Goal: Task Accomplishment & Management: Manage account settings

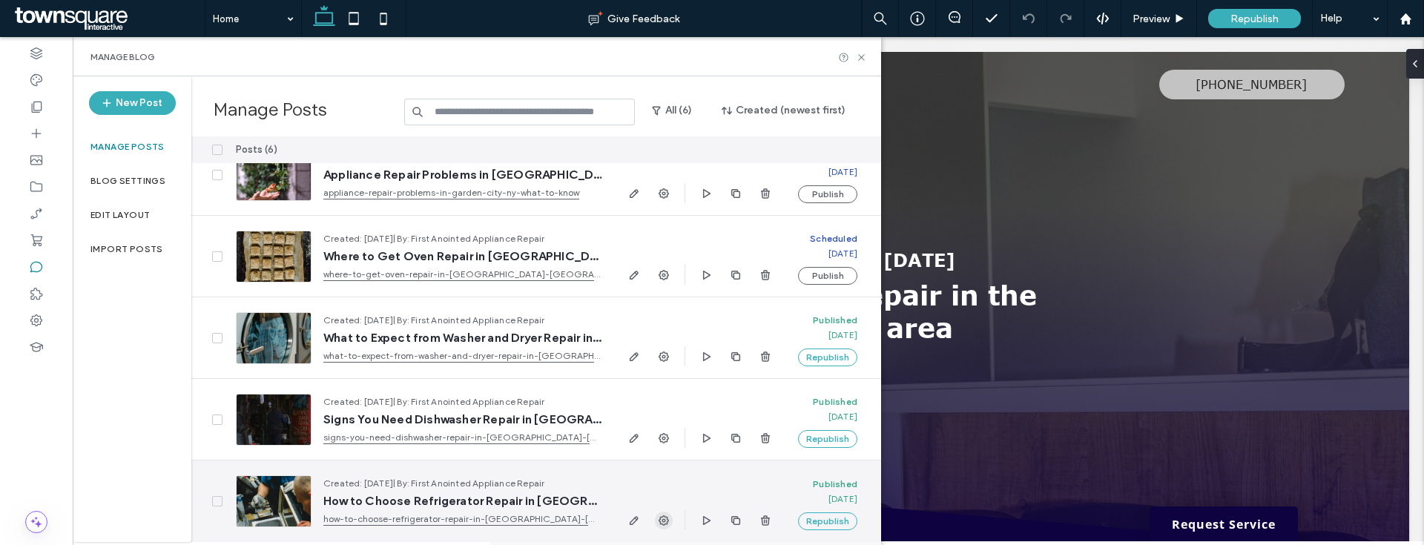
click at [661, 517] on icon "button" at bounding box center [664, 521] width 12 height 12
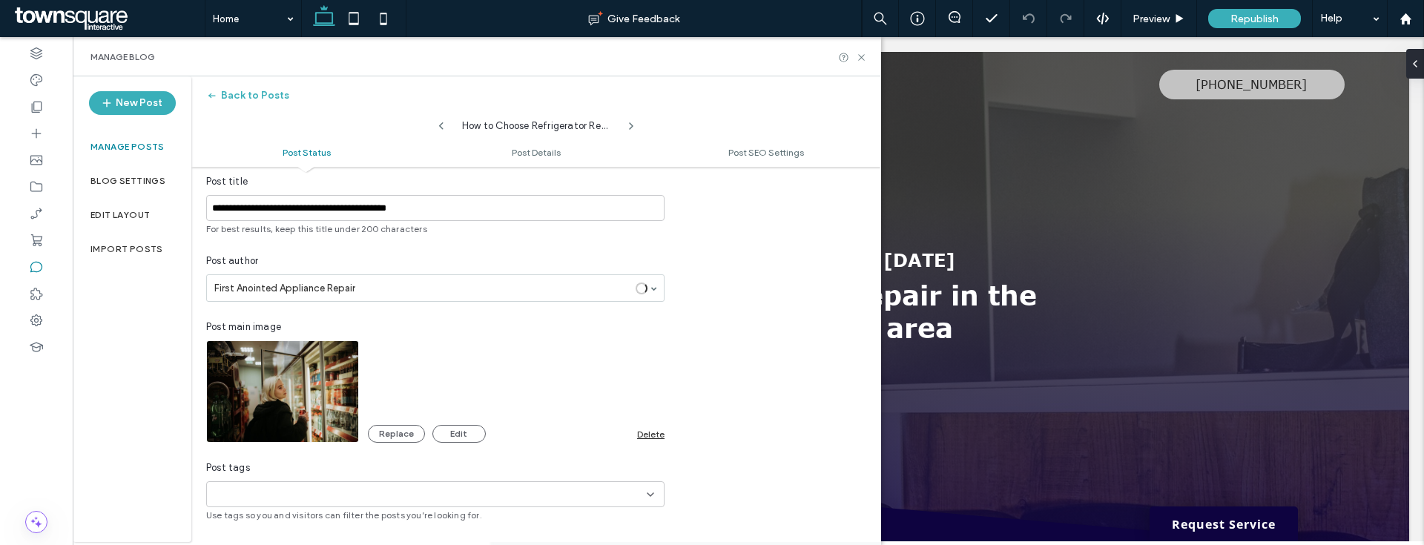
scroll to position [391, 0]
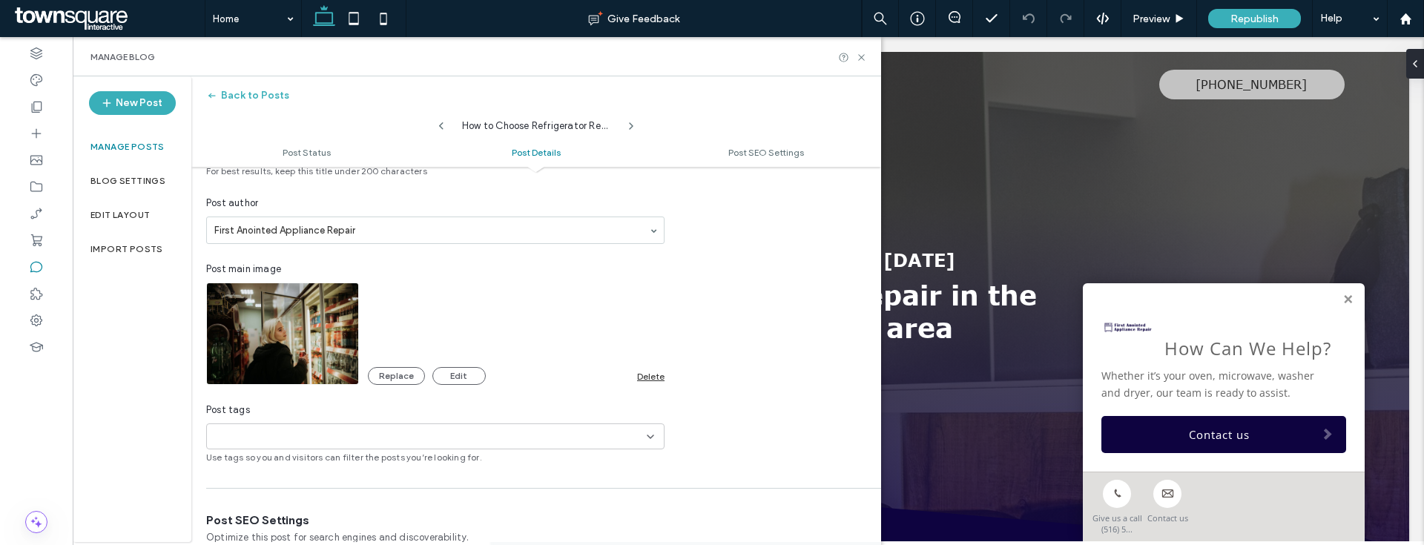
click at [658, 381] on div "Replace Edit Delete" at bounding box center [516, 376] width 297 height 18
click at [652, 374] on div "Delete" at bounding box center [650, 376] width 27 height 11
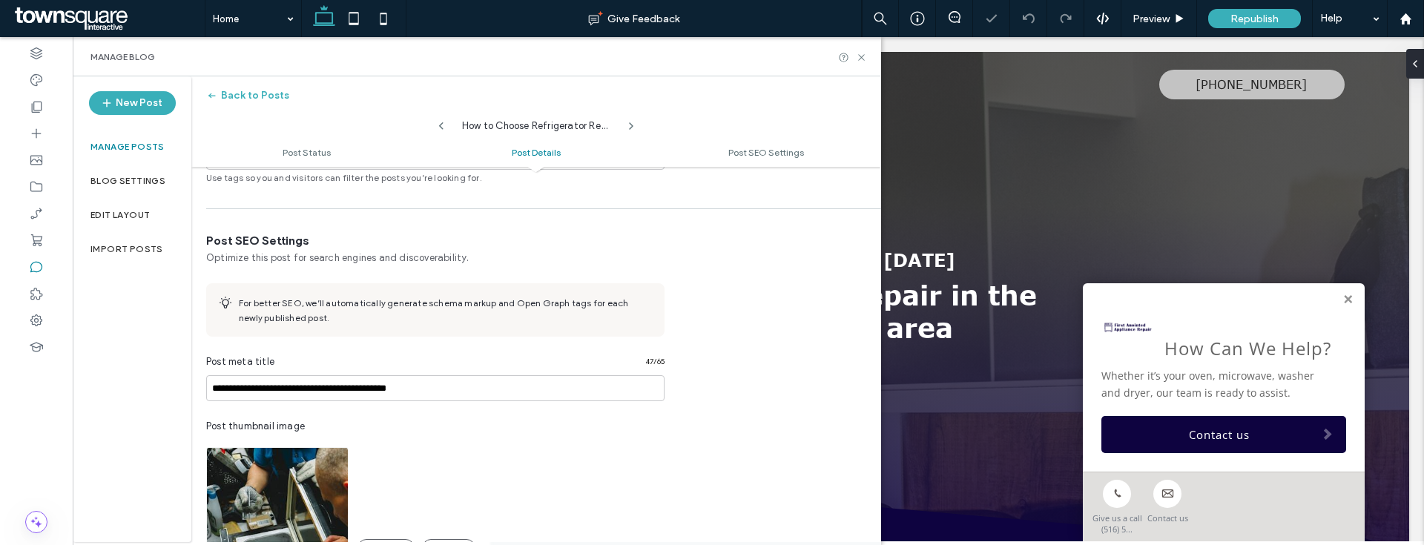
scroll to position [951, 0]
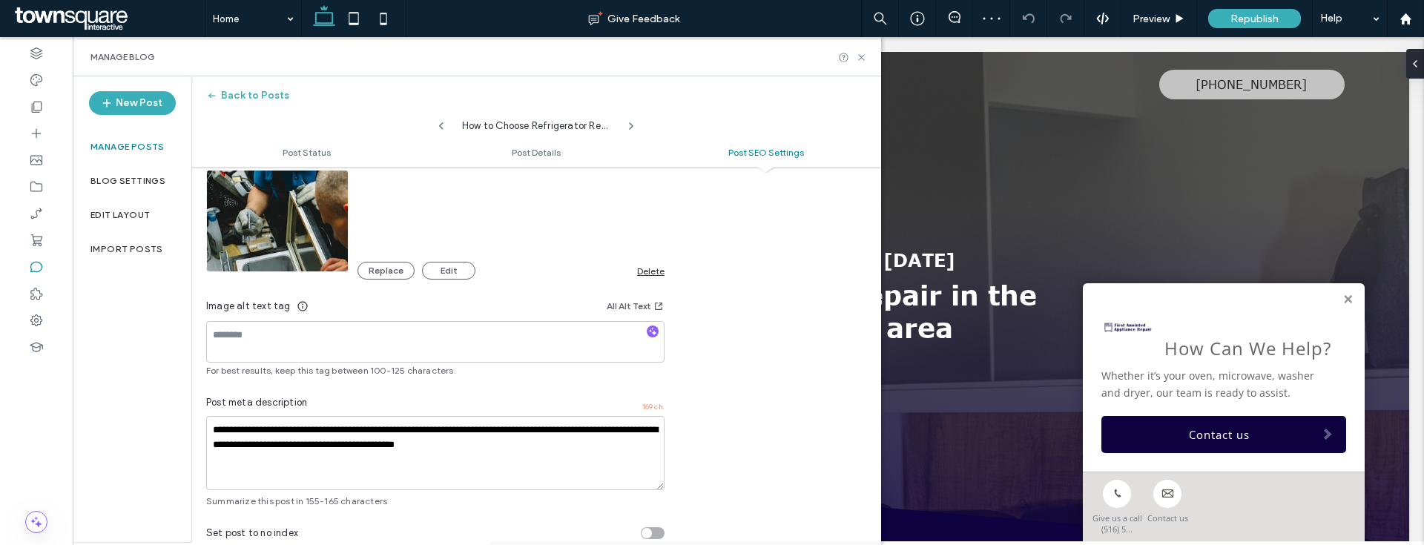
click at [645, 274] on div "Delete" at bounding box center [650, 270] width 27 height 11
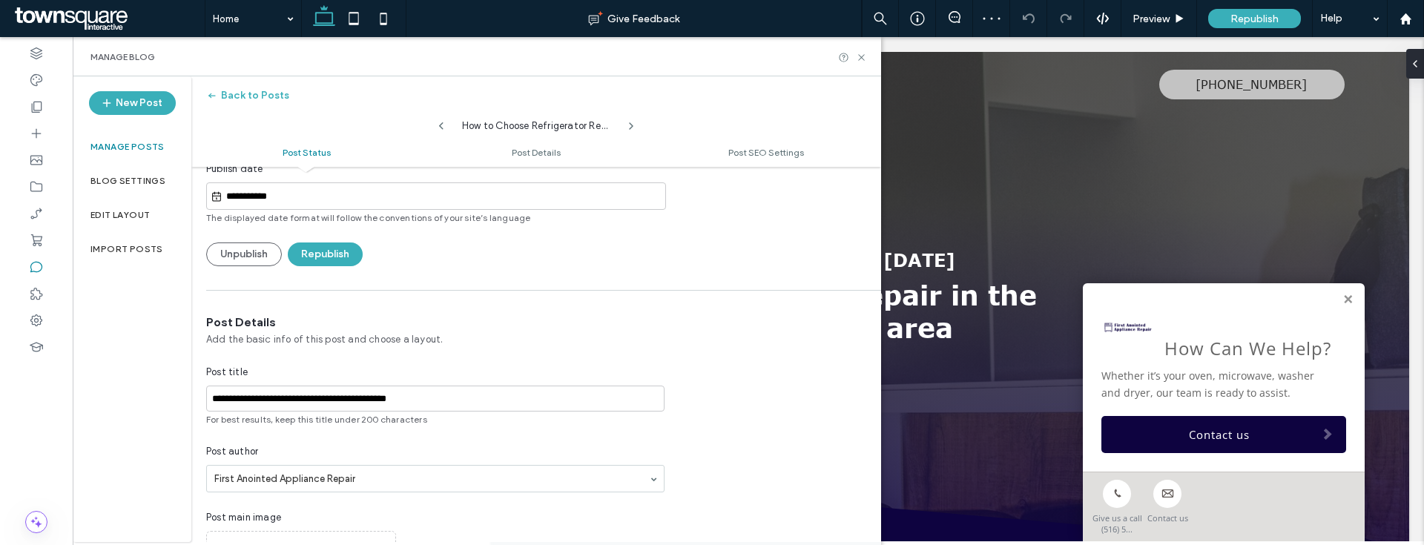
scroll to position [0, 0]
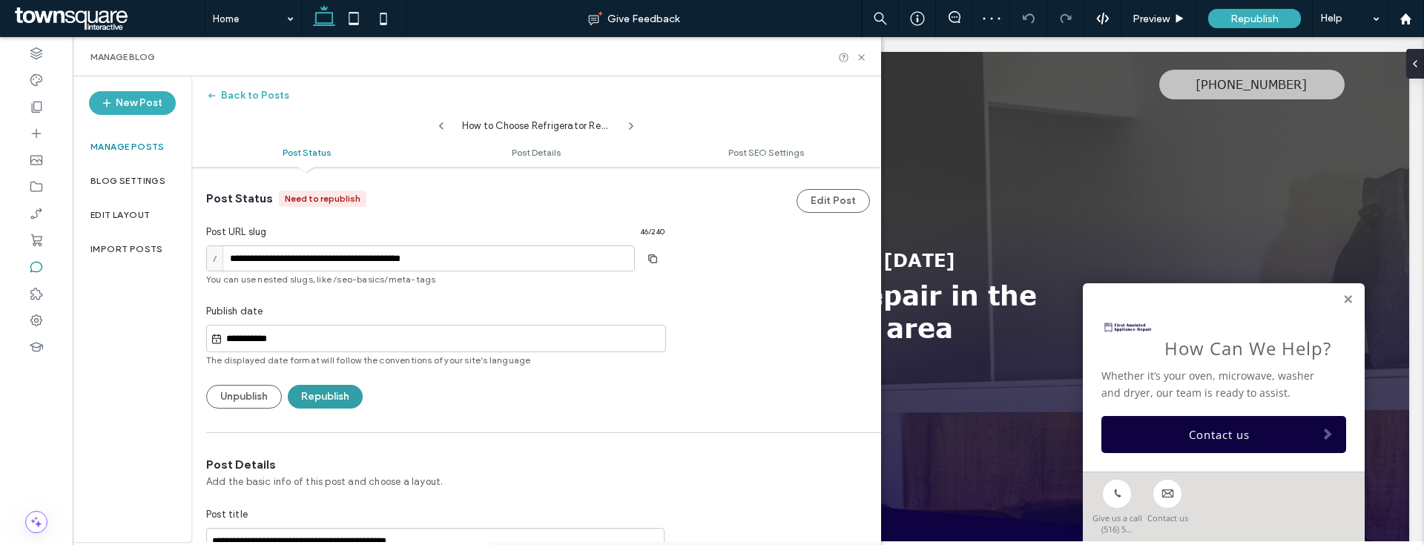
click at [348, 391] on button "Republish" at bounding box center [325, 397] width 75 height 24
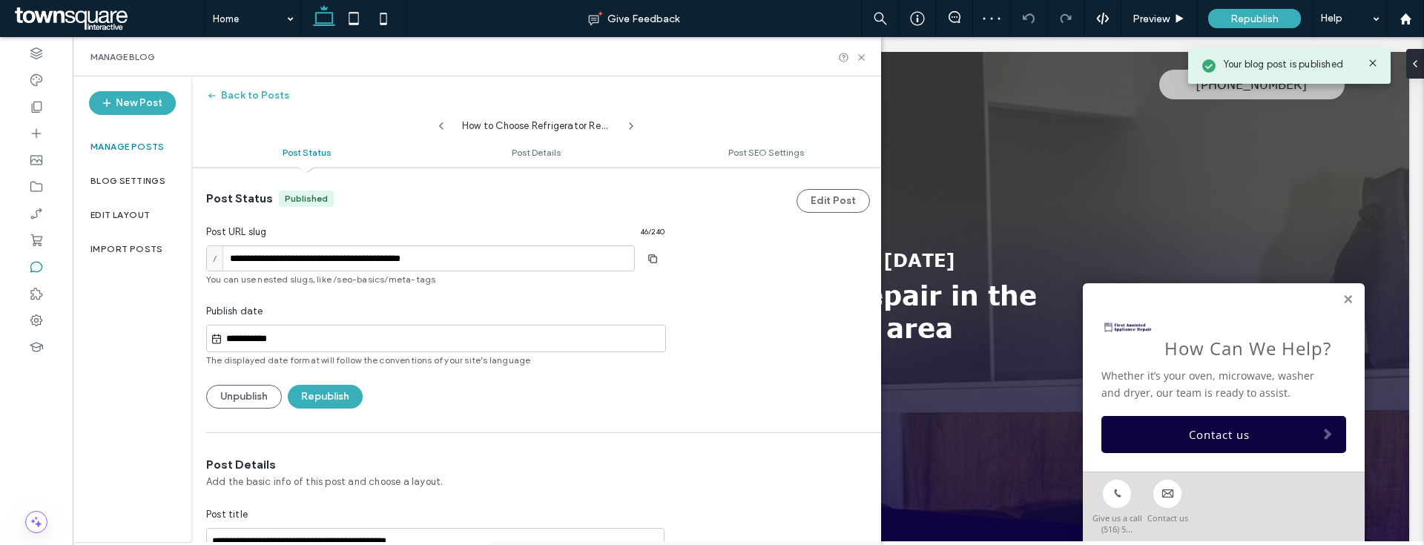
click at [443, 127] on icon at bounding box center [441, 126] width 12 height 12
type input "**********"
type textarea "**********"
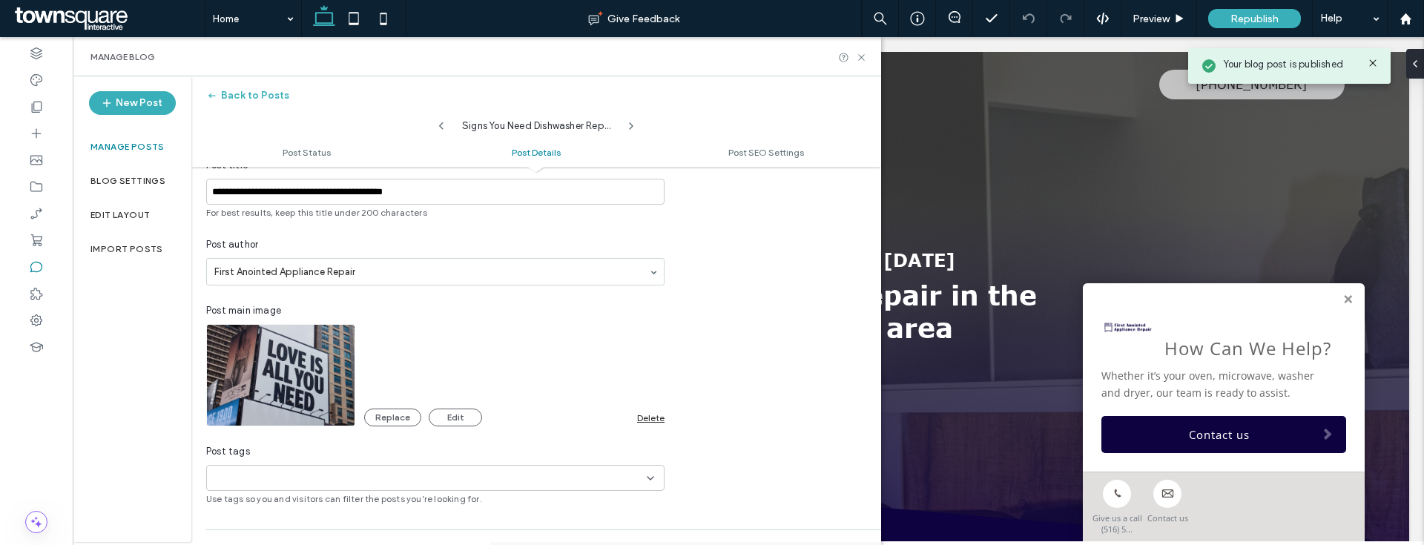
scroll to position [386, 0]
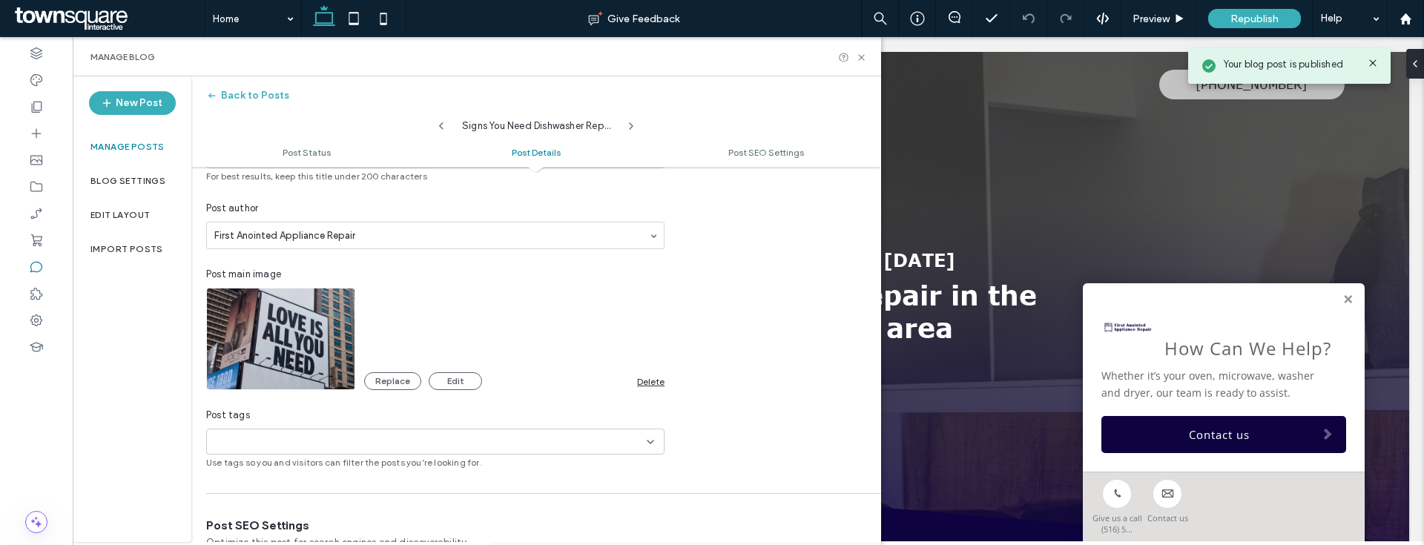
click at [648, 379] on div "Delete" at bounding box center [650, 381] width 27 height 11
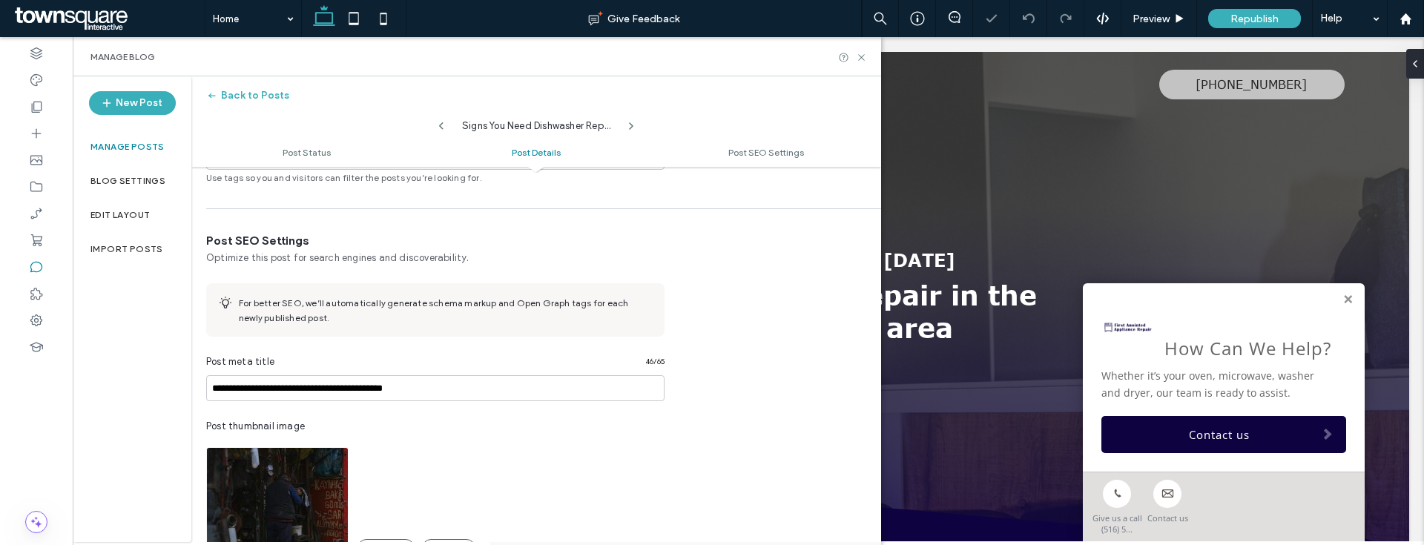
scroll to position [955, 0]
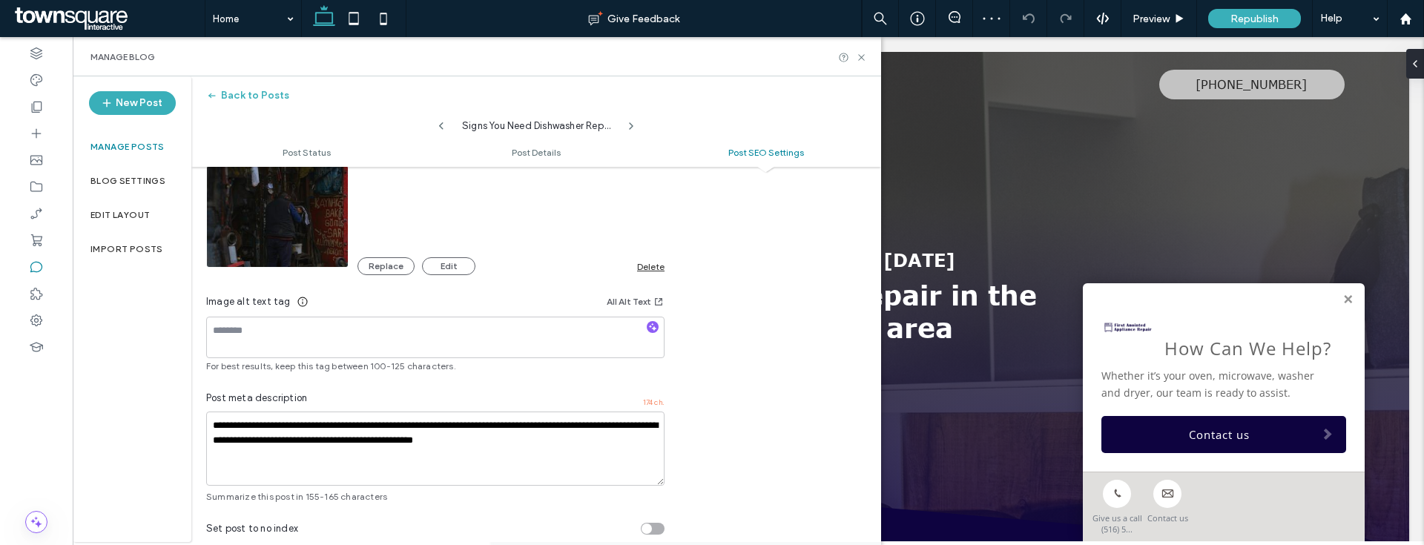
click at [644, 268] on div "Delete" at bounding box center [650, 266] width 27 height 11
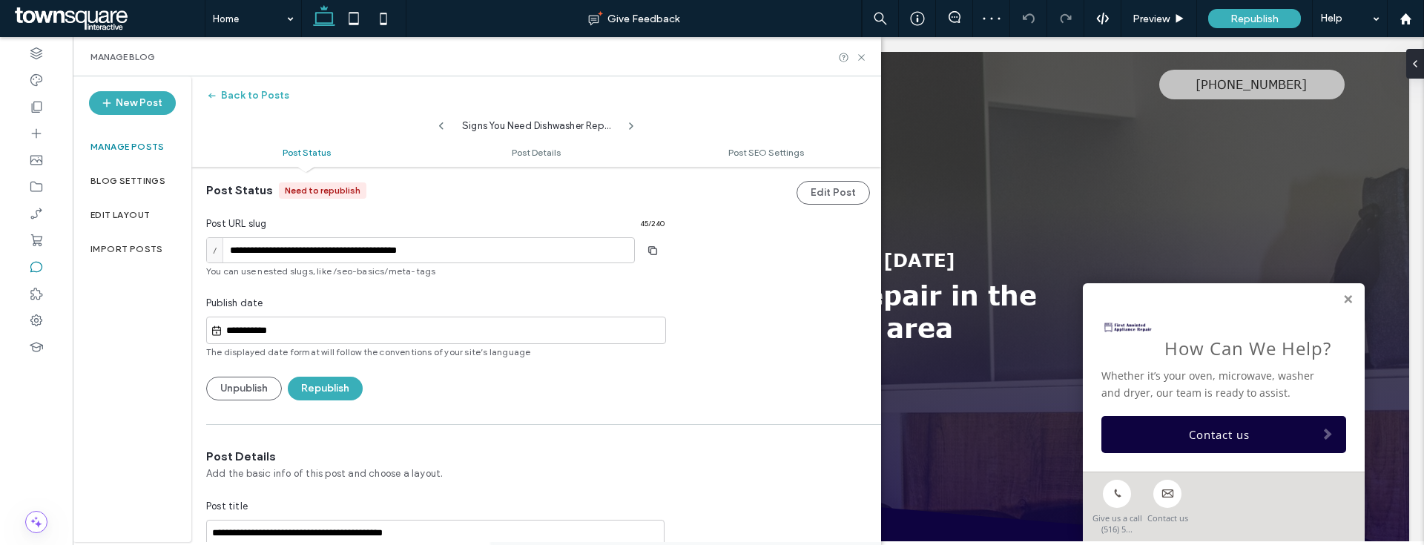
scroll to position [0, 0]
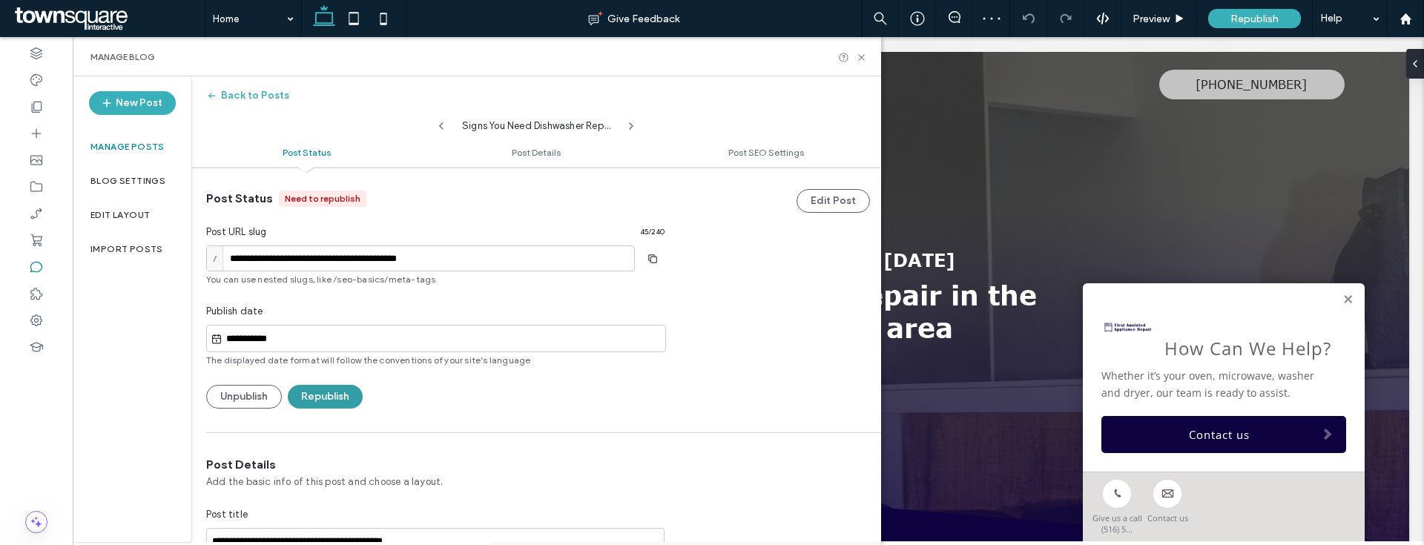
click at [340, 393] on button "Republish" at bounding box center [325, 397] width 75 height 24
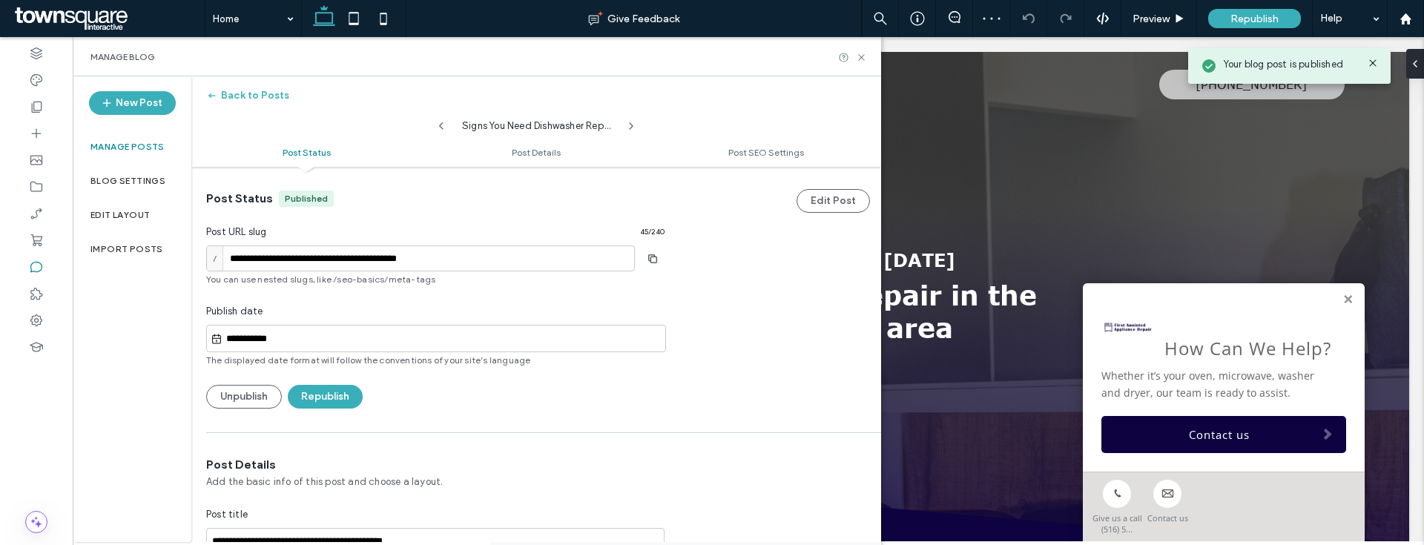
click at [443, 125] on icon at bounding box center [441, 126] width 12 height 12
type input "**********"
type textarea "**********"
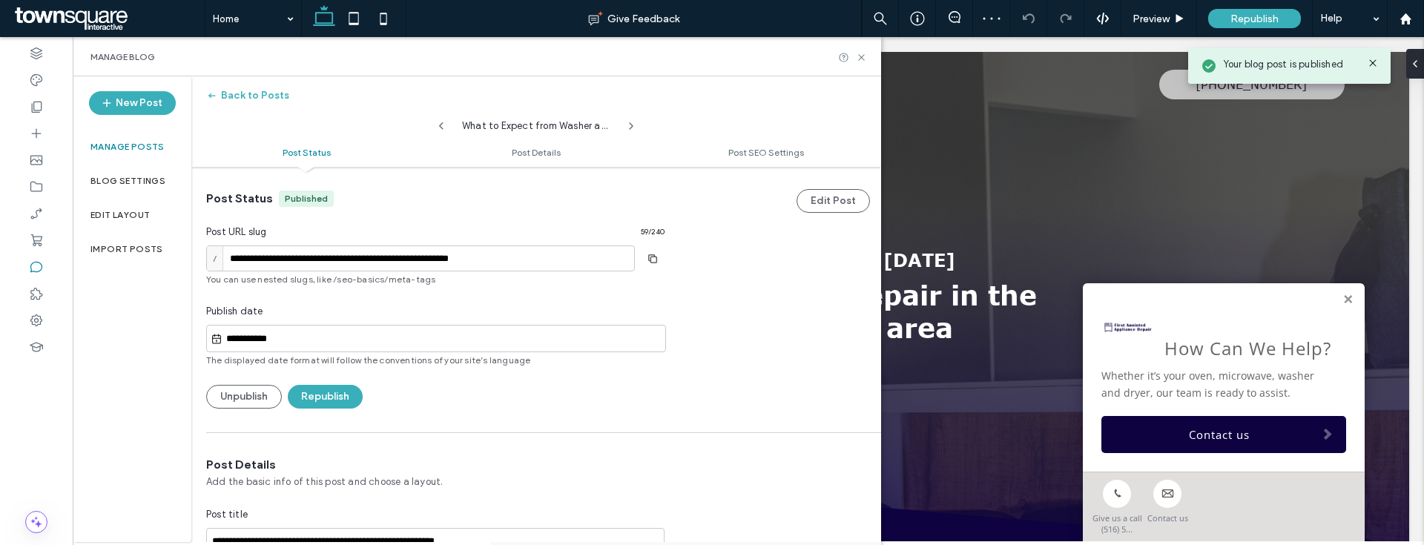
scroll to position [271, 0]
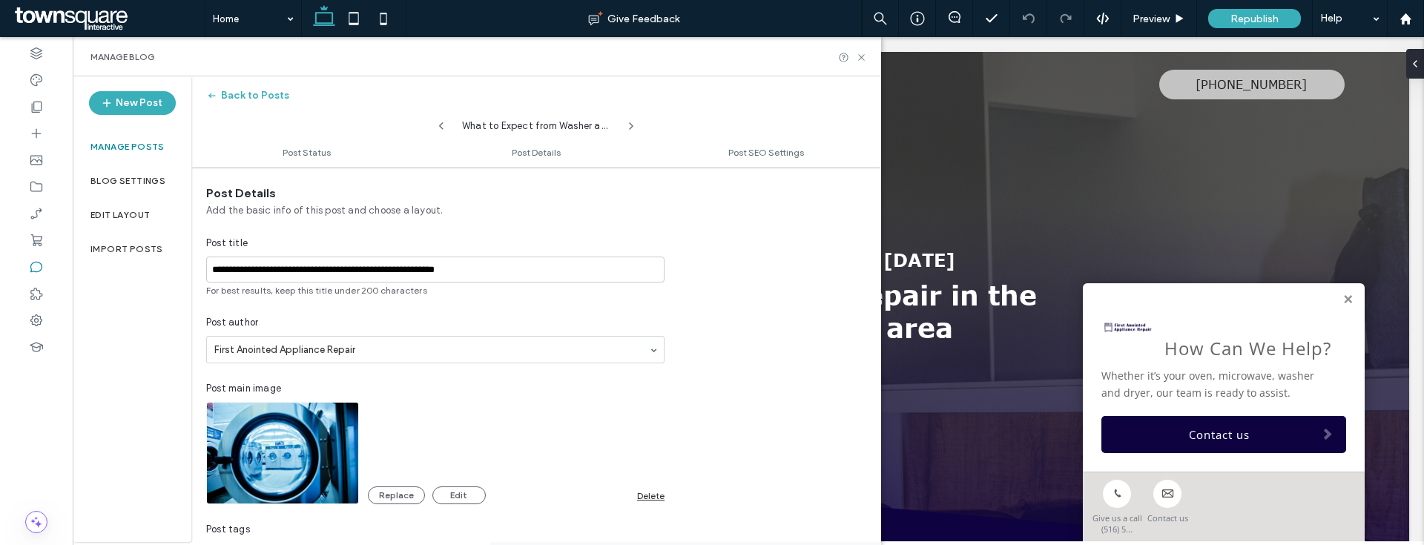
click at [645, 494] on div "Delete" at bounding box center [650, 495] width 27 height 11
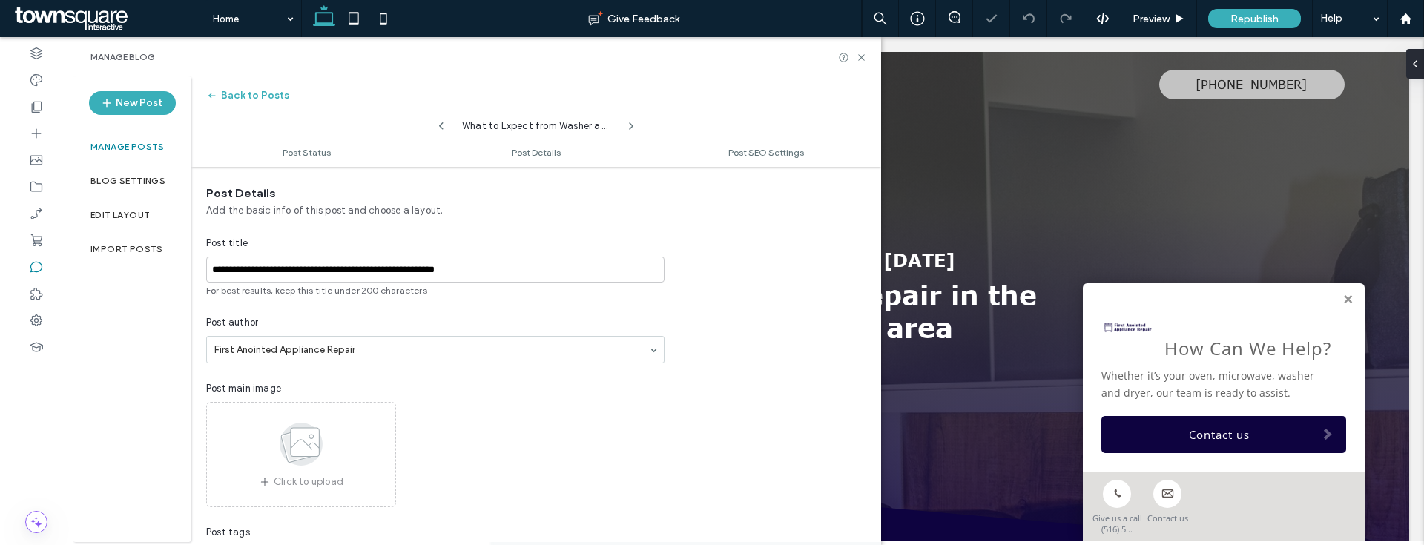
scroll to position [752, 0]
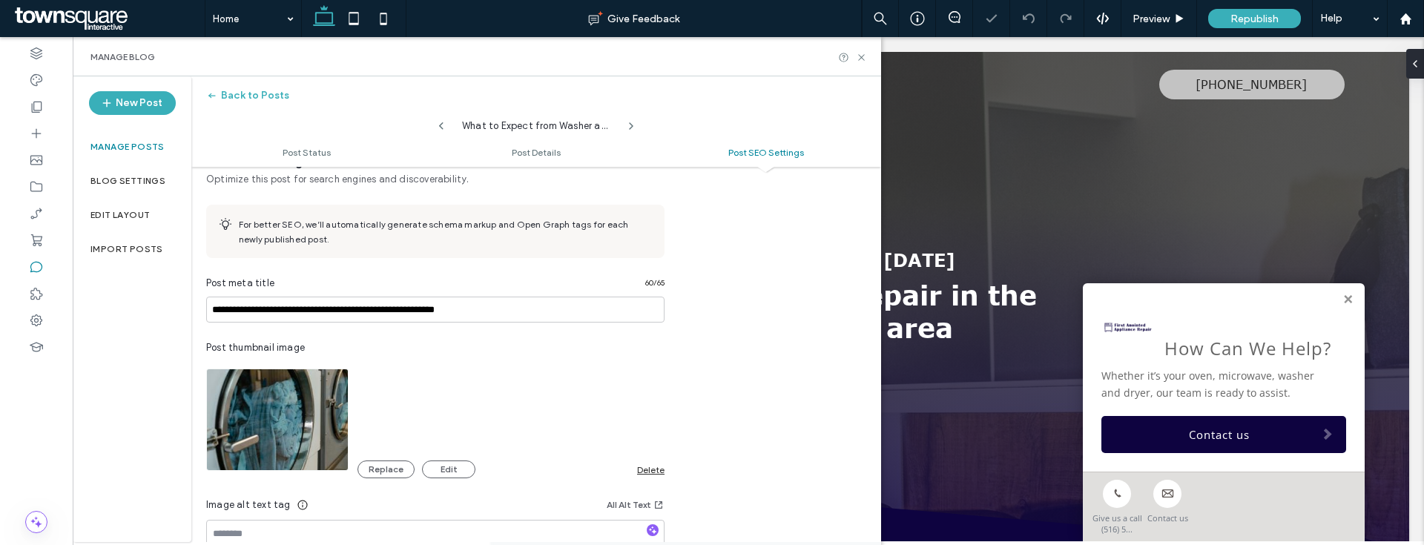
click at [645, 471] on div "Delete" at bounding box center [650, 469] width 27 height 11
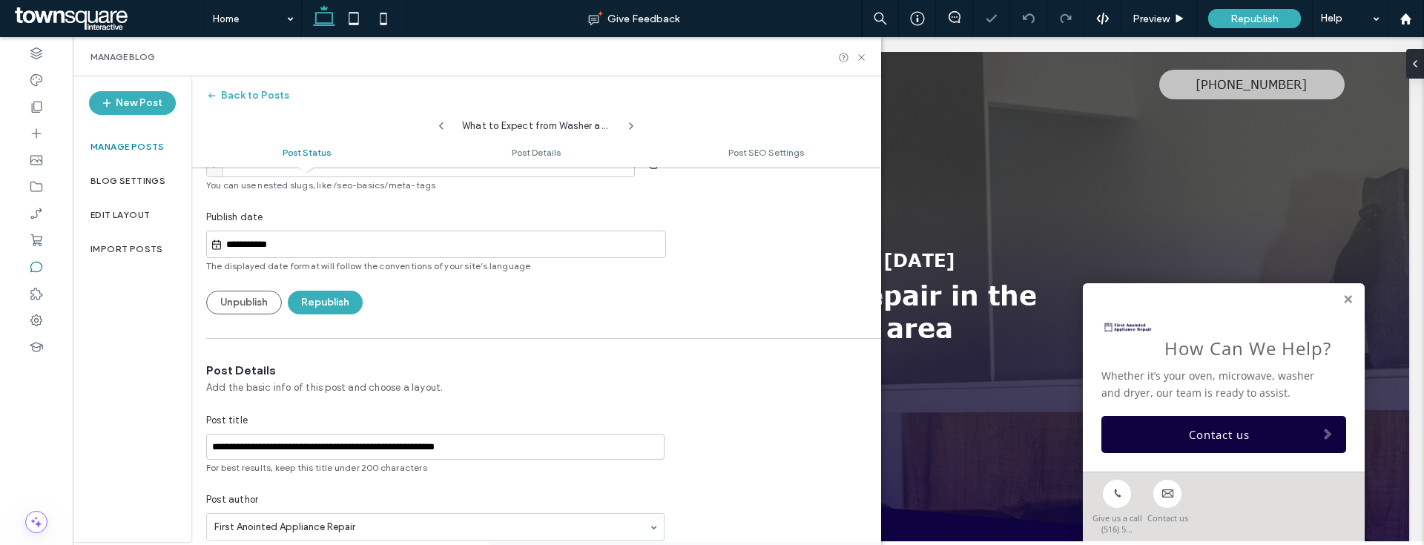
scroll to position [0, 0]
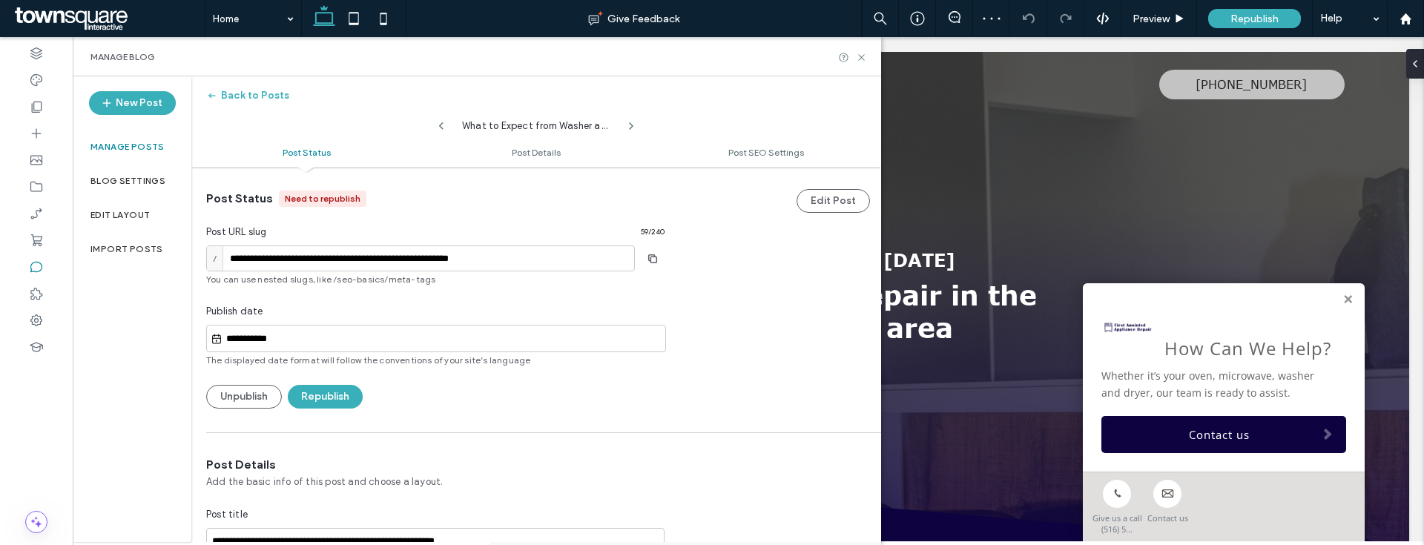
click at [312, 401] on button "Republish" at bounding box center [325, 397] width 75 height 24
click at [444, 128] on icon at bounding box center [441, 126] width 12 height 12
type input "**********"
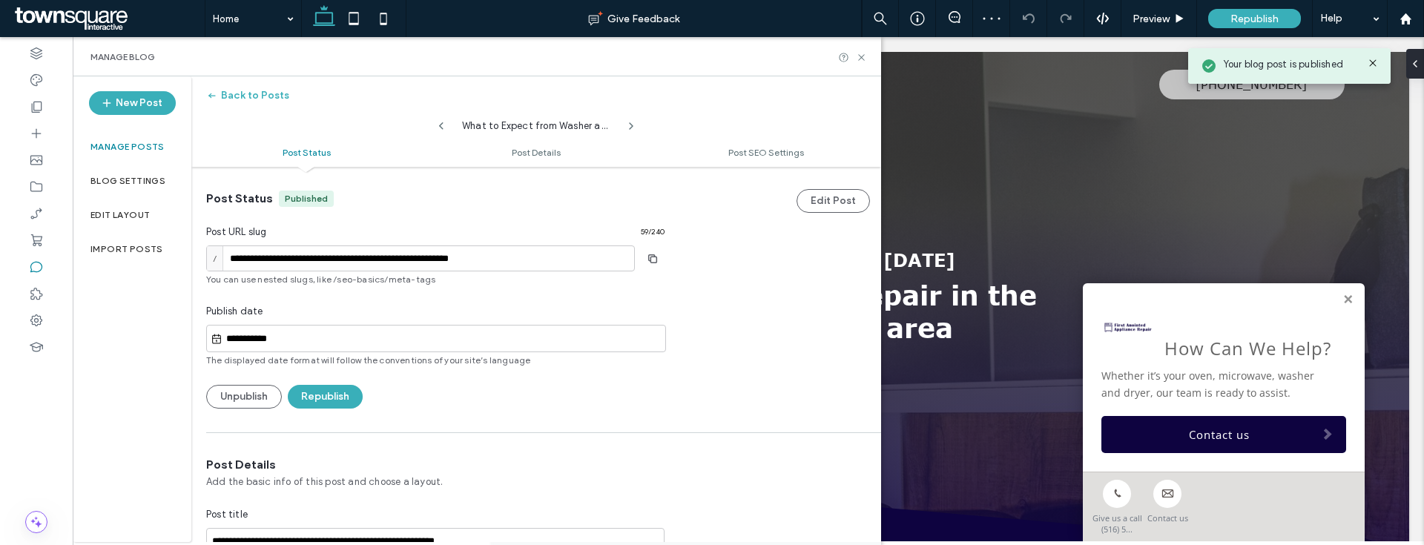
type input "**********"
type textarea "**********"
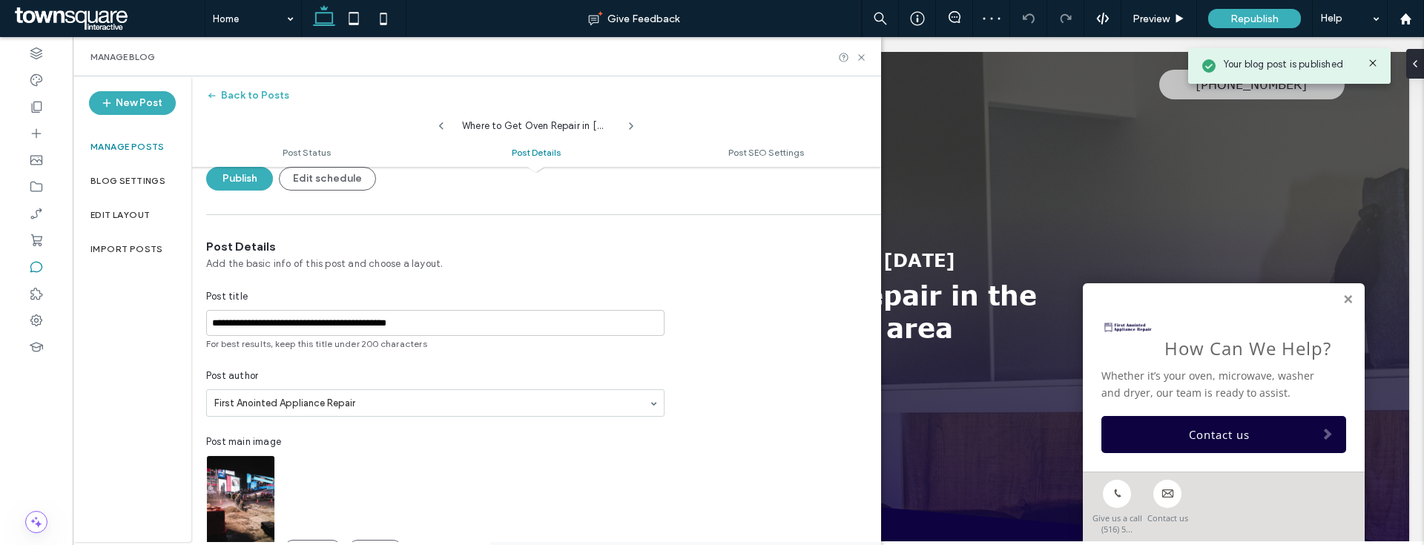
scroll to position [310, 0]
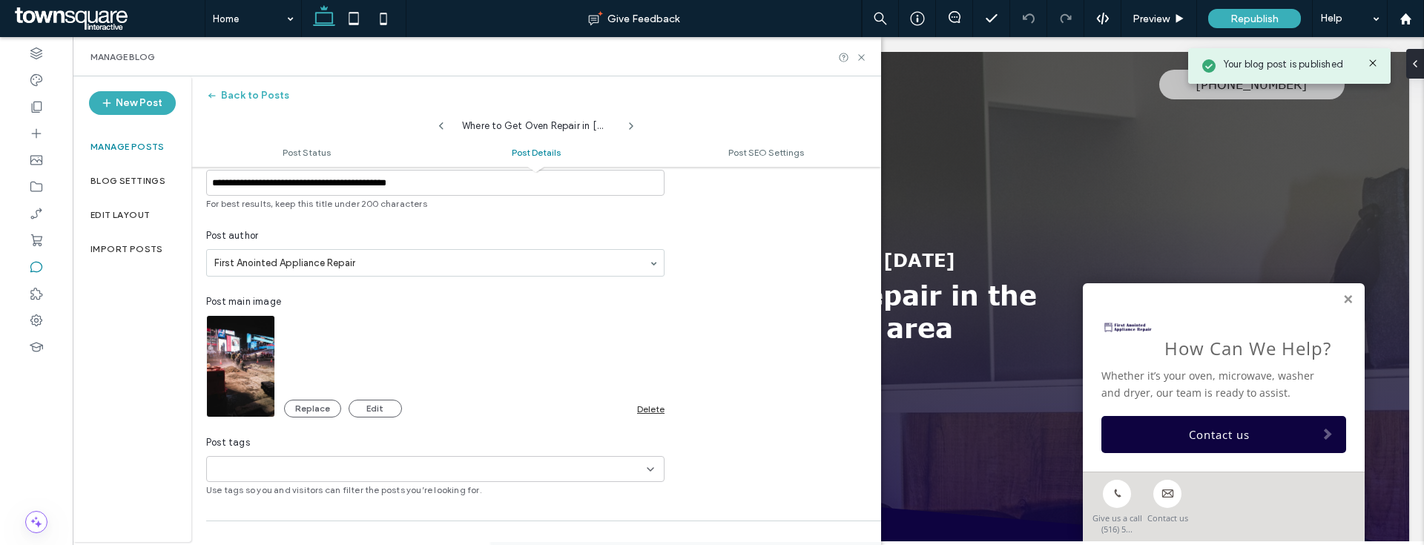
click at [646, 409] on div "Delete" at bounding box center [650, 408] width 27 height 11
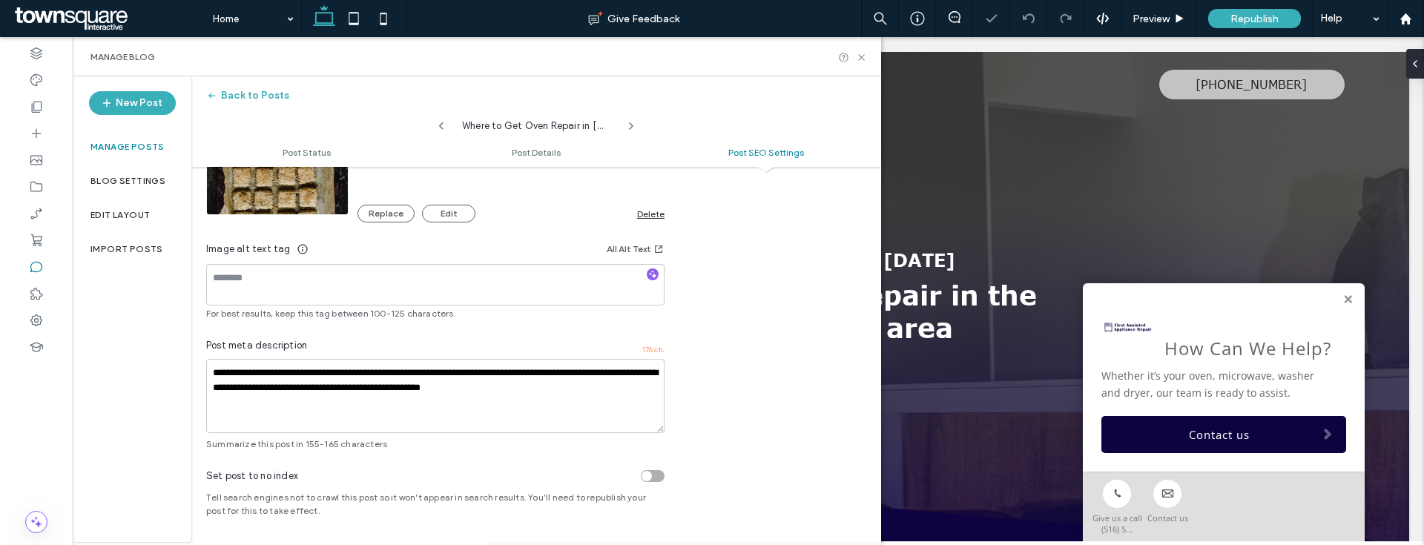
scroll to position [960, 0]
click at [647, 212] on div "Delete" at bounding box center [650, 213] width 27 height 11
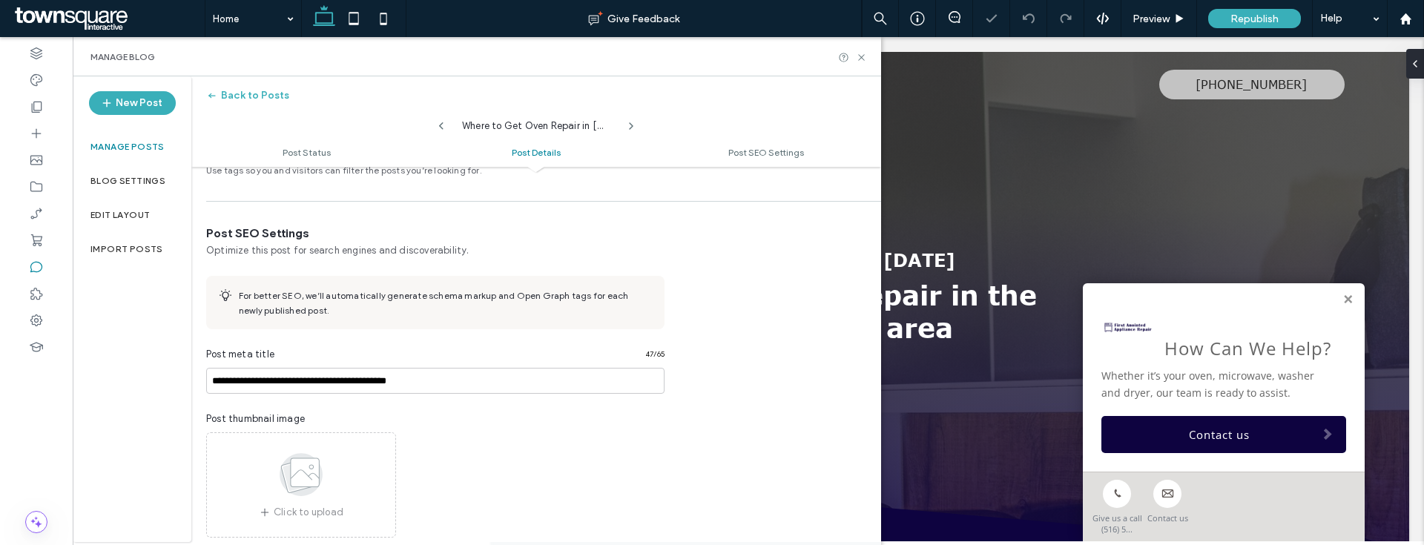
scroll to position [476, 0]
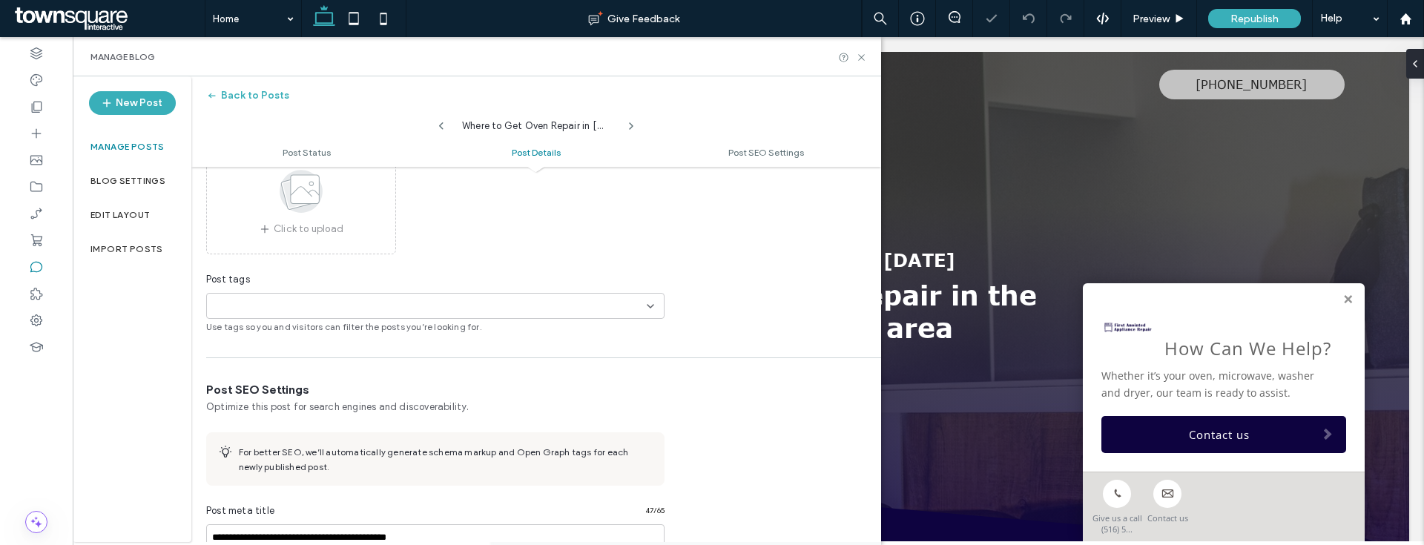
click at [443, 134] on div "Where to Get Oven Repair in Franklin Square, NY" at bounding box center [536, 123] width 690 height 30
click at [440, 128] on icon at bounding box center [441, 126] width 12 height 12
type input "**********"
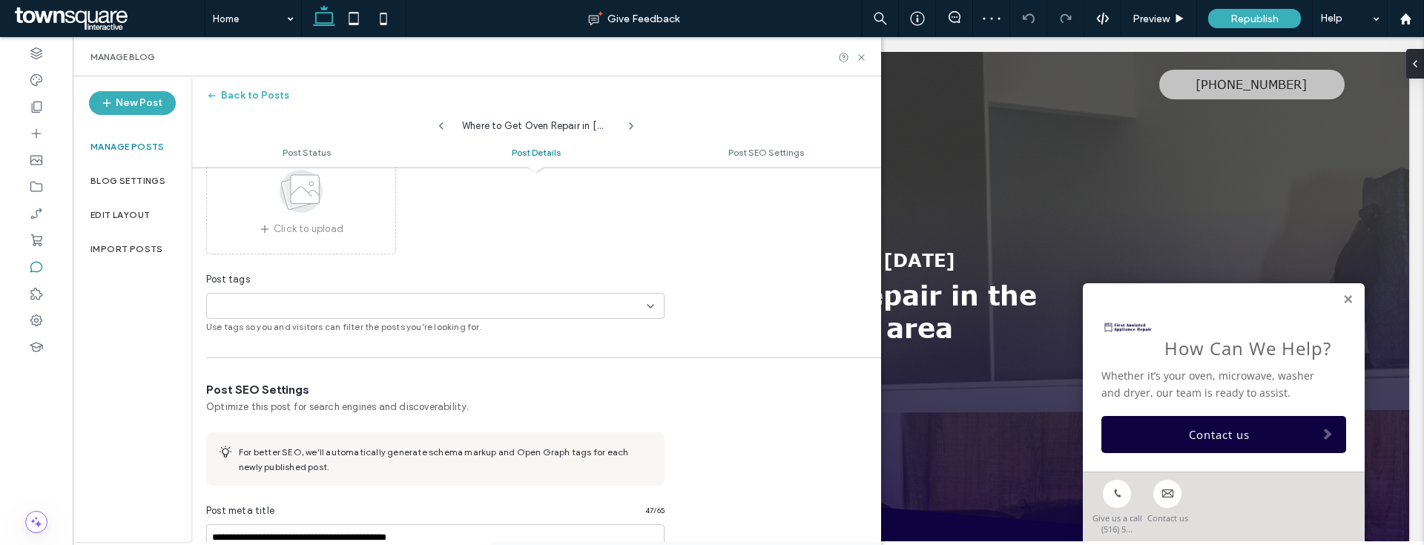
type textarea "**********"
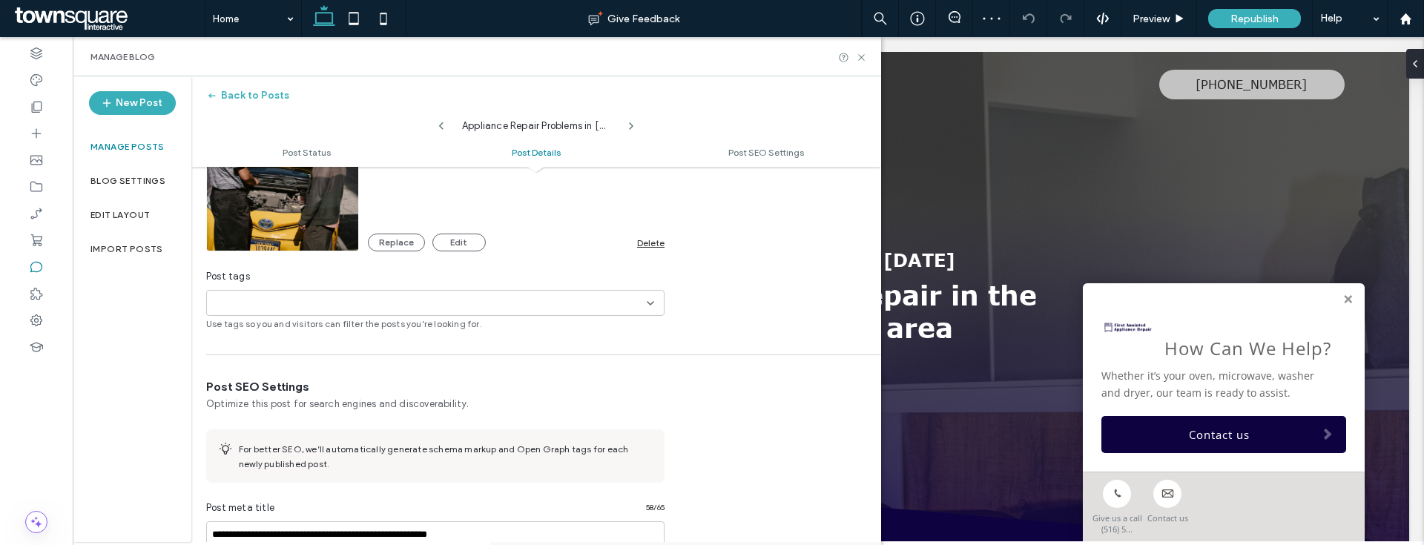
click at [650, 242] on div "Delete" at bounding box center [650, 242] width 27 height 11
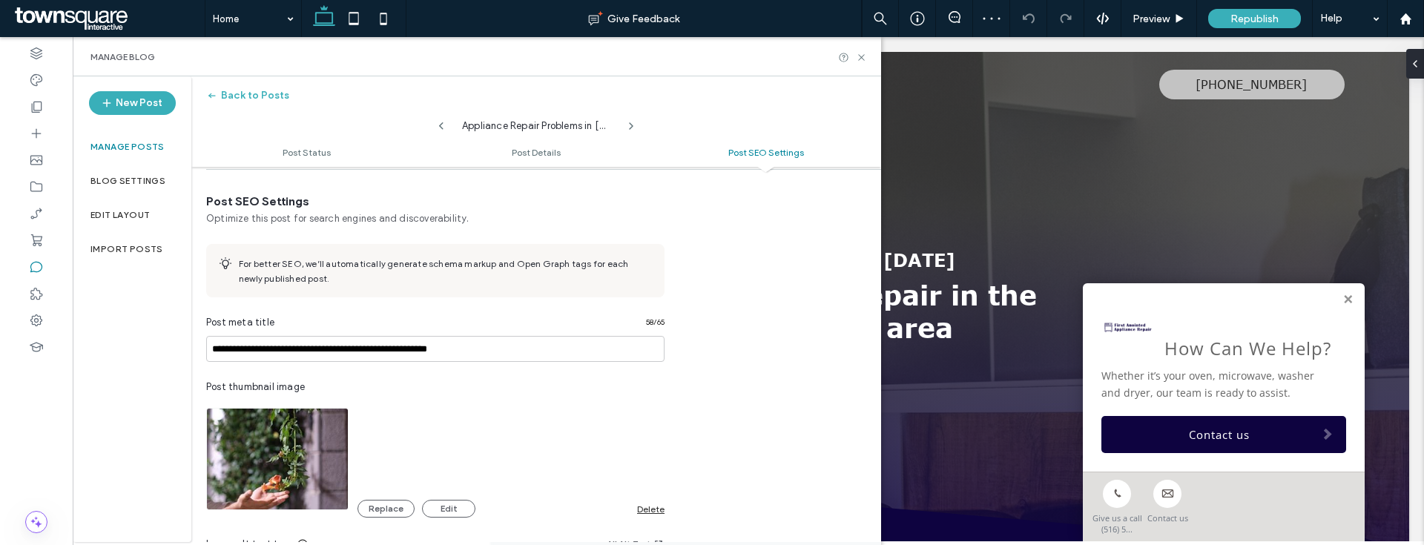
scroll to position [900, 0]
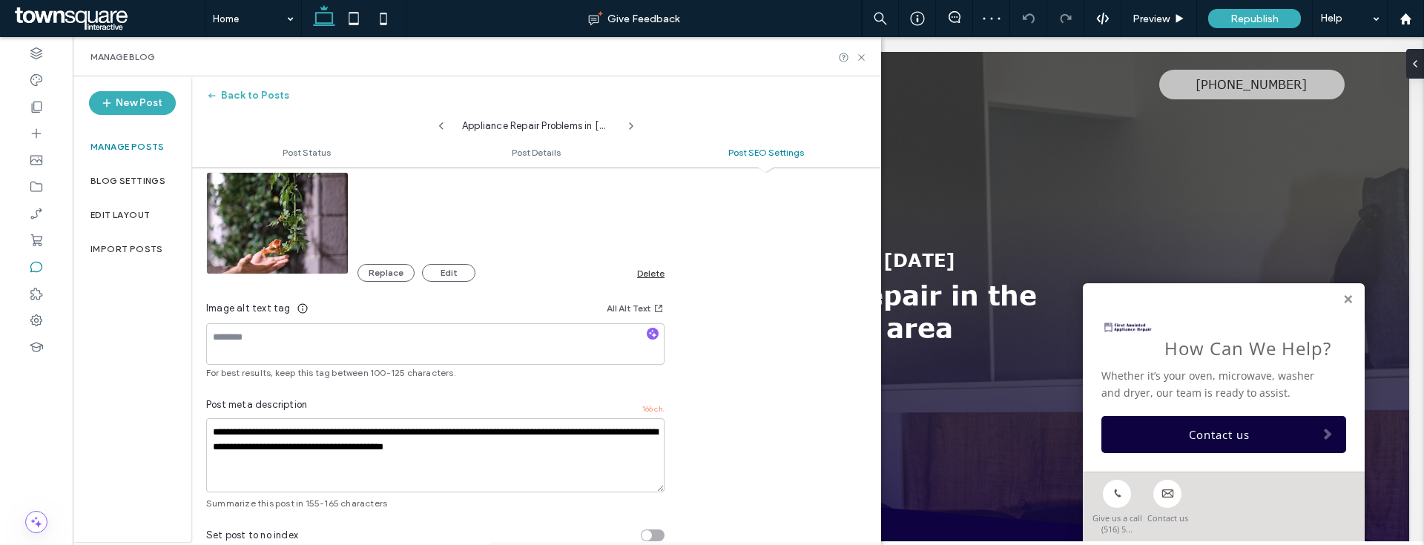
click at [649, 271] on div "Delete" at bounding box center [650, 273] width 27 height 11
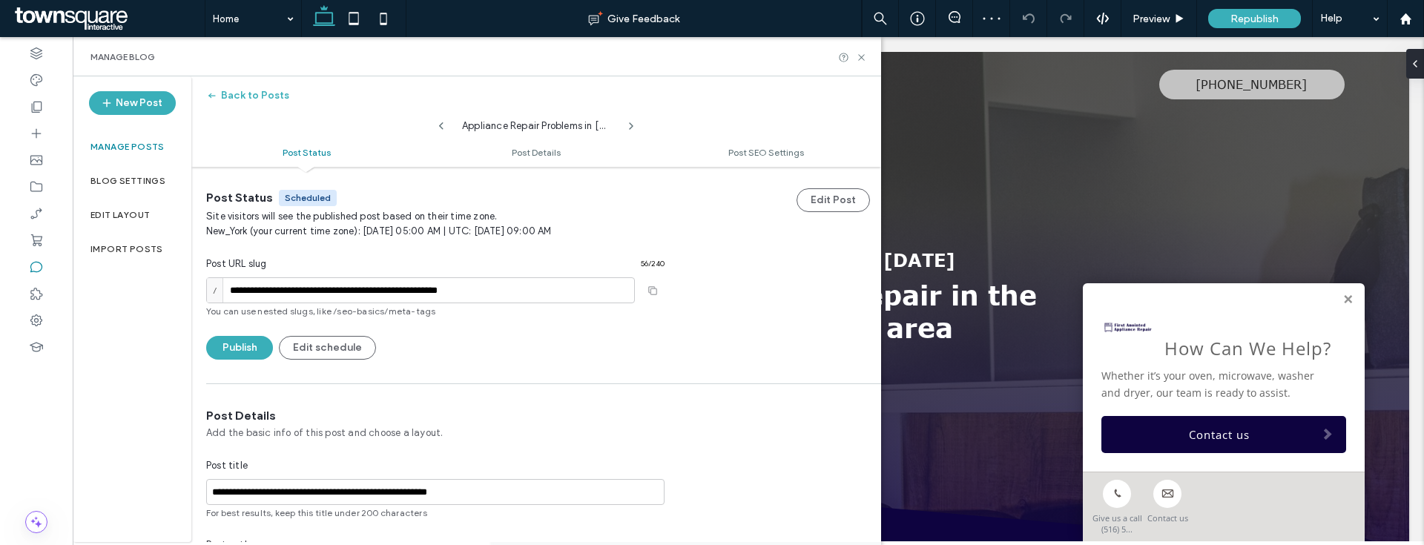
scroll to position [0, 0]
click at [441, 118] on span at bounding box center [441, 122] width 12 height 19
click at [442, 122] on icon at bounding box center [441, 126] width 12 height 12
type input "**********"
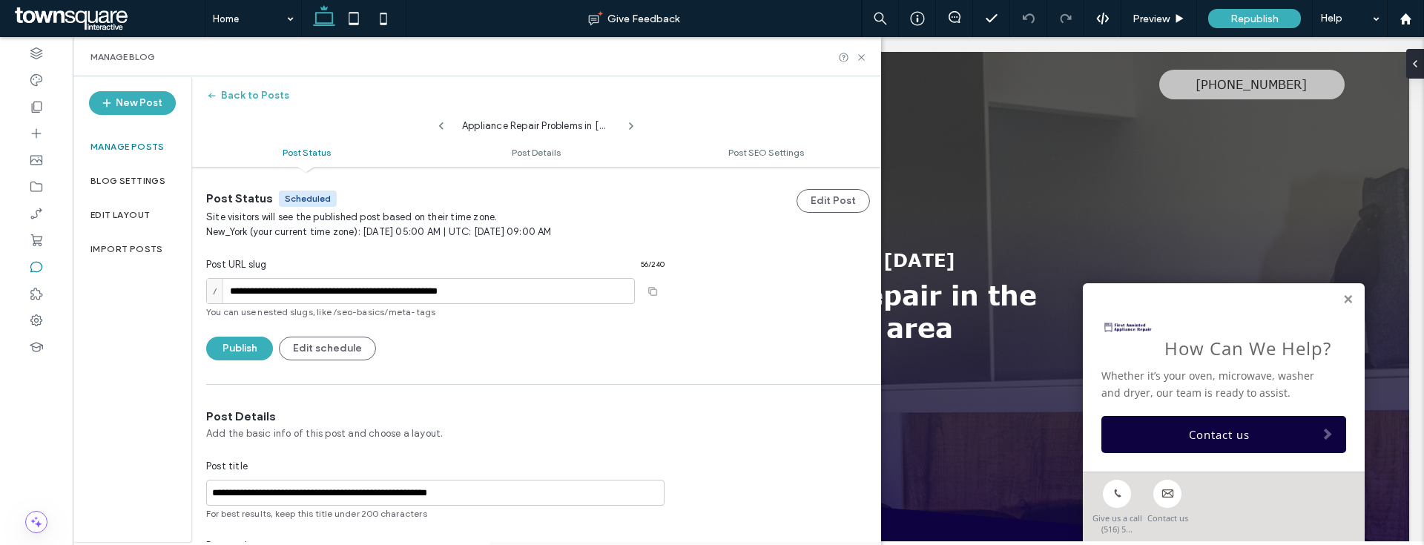
type input "**********"
type textarea "**********"
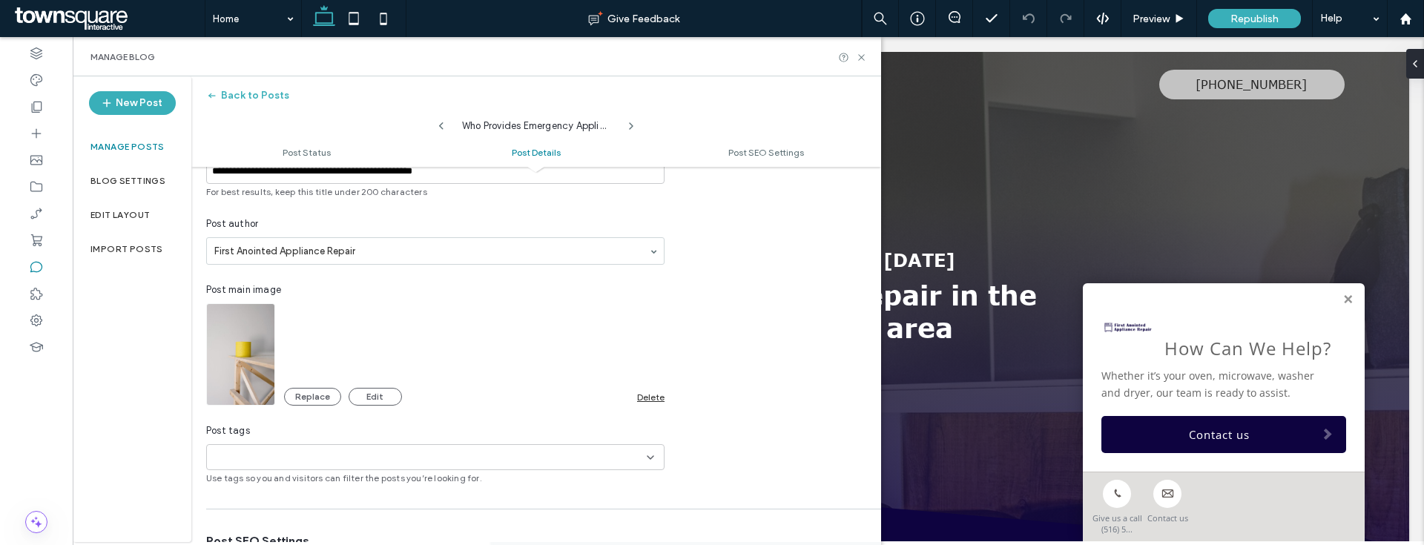
click at [658, 396] on div "Delete" at bounding box center [650, 396] width 27 height 11
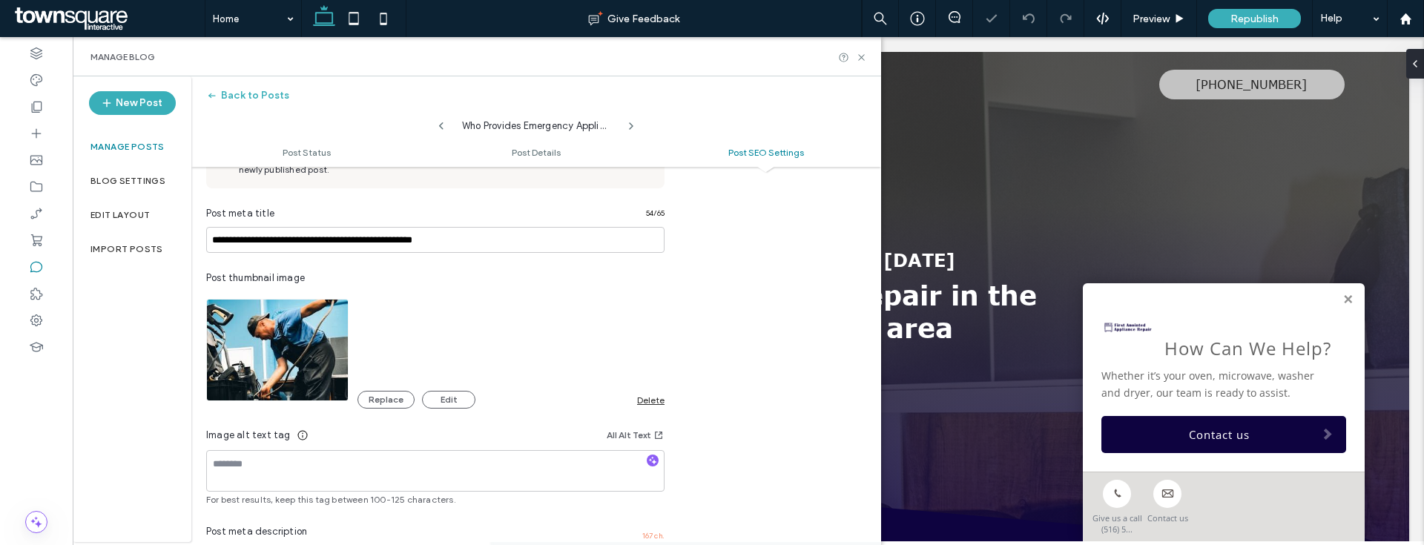
scroll to position [960, 0]
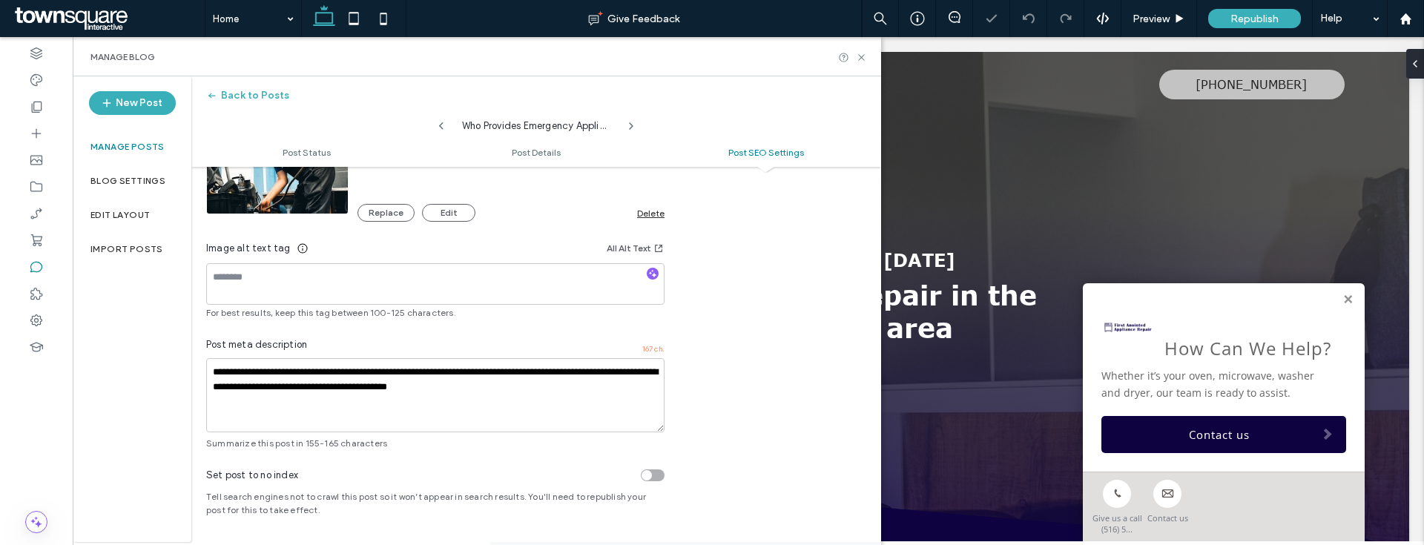
click at [641, 218] on div "Replace Edit Delete" at bounding box center [510, 213] width 307 height 18
click at [641, 215] on div "Delete" at bounding box center [650, 213] width 27 height 11
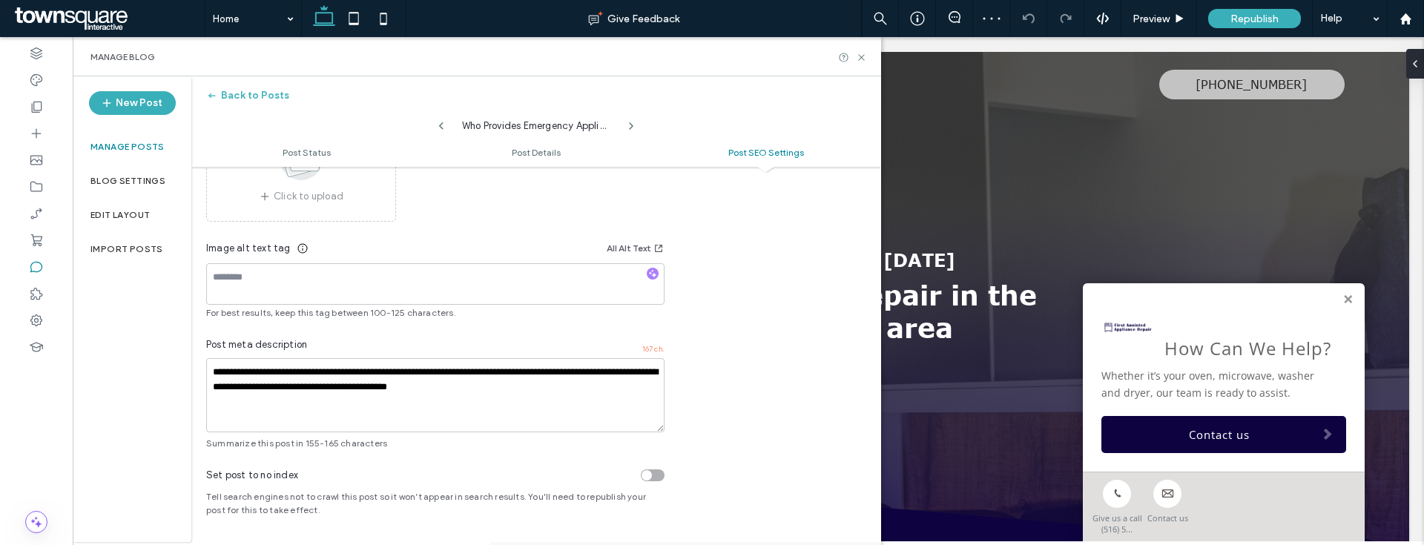
click at [443, 120] on icon at bounding box center [441, 126] width 12 height 12
type input "**********"
type textarea "**********"
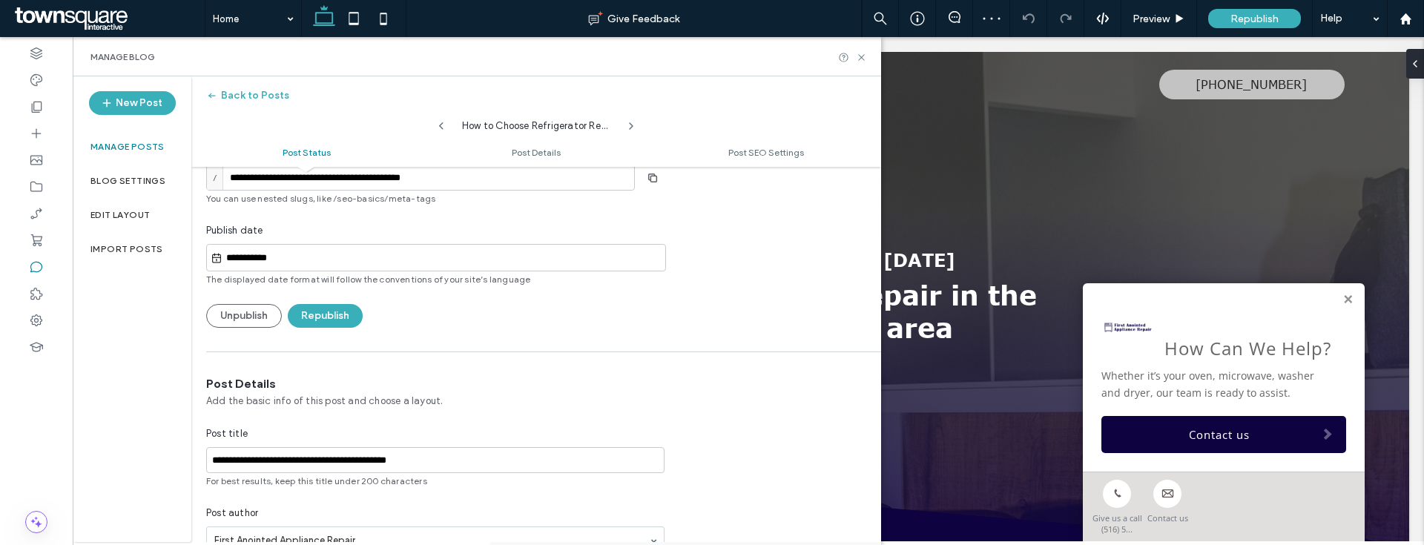
scroll to position [0, 0]
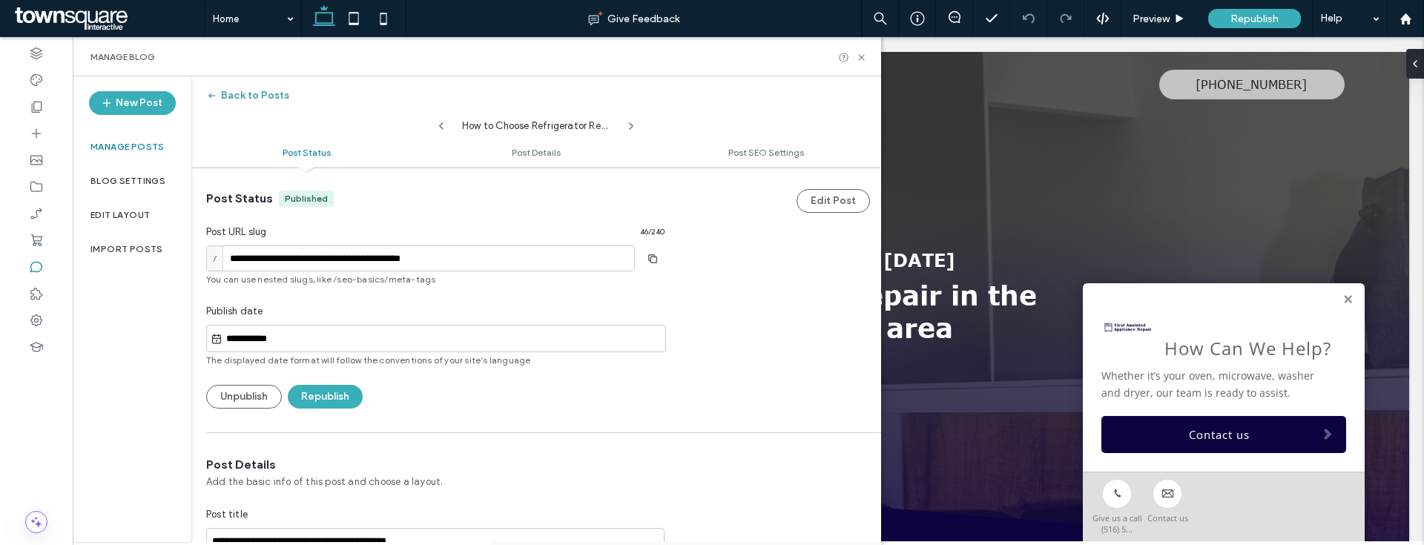
click at [235, 103] on button "Back to Posts" at bounding box center [247, 96] width 83 height 24
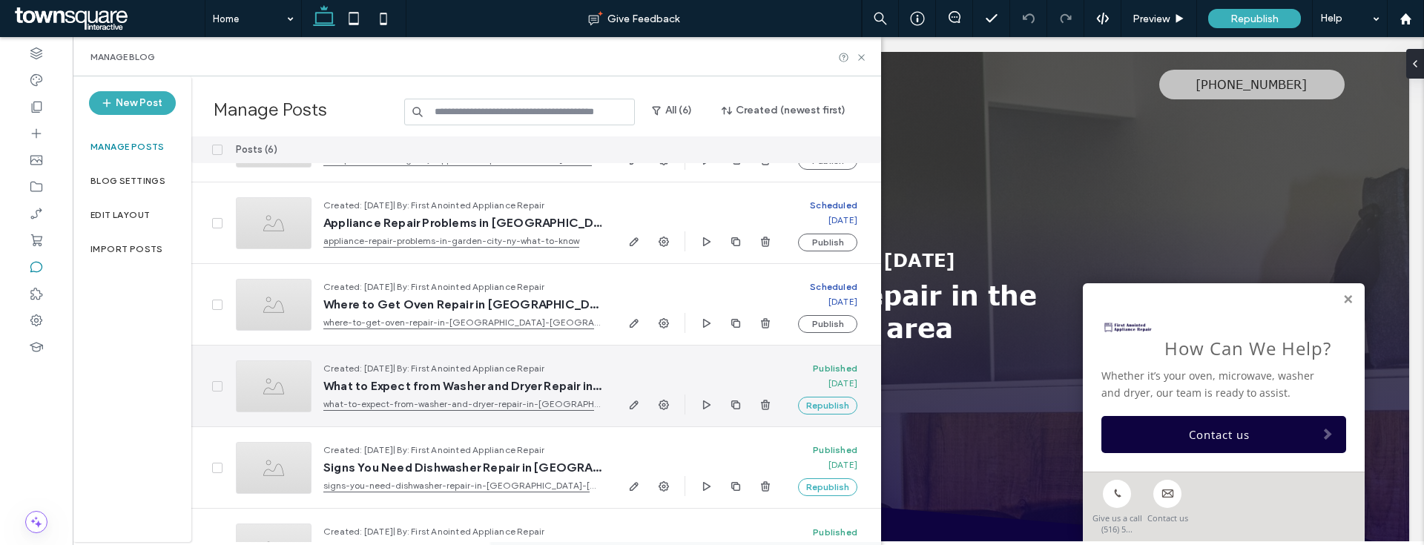
scroll to position [111, 0]
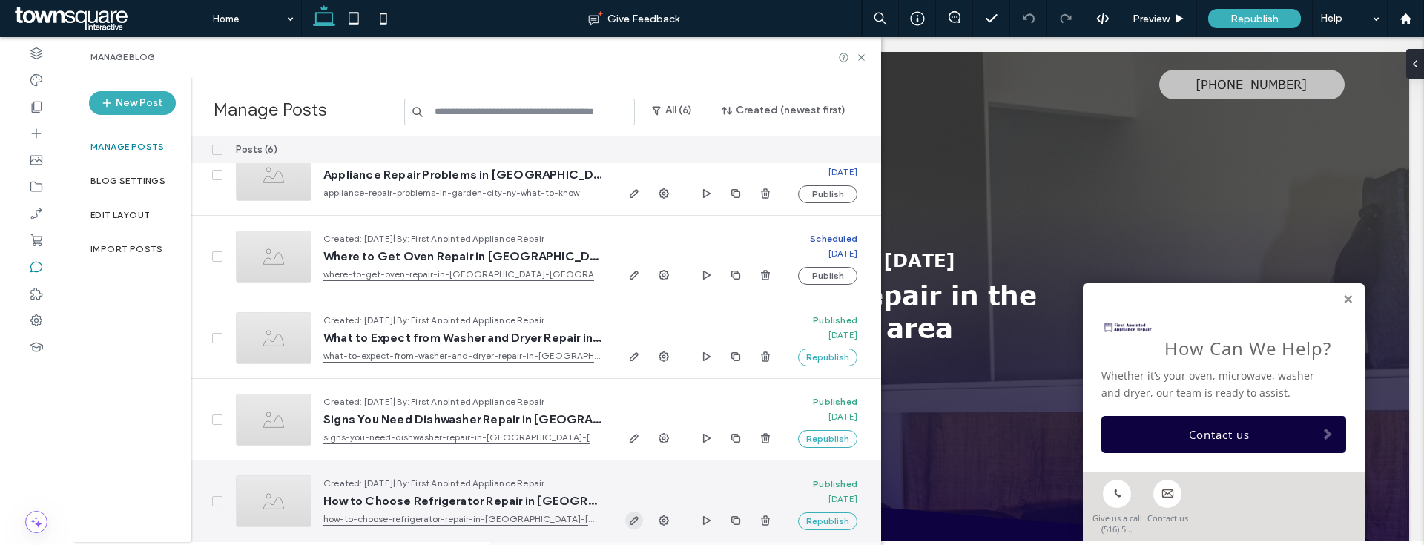
click at [635, 518] on use "button" at bounding box center [633, 520] width 9 height 9
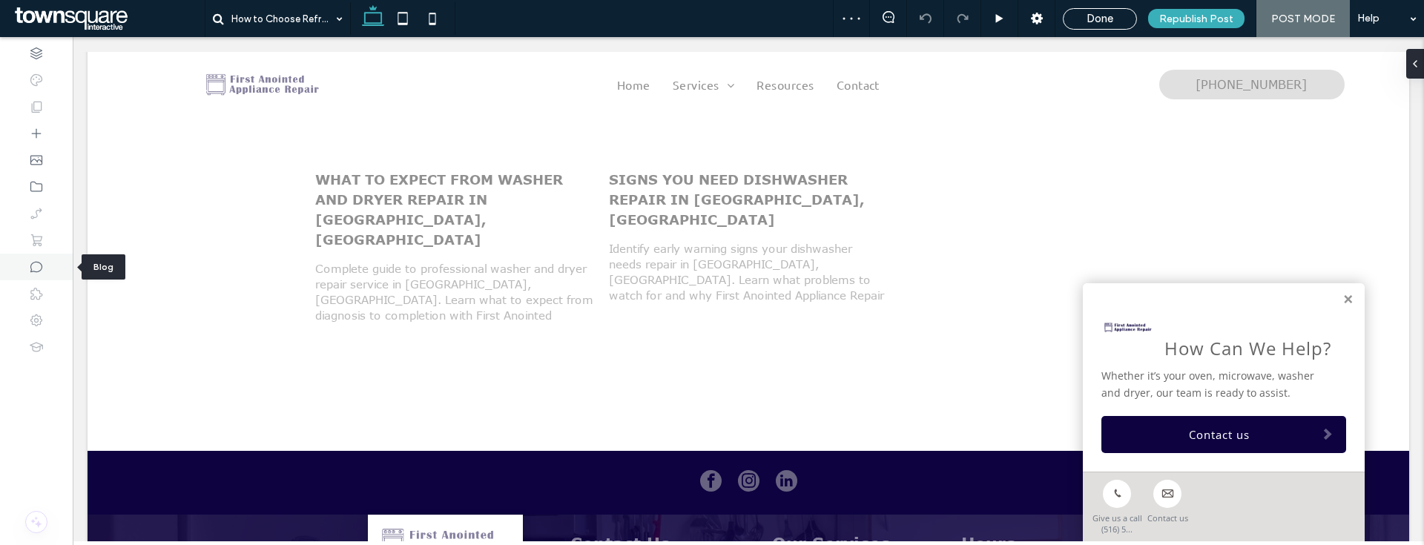
scroll to position [3110, 0]
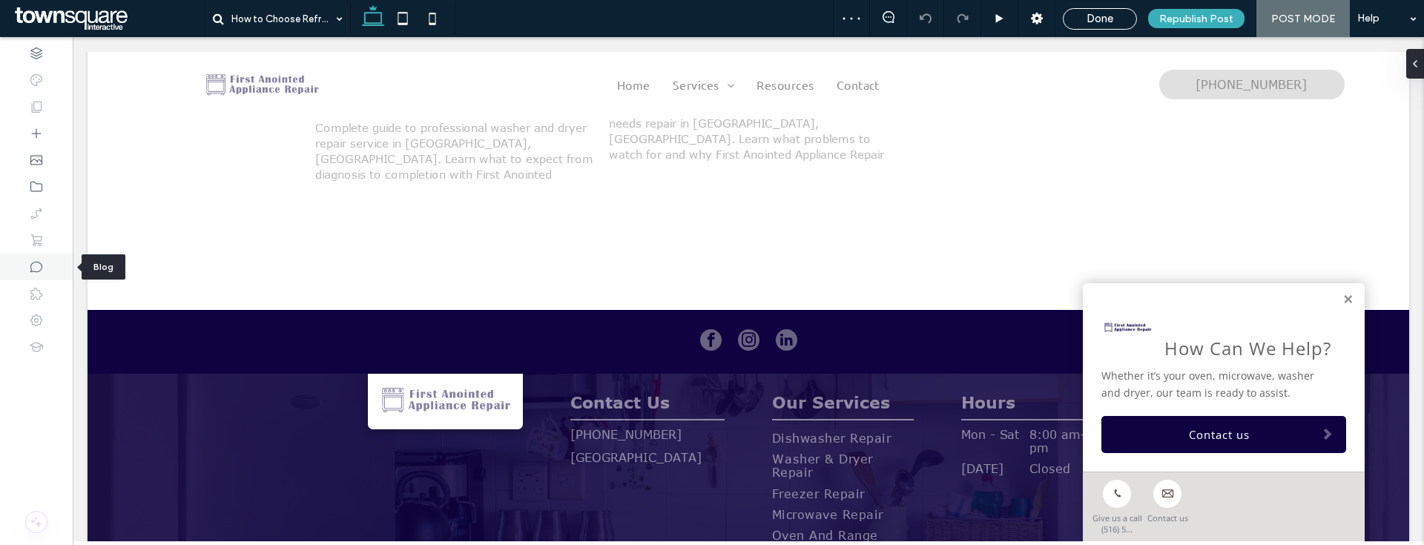
click at [59, 270] on div at bounding box center [36, 267] width 73 height 27
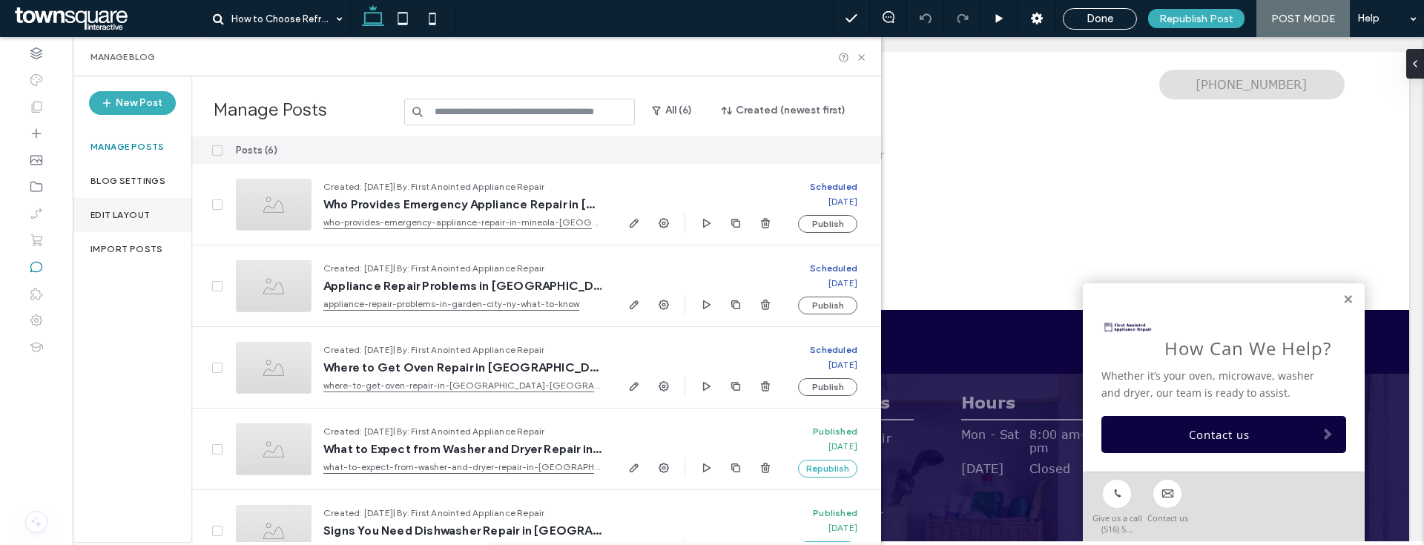
click at [144, 225] on div "Edit Layout" at bounding box center [132, 215] width 119 height 34
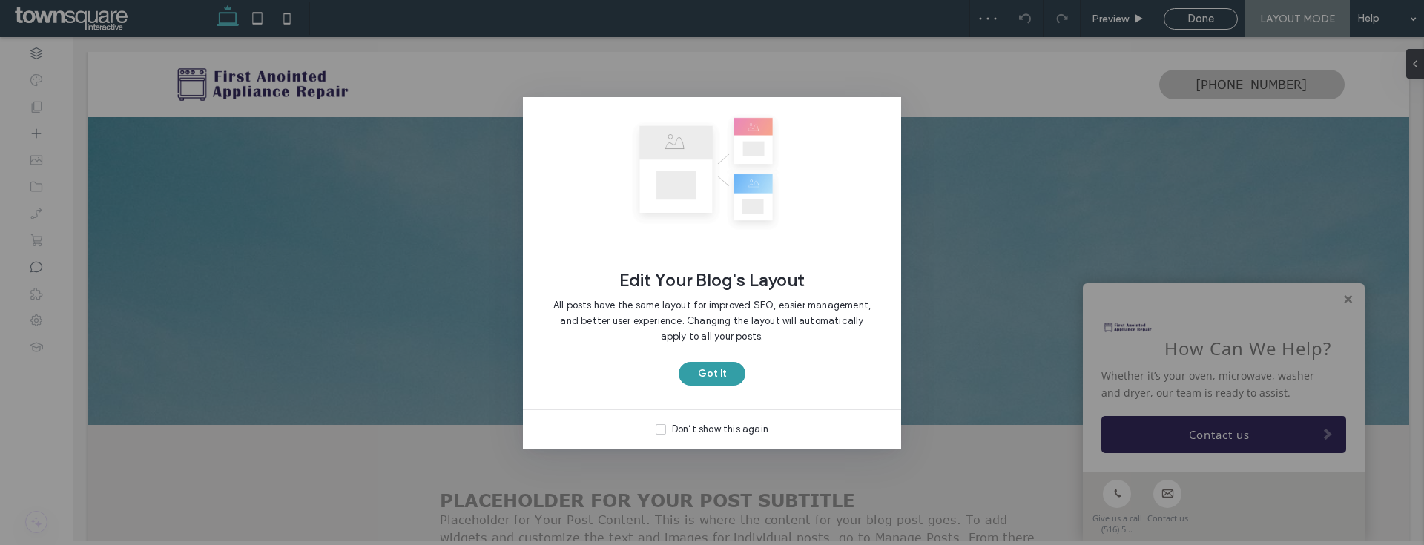
click at [713, 366] on button "Got It" at bounding box center [711, 374] width 67 height 24
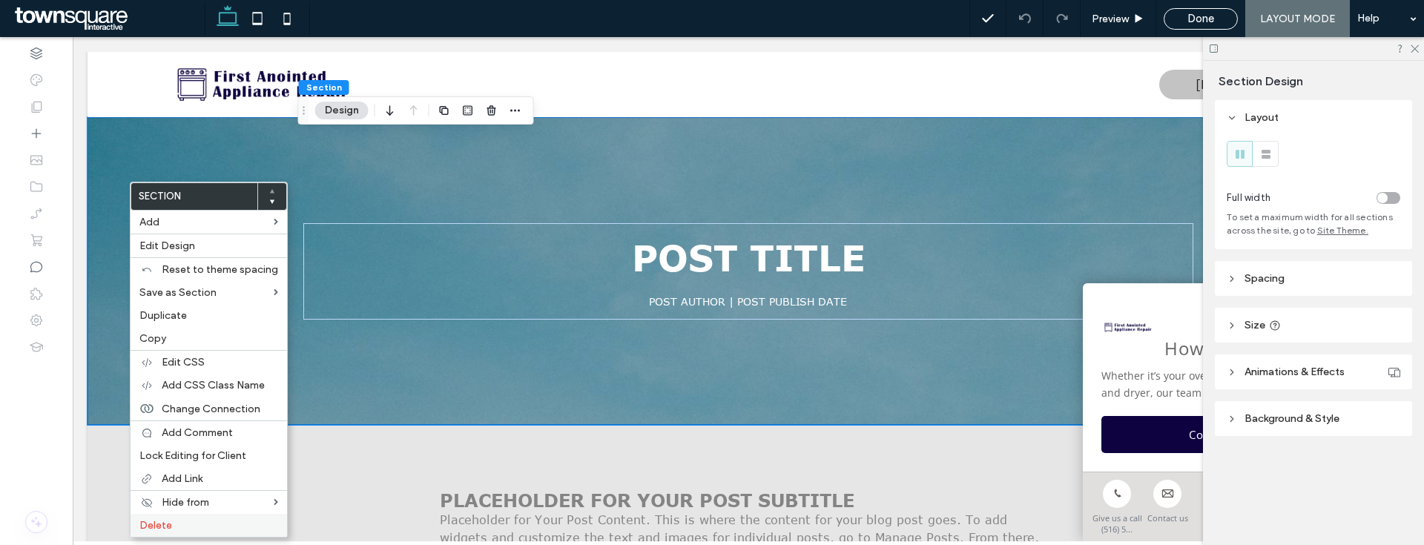
click at [181, 519] on label "Delete" at bounding box center [208, 525] width 139 height 13
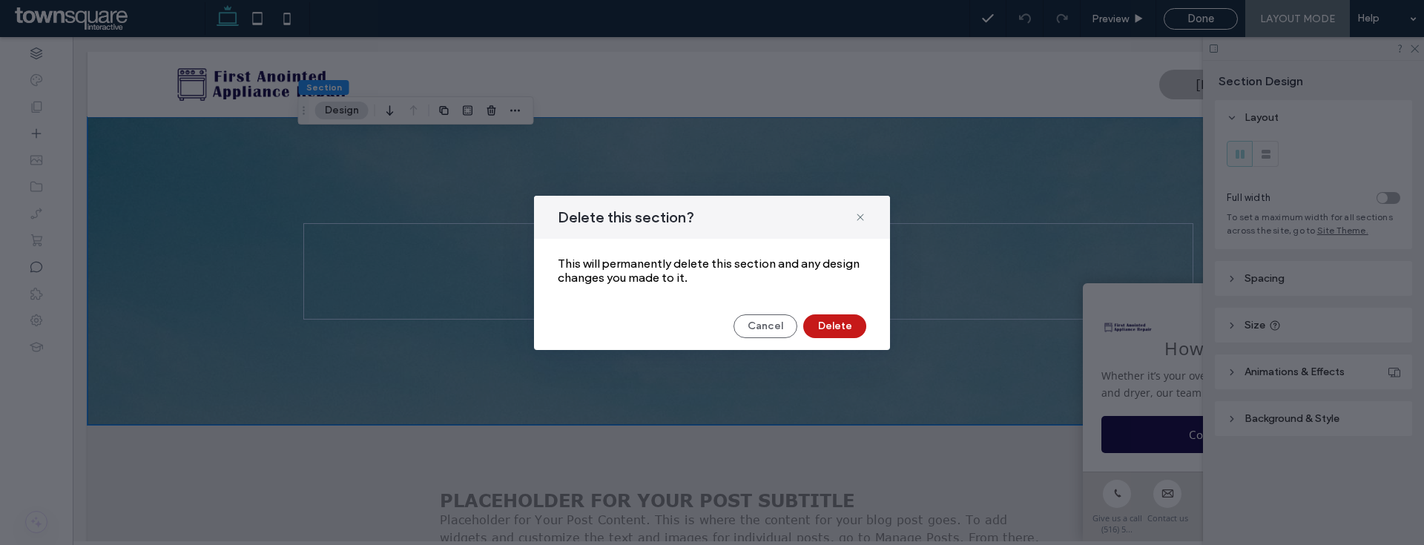
click at [819, 331] on button "Delete" at bounding box center [834, 326] width 63 height 24
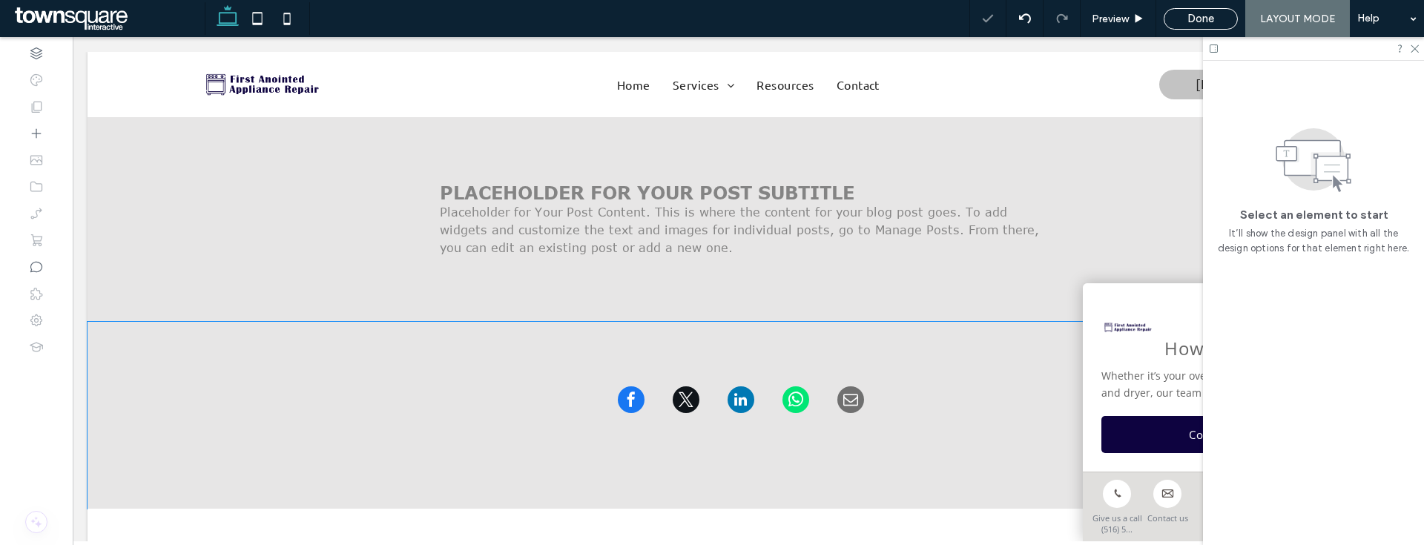
scroll to position [262, 0]
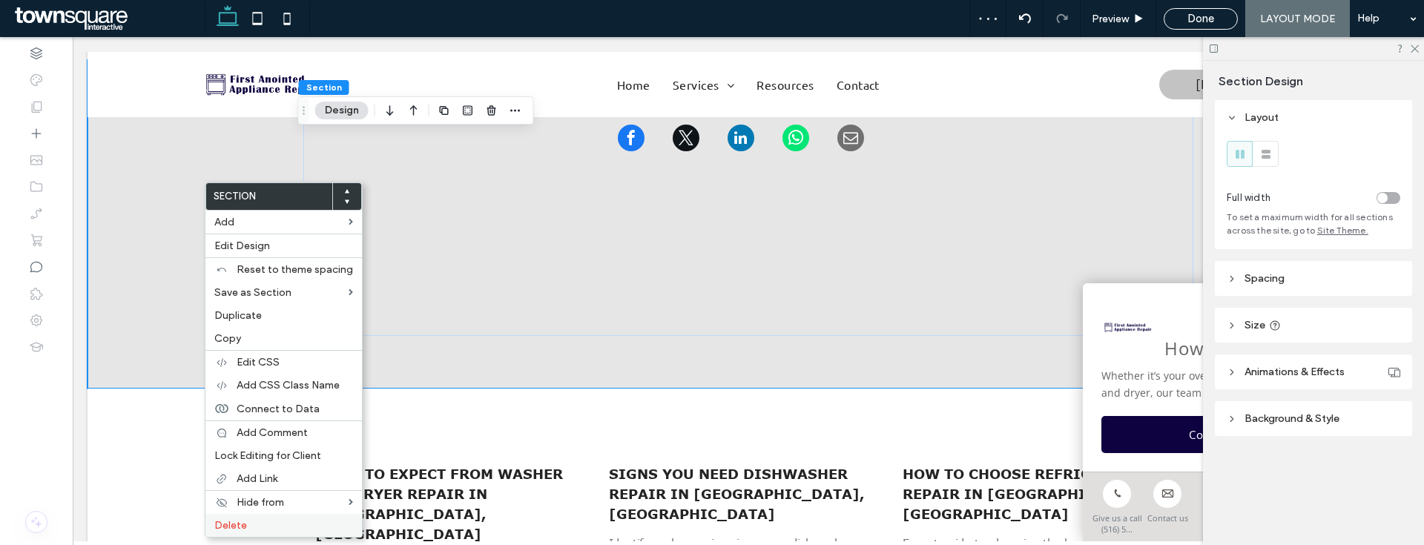
click at [243, 531] on span "Delete" at bounding box center [230, 525] width 33 height 13
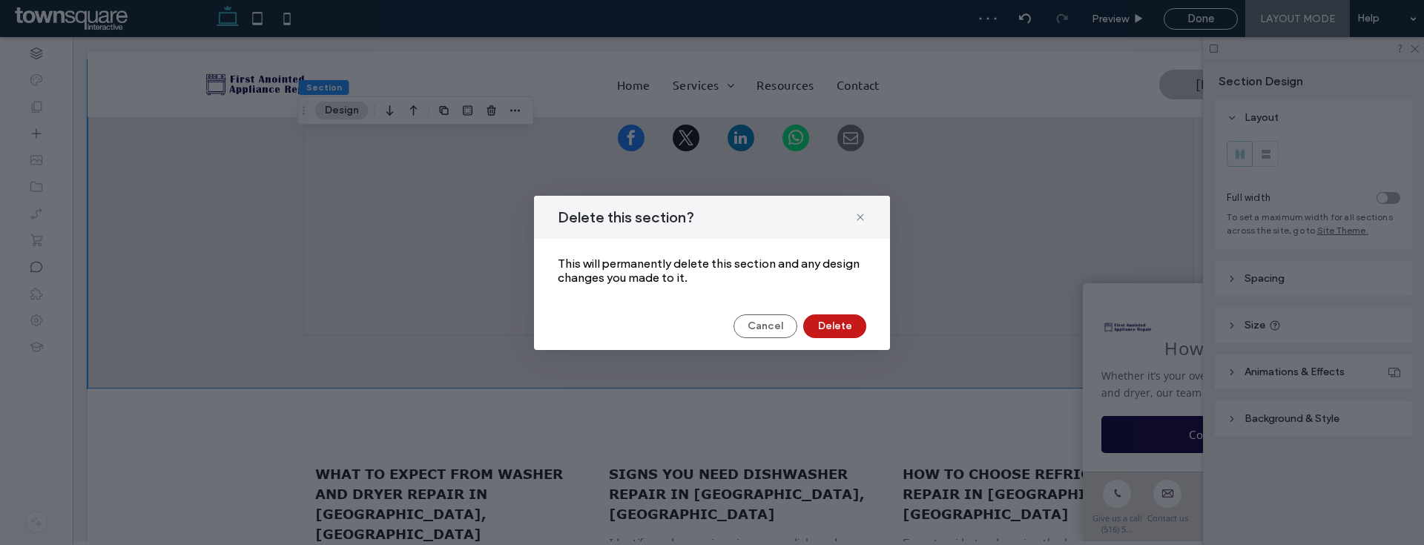
drag, startPoint x: 824, startPoint y: 320, endPoint x: 703, endPoint y: 279, distance: 128.3
click at [824, 320] on button "Delete" at bounding box center [834, 326] width 63 height 24
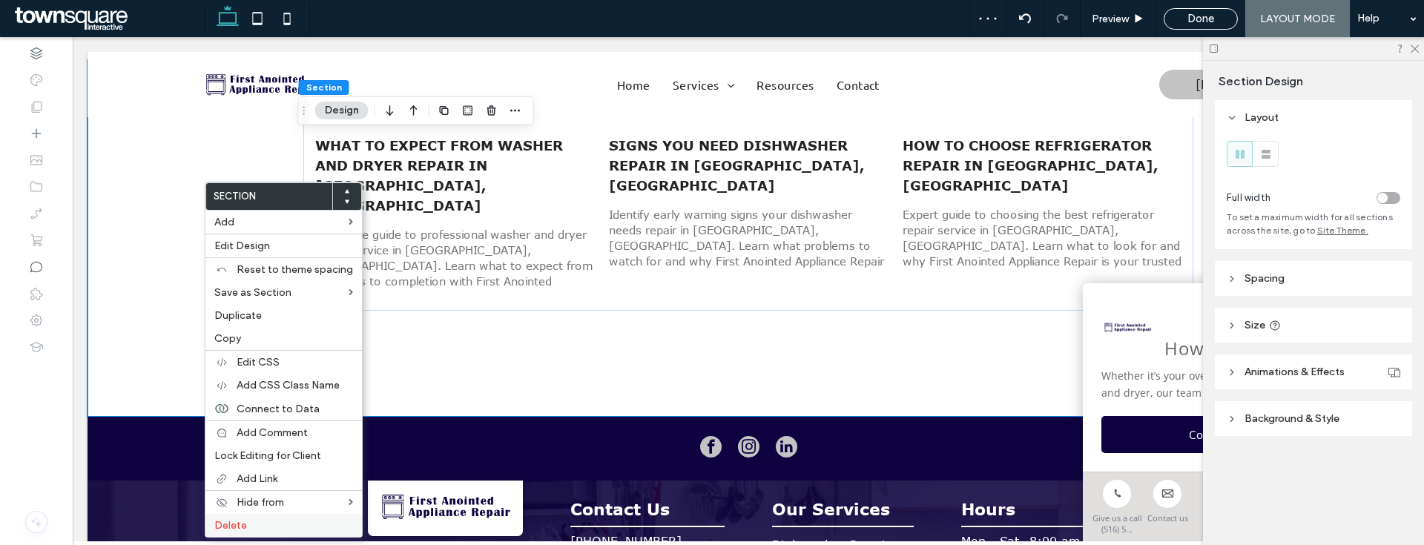
click at [257, 522] on label "Delete" at bounding box center [283, 525] width 139 height 13
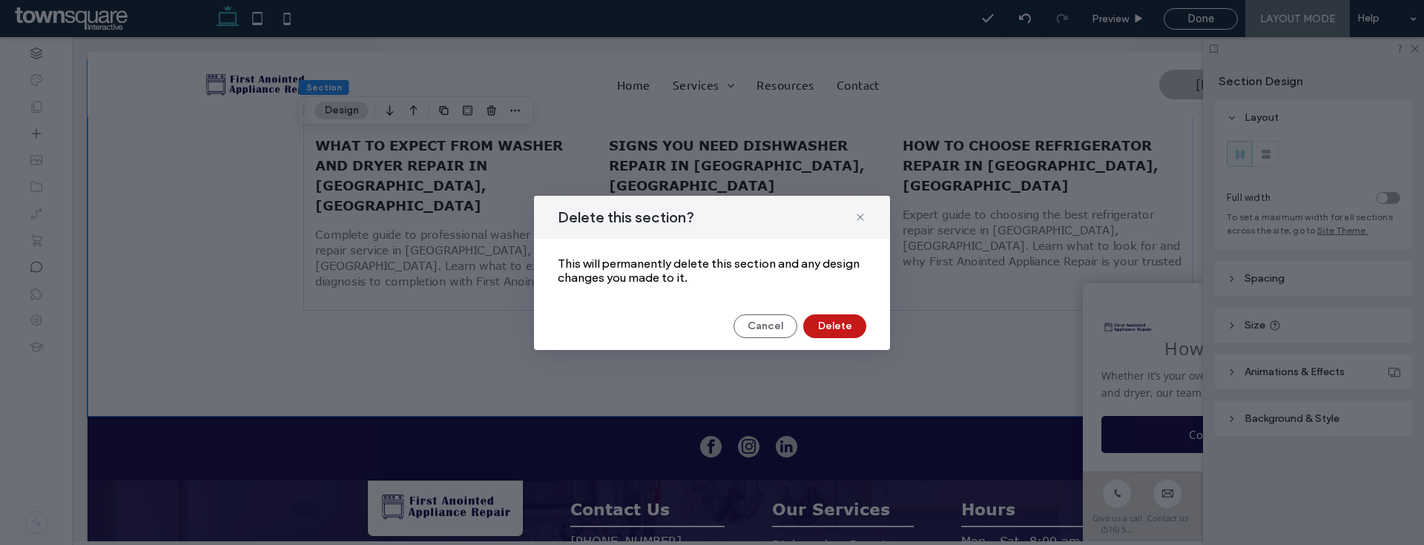
click at [837, 323] on button "Delete" at bounding box center [834, 326] width 63 height 24
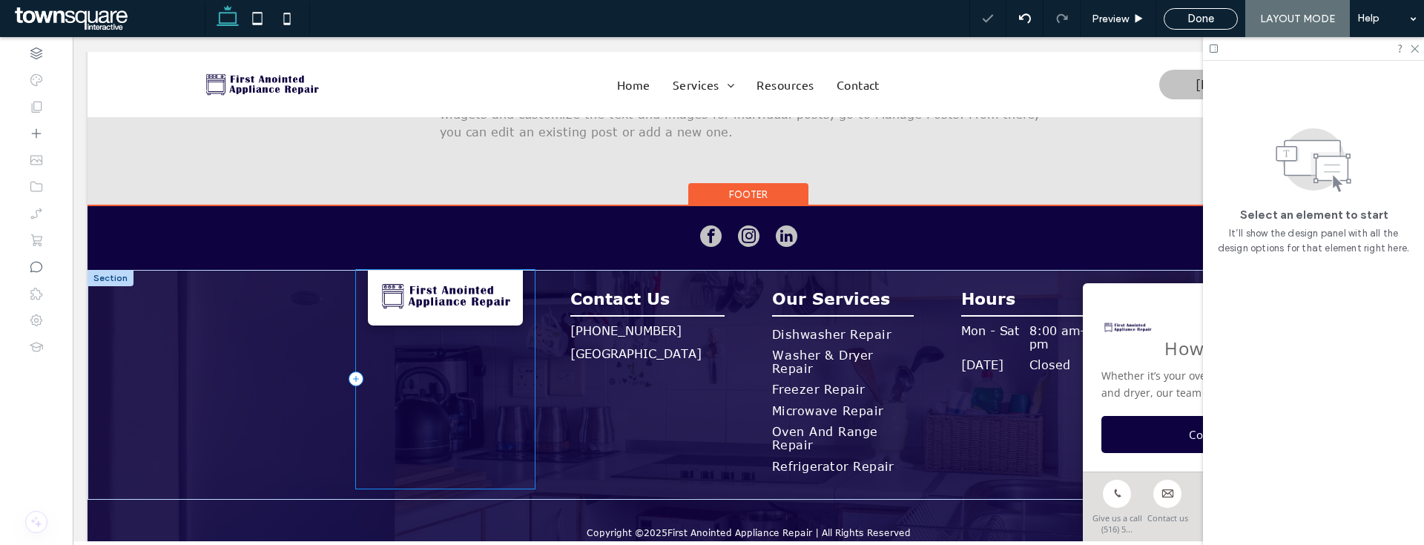
scroll to position [0, 0]
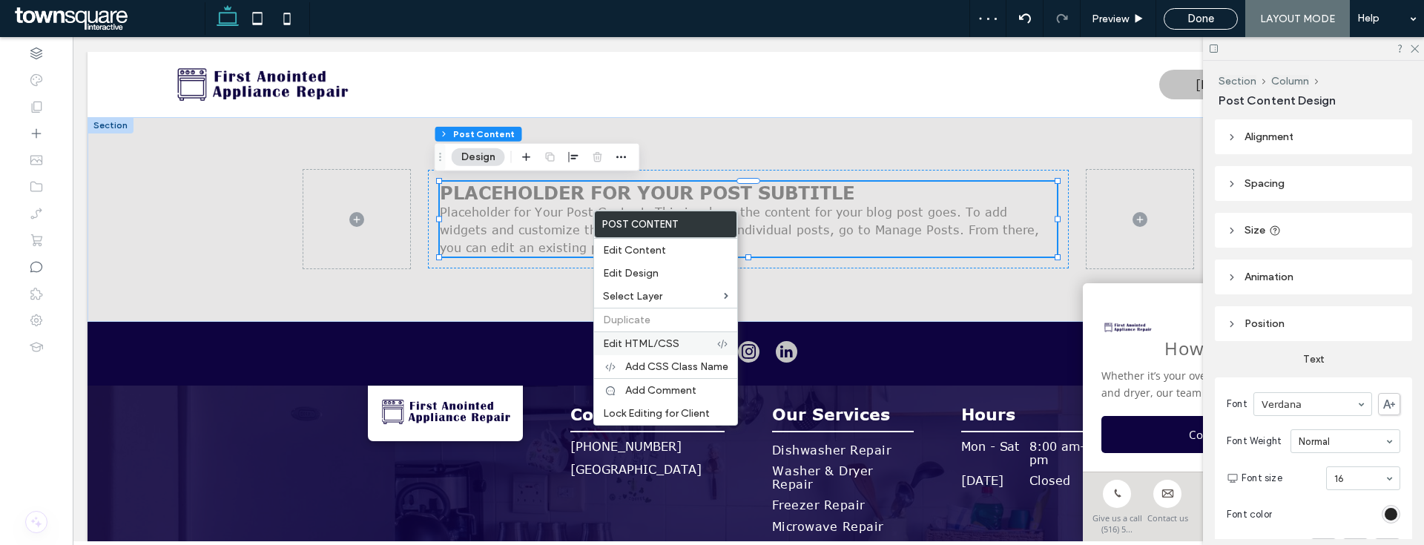
click at [640, 333] on div "Edit HTML/CSS" at bounding box center [665, 343] width 143 height 24
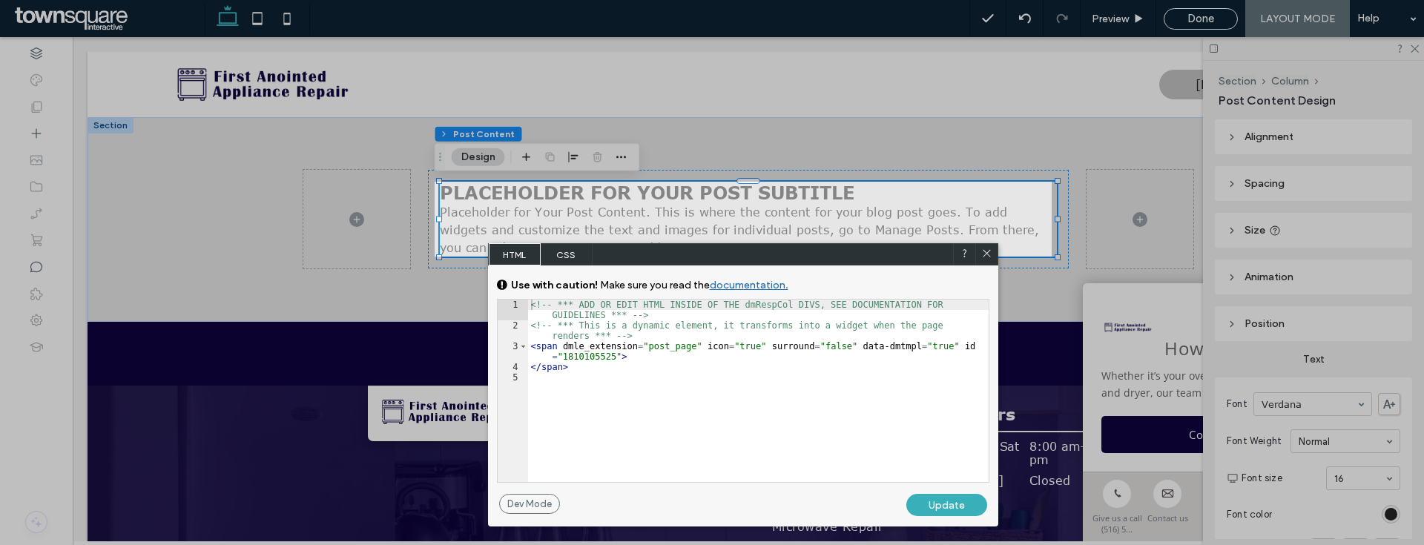
click at [566, 245] on span "CSS" at bounding box center [567, 254] width 52 height 22
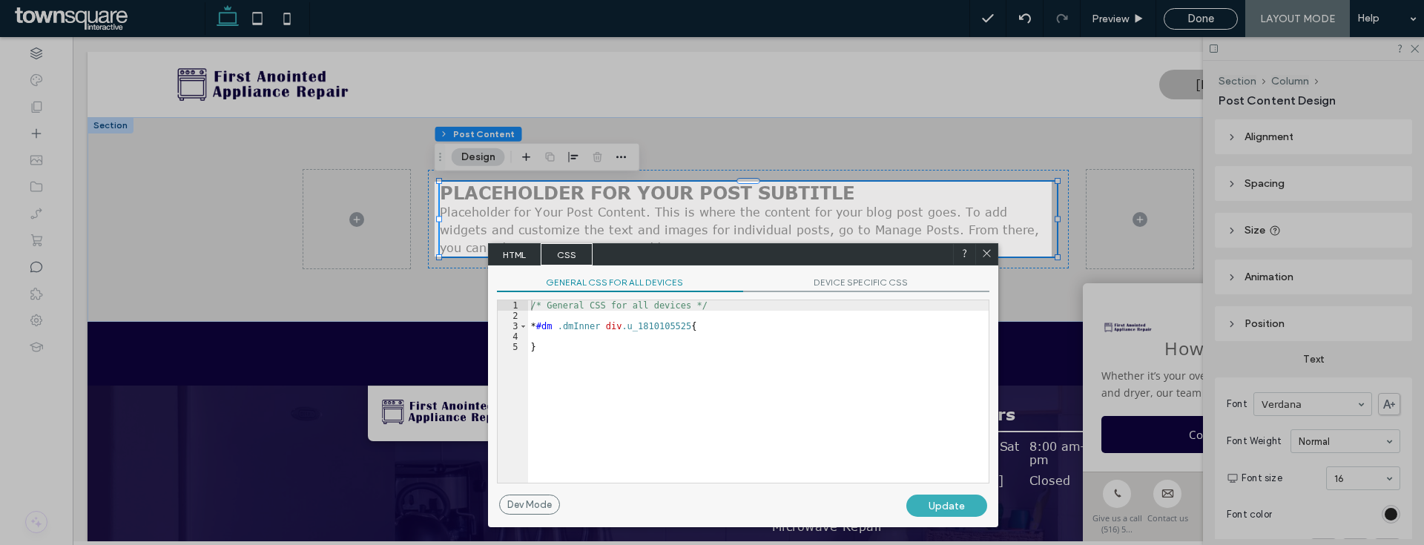
scroll to position [2, 0]
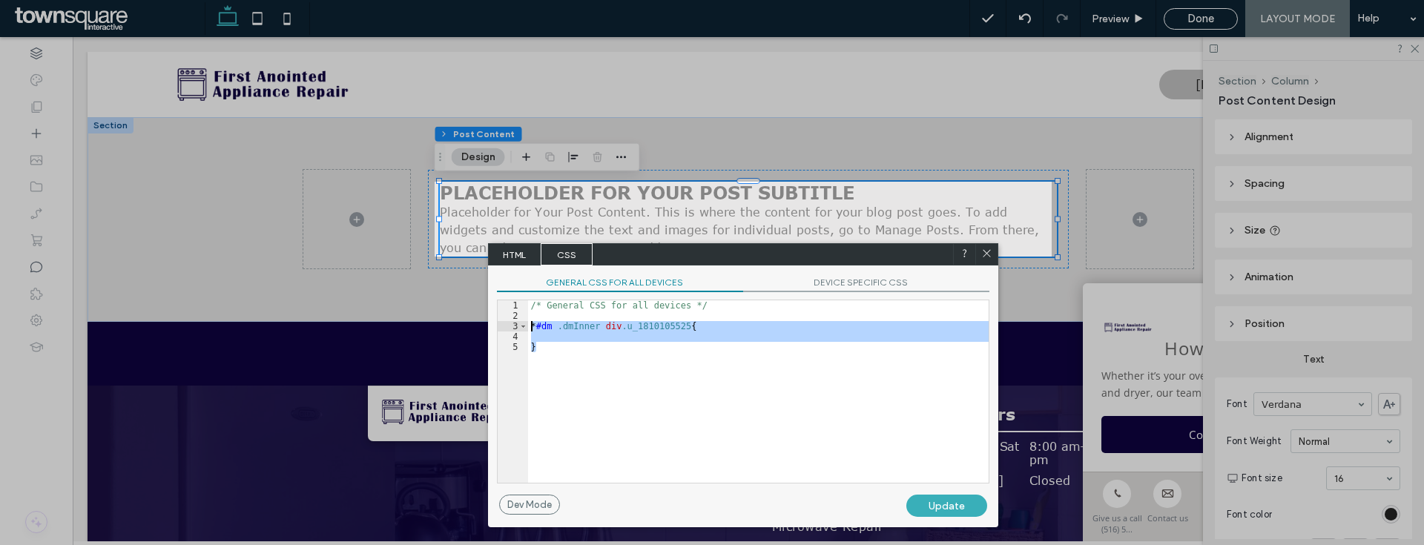
drag, startPoint x: 552, startPoint y: 343, endPoint x: 480, endPoint y: 328, distance: 74.0
click at [480, 328] on body ".wqwq-1{fill:#231f20;} .cls-1q, .cls-2q { fill-rule: evenodd; } .cls-2q { fill:…" at bounding box center [712, 272] width 1424 height 545
type textarea "**"
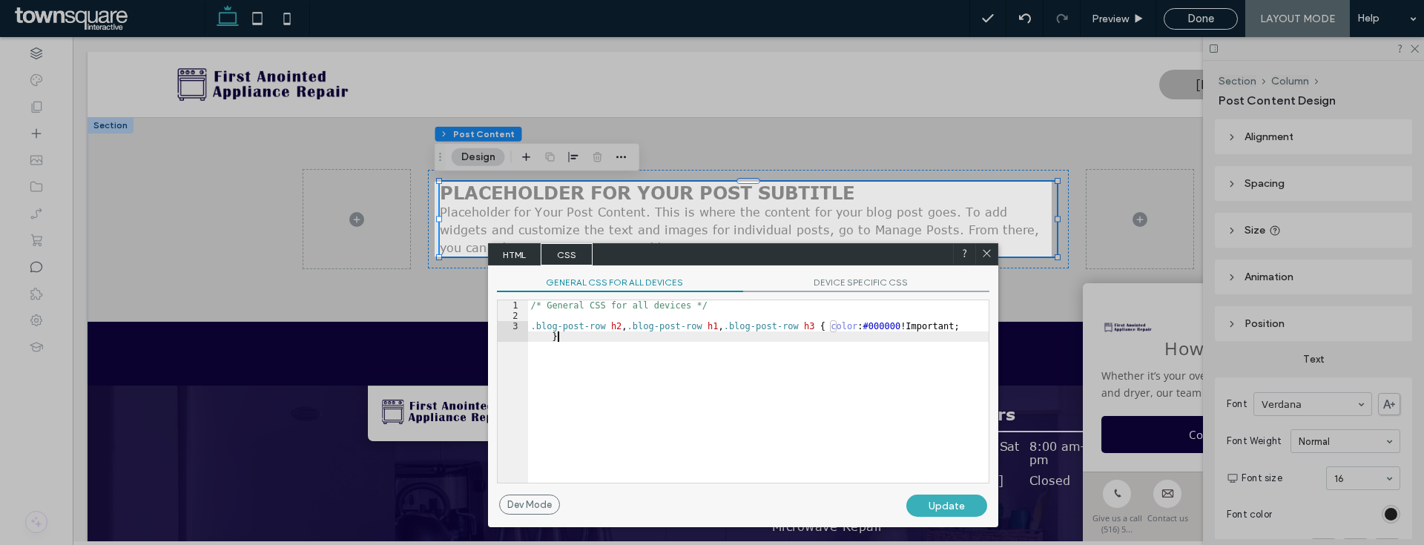
click at [966, 504] on div "Update" at bounding box center [946, 506] width 81 height 22
click at [994, 254] on div at bounding box center [986, 254] width 22 height 22
click at [989, 254] on icon at bounding box center [986, 253] width 11 height 11
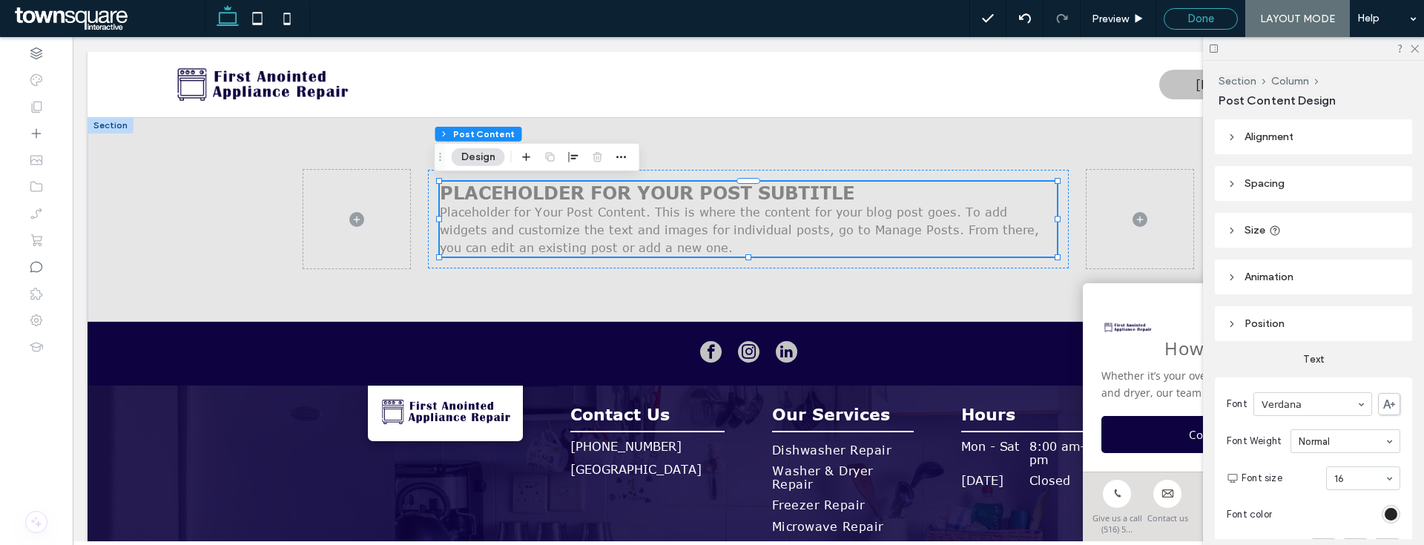
click at [1191, 20] on span "Done" at bounding box center [1200, 18] width 27 height 13
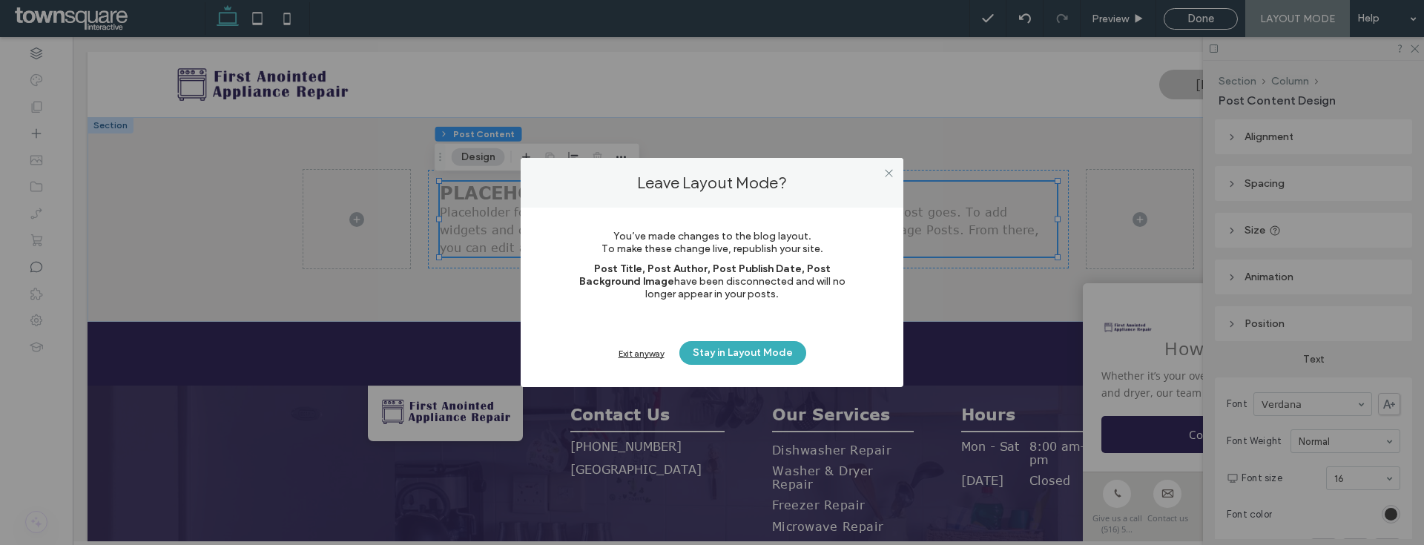
click at [634, 356] on div "Exit anyway" at bounding box center [641, 353] width 46 height 11
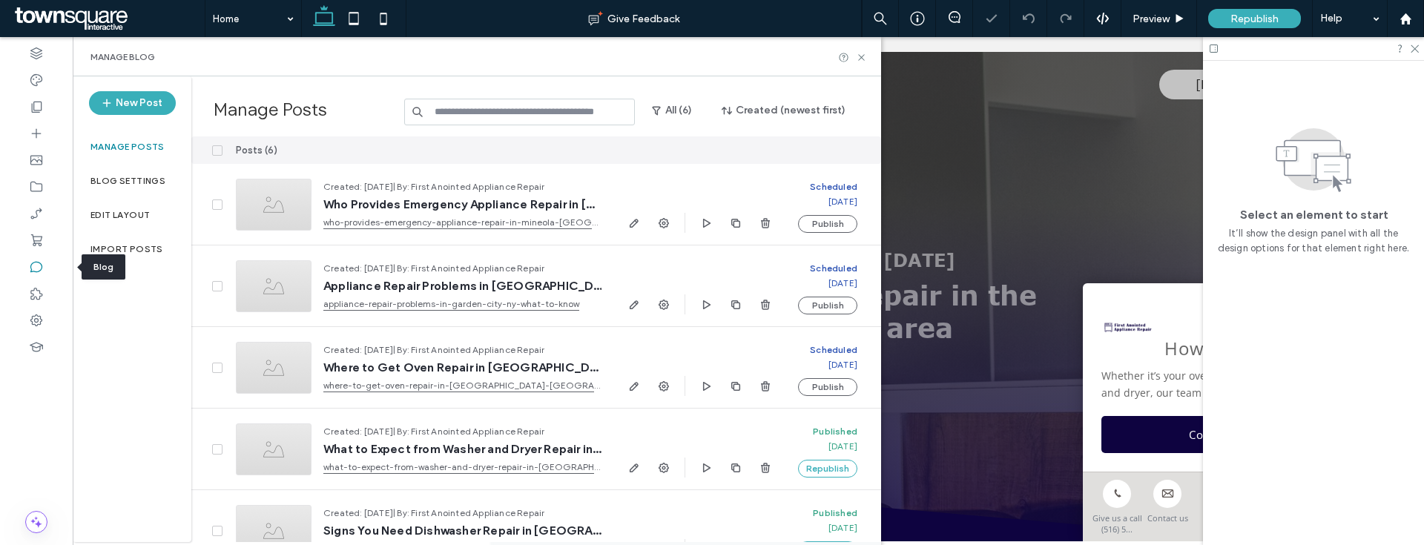
click at [35, 271] on icon at bounding box center [36, 267] width 15 height 15
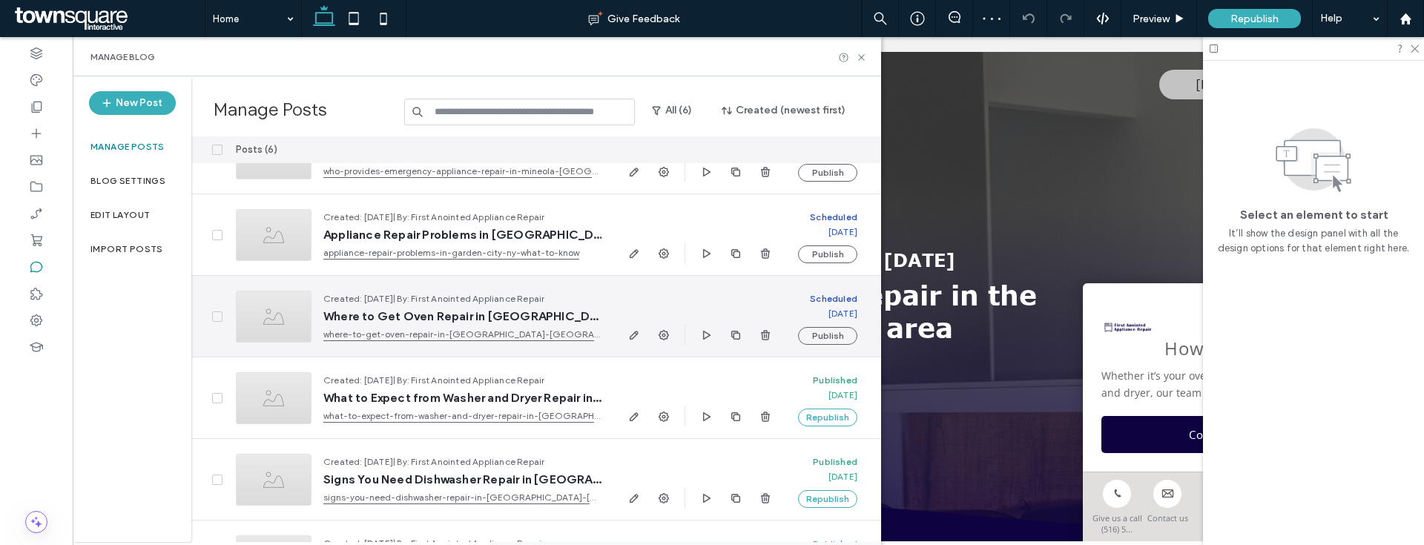
scroll to position [111, 0]
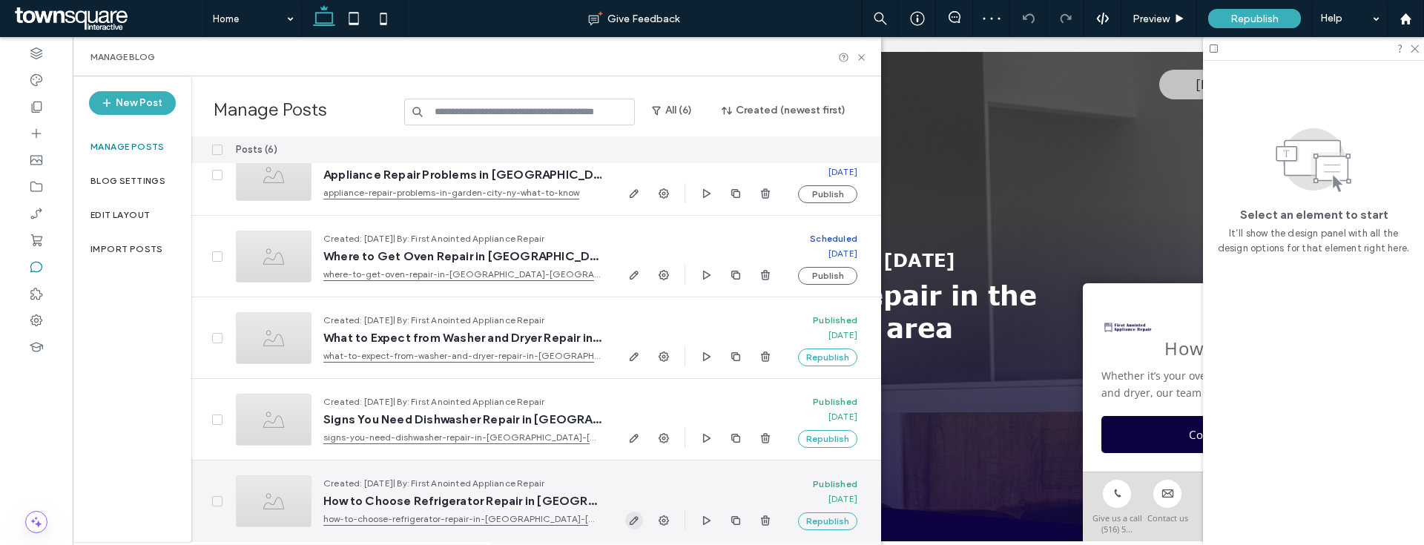
click at [640, 518] on span "button" at bounding box center [634, 521] width 18 height 18
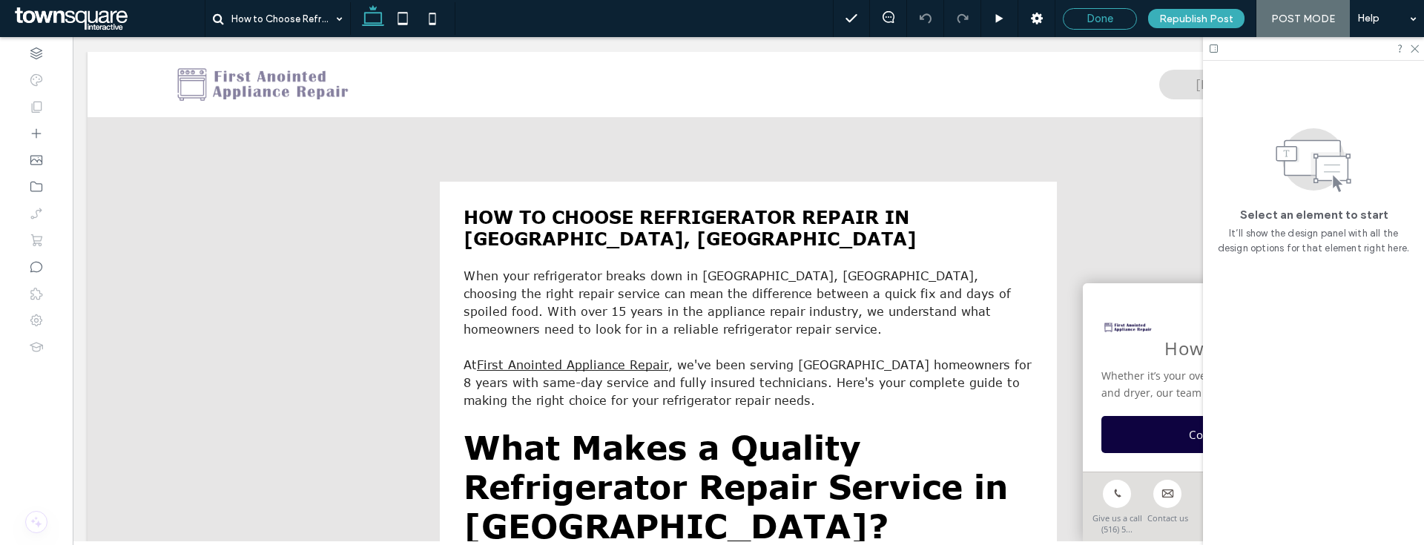
click at [1103, 10] on div "Done" at bounding box center [1099, 19] width 74 height 22
click at [1411, 49] on icon at bounding box center [1414, 48] width 10 height 10
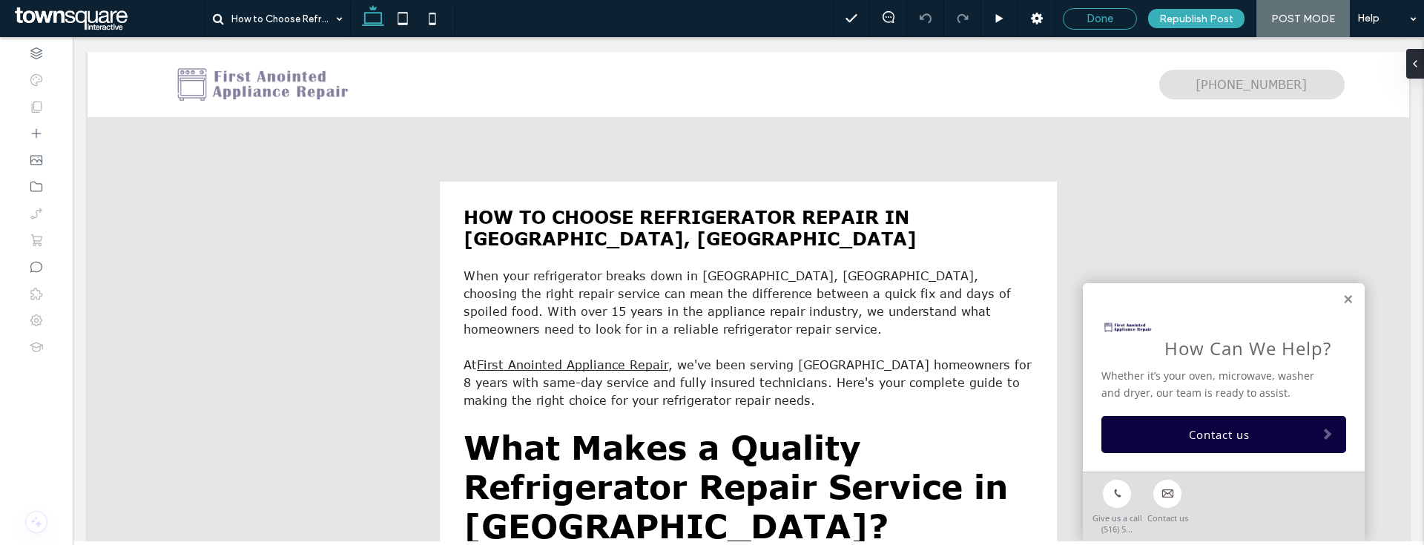
click at [1102, 19] on span "Done" at bounding box center [1099, 18] width 27 height 13
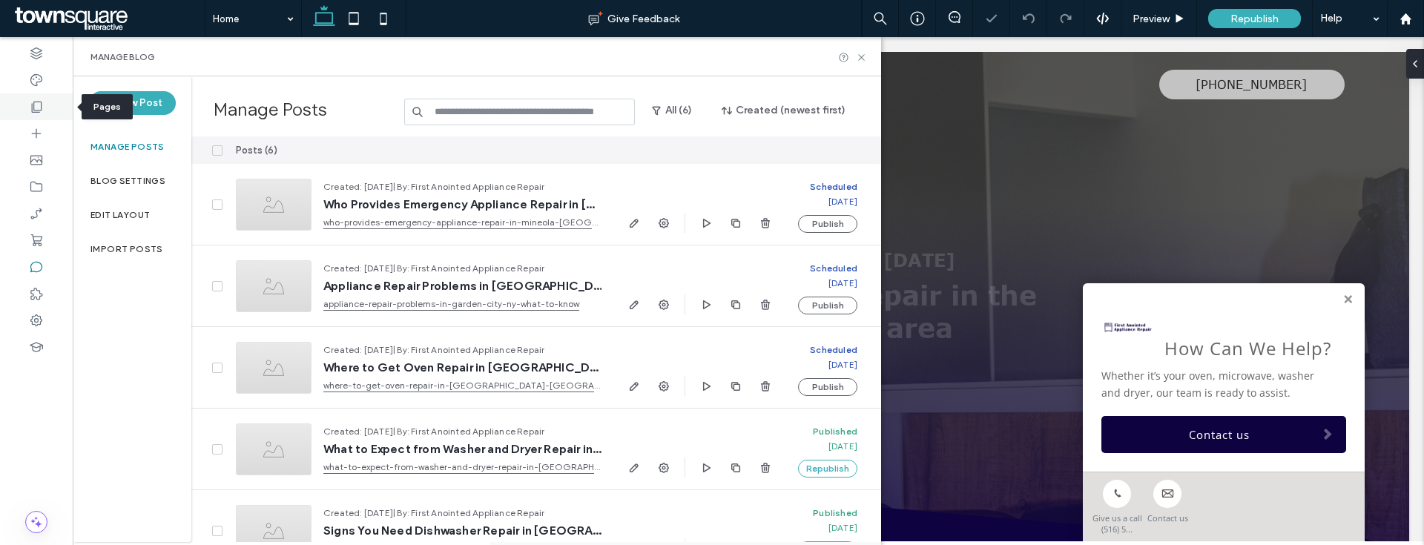
click at [40, 105] on icon at bounding box center [36, 106] width 15 height 15
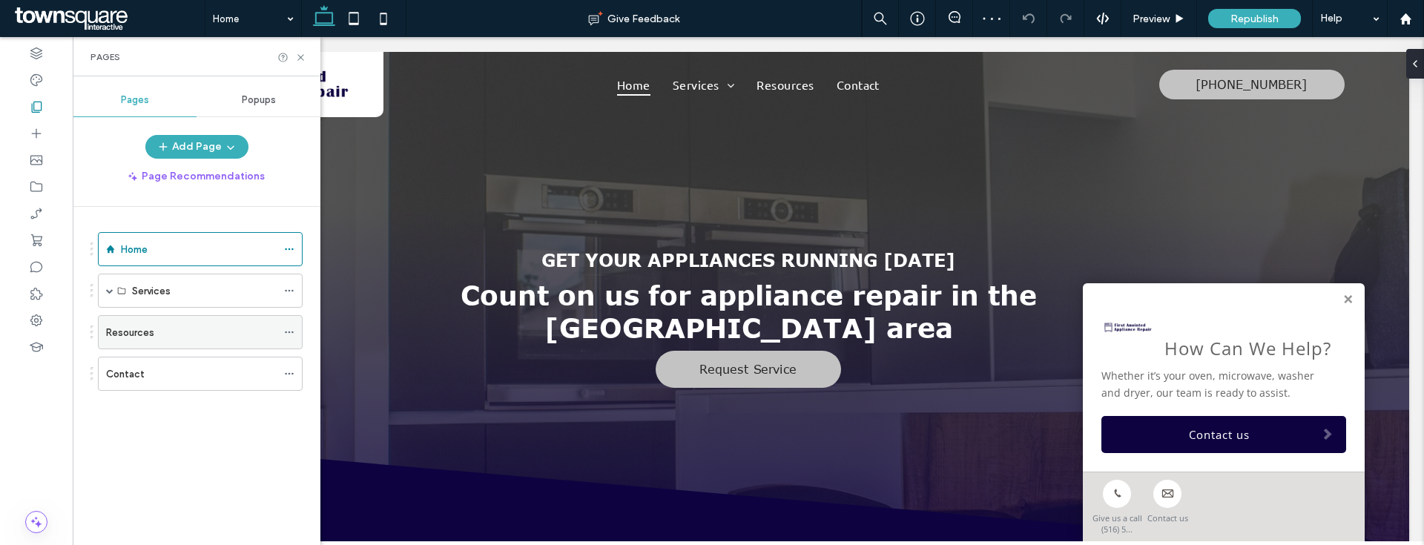
click at [135, 348] on div "Resources" at bounding box center [200, 332] width 205 height 34
click at [143, 343] on div "Resources" at bounding box center [191, 332] width 171 height 33
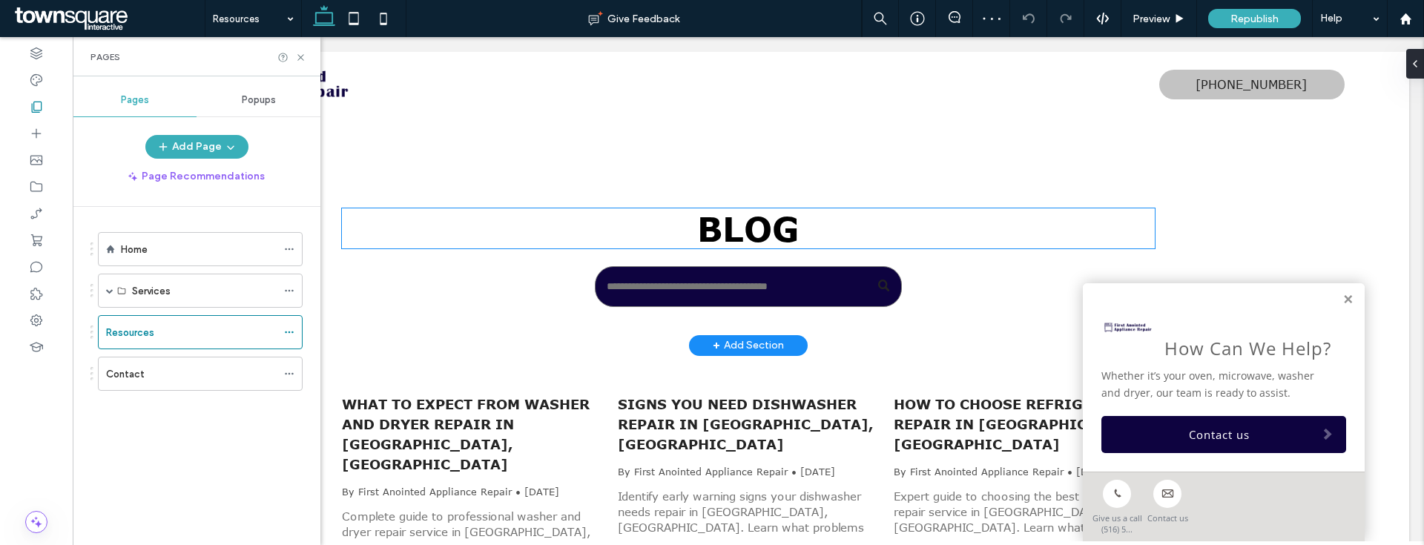
click at [790, 208] on span "Blog" at bounding box center [748, 228] width 102 height 40
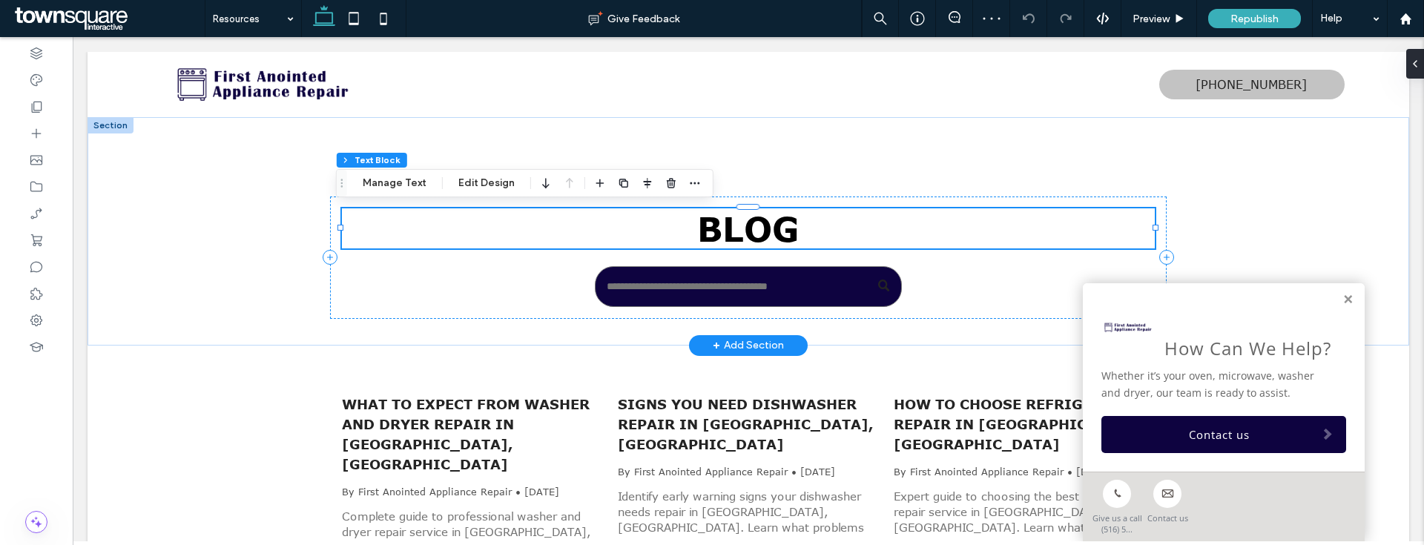
click at [785, 223] on span "Blog" at bounding box center [748, 228] width 102 height 40
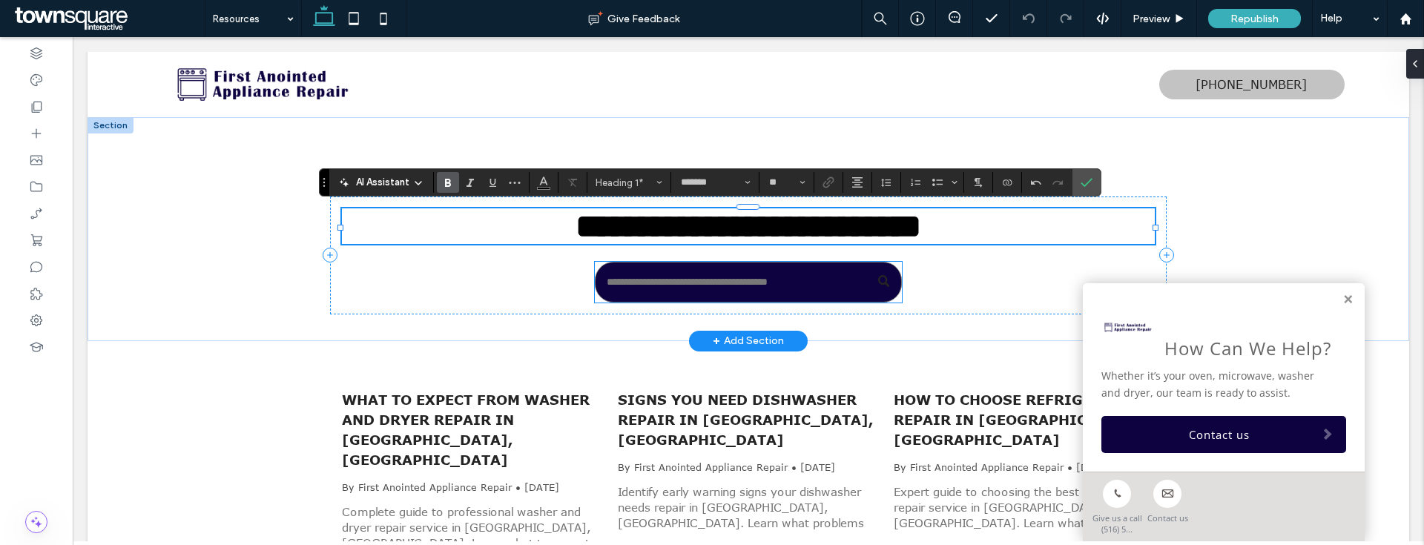
click at [807, 293] on input "Search" at bounding box center [748, 282] width 306 height 41
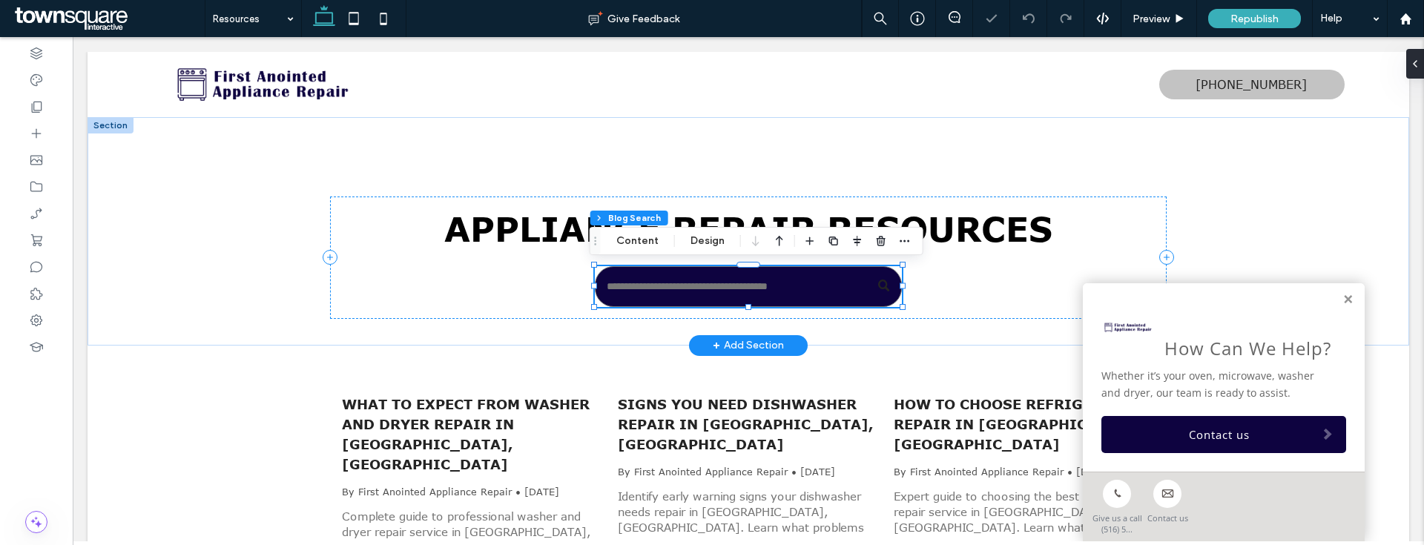
click at [807, 293] on input "Search" at bounding box center [748, 286] width 306 height 41
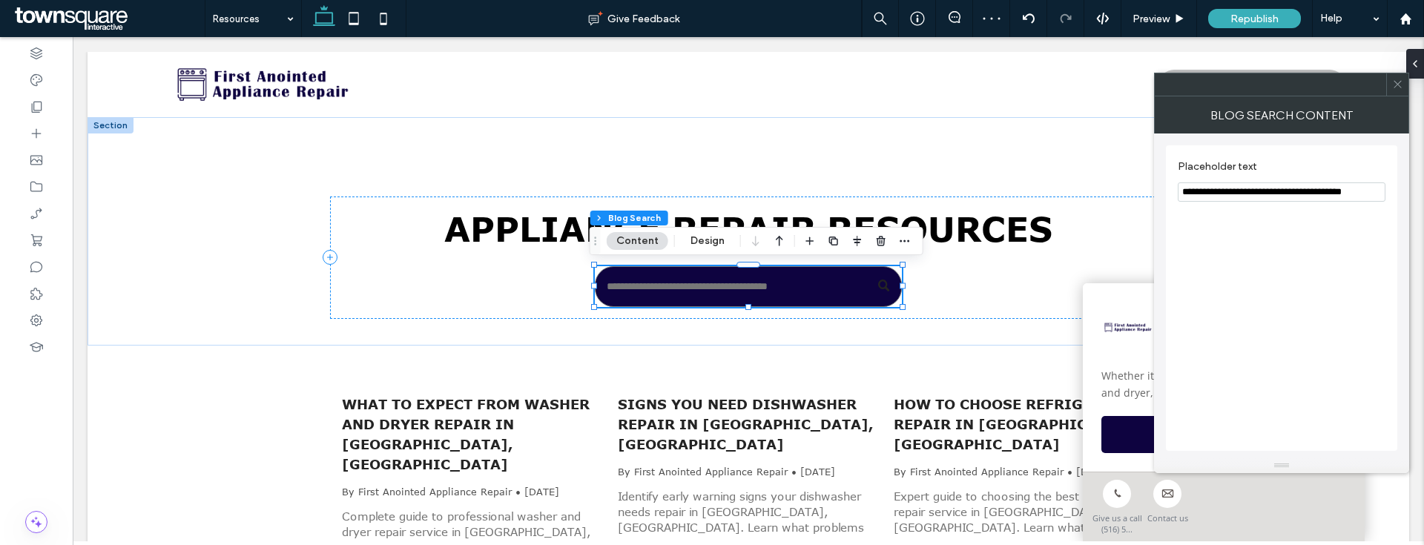
drag, startPoint x: 1213, startPoint y: 192, endPoint x: 1367, endPoint y: 185, distance: 154.4
click at [1367, 185] on input "**********" at bounding box center [1281, 191] width 208 height 19
drag, startPoint x: 1375, startPoint y: 187, endPoint x: 1215, endPoint y: 193, distance: 159.5
click at [1215, 193] on input "**********" at bounding box center [1281, 191] width 208 height 19
type input "**********"
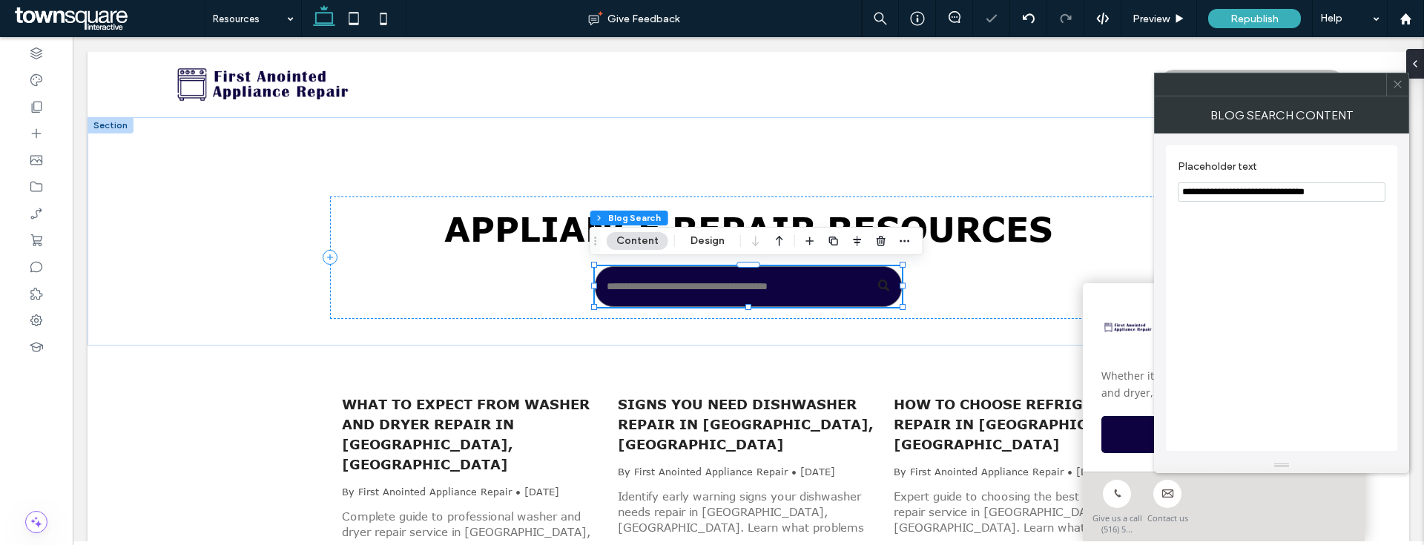
click at [1398, 85] on use at bounding box center [1396, 84] width 7 height 7
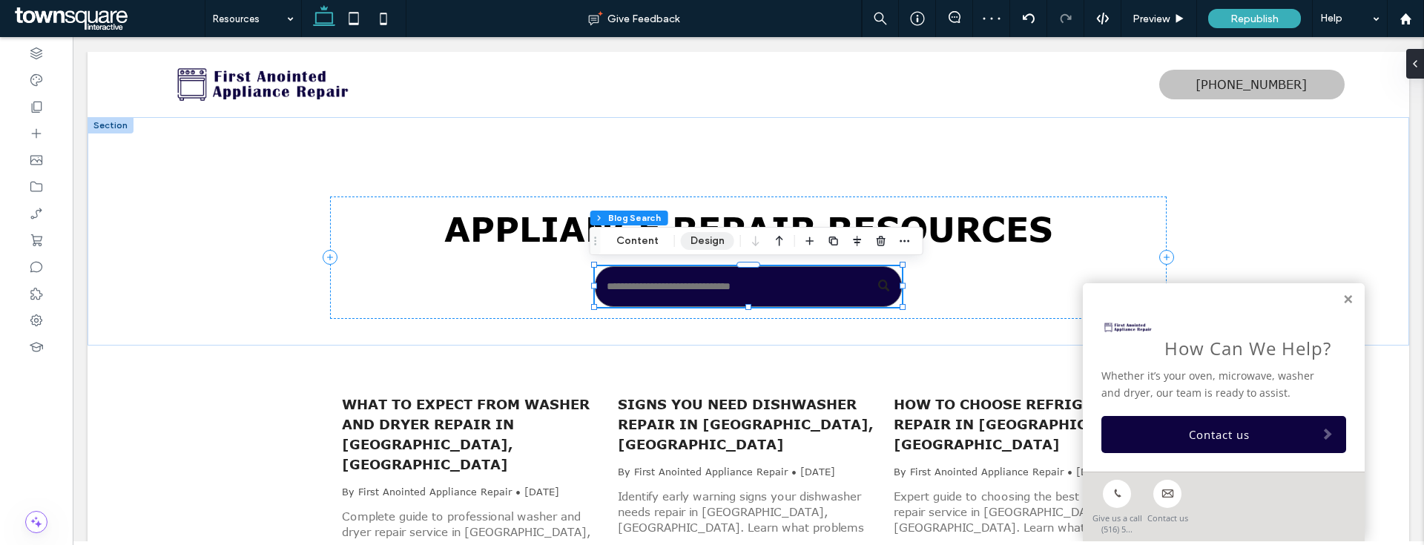
click at [722, 242] on button "Design" at bounding box center [707, 241] width 53 height 18
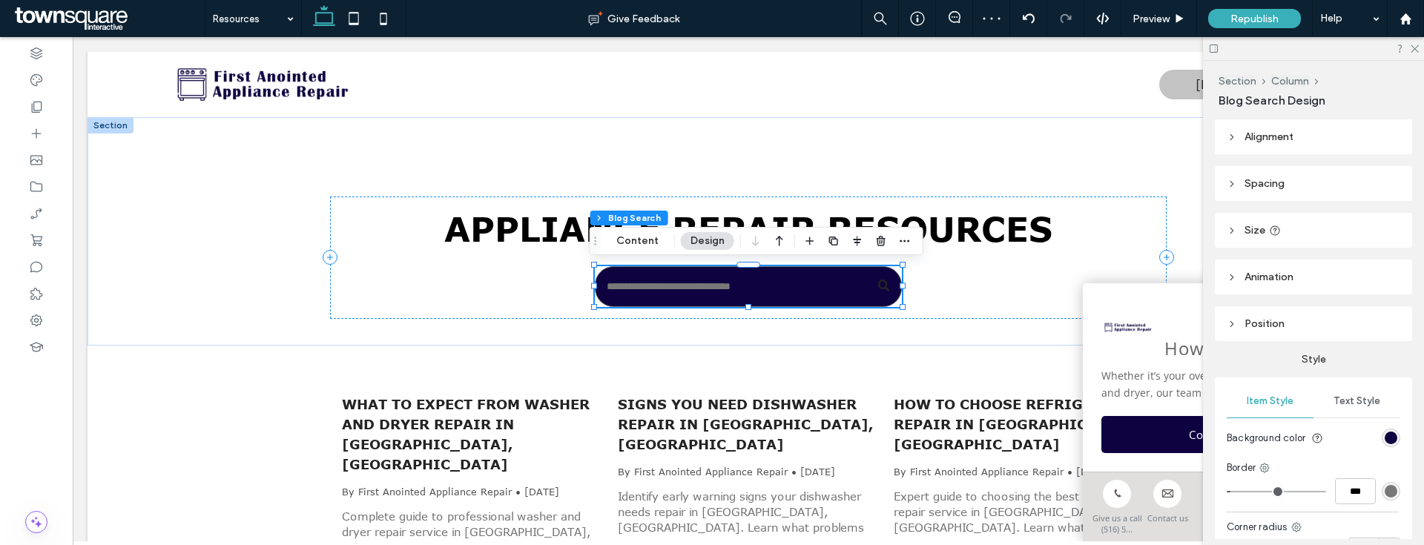
click at [1381, 445] on div "rgb(14, 3, 64)" at bounding box center [1390, 438] width 19 height 19
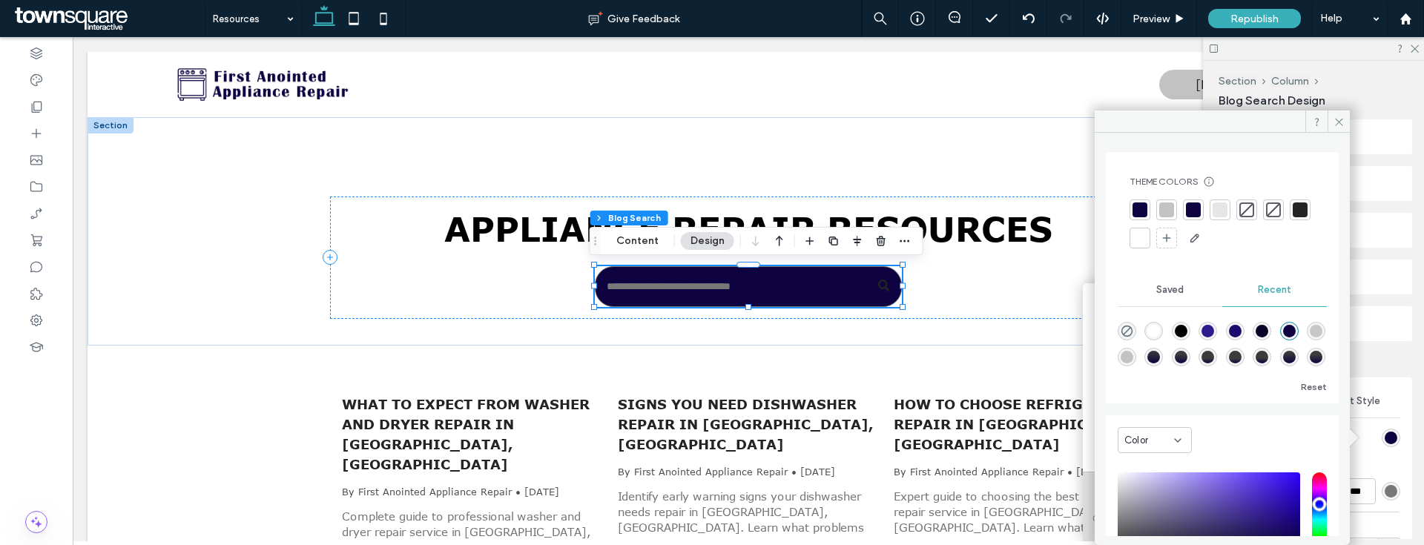
click at [1225, 211] on div at bounding box center [1219, 209] width 15 height 15
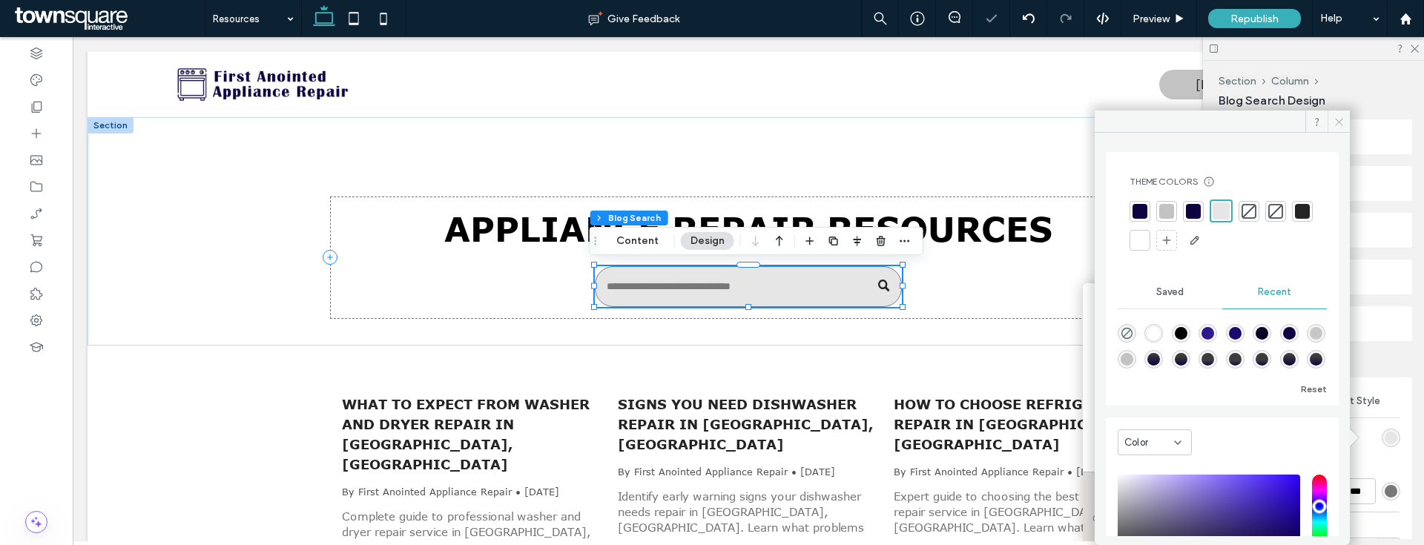
click at [1337, 119] on icon at bounding box center [1338, 121] width 11 height 11
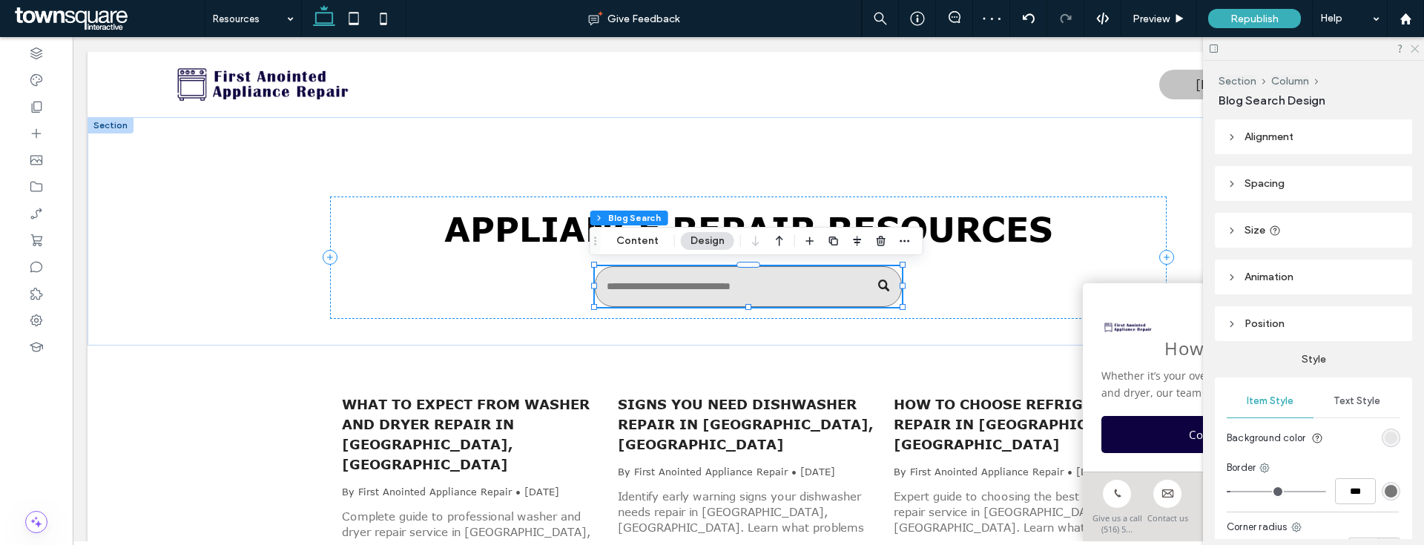
click at [1411, 47] on icon at bounding box center [1414, 48] width 10 height 10
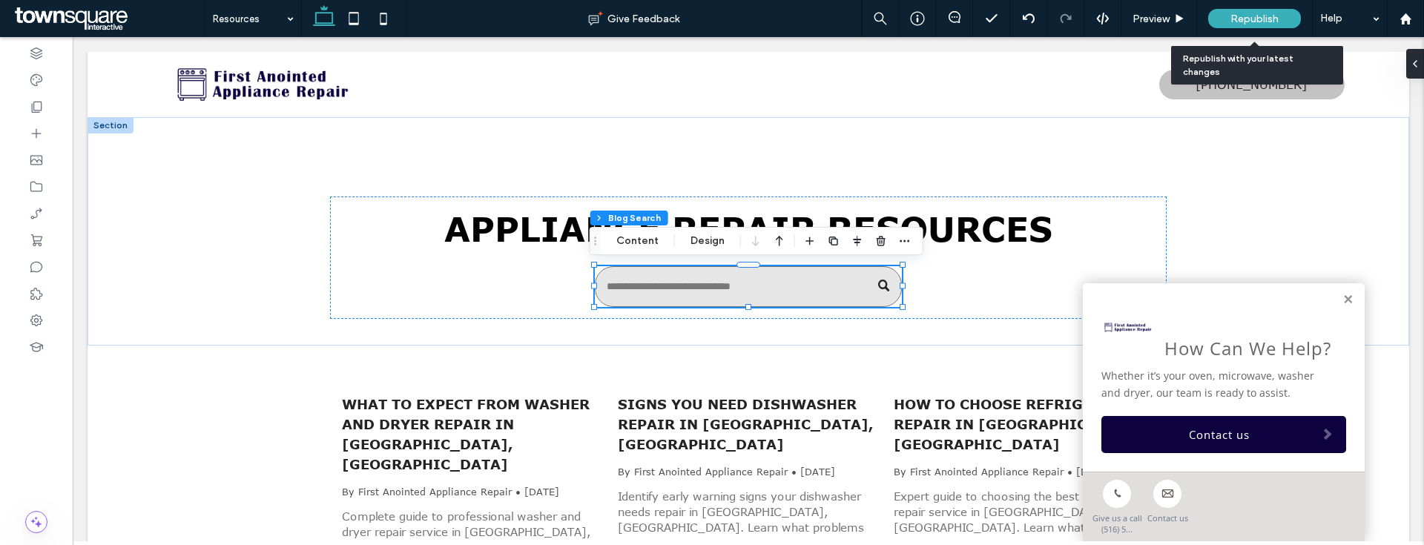
click at [1257, 22] on span "Republish" at bounding box center [1254, 19] width 48 height 13
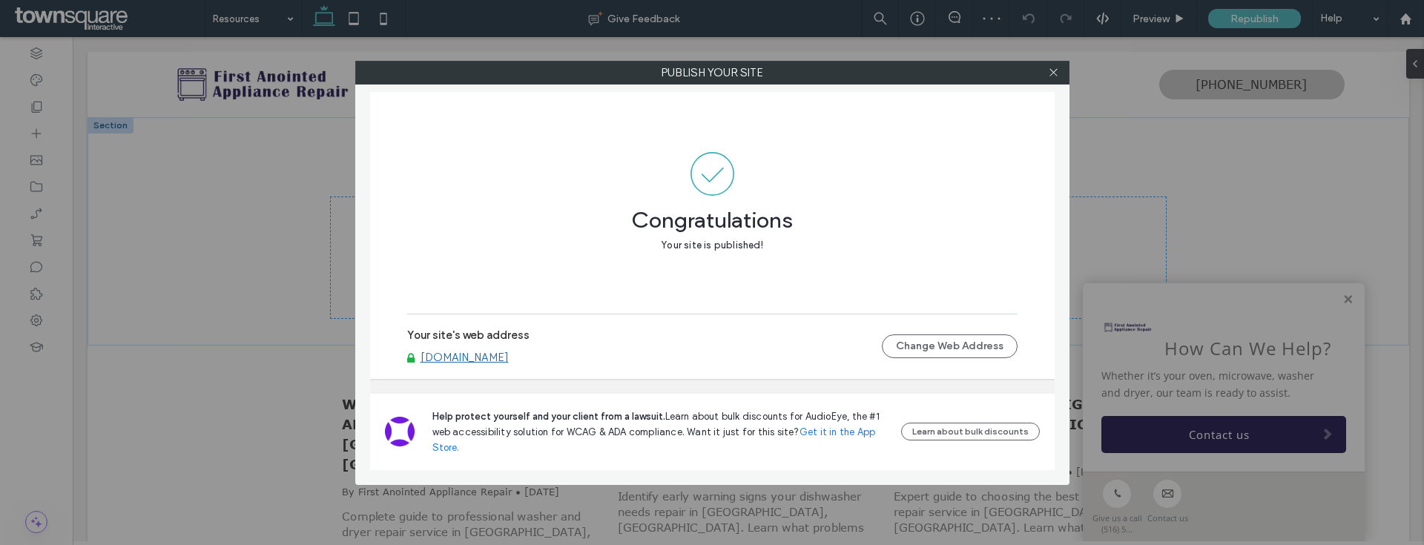
click at [486, 357] on link "www.allnassauappliance.com" at bounding box center [464, 357] width 88 height 13
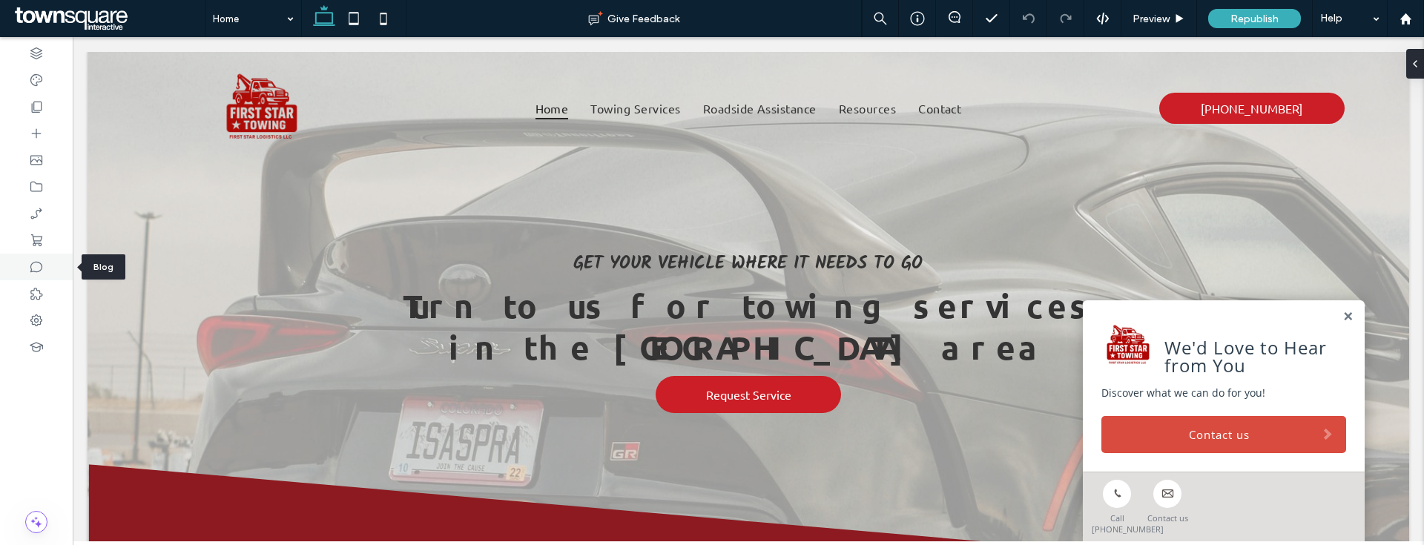
click at [46, 269] on div at bounding box center [36, 267] width 73 height 27
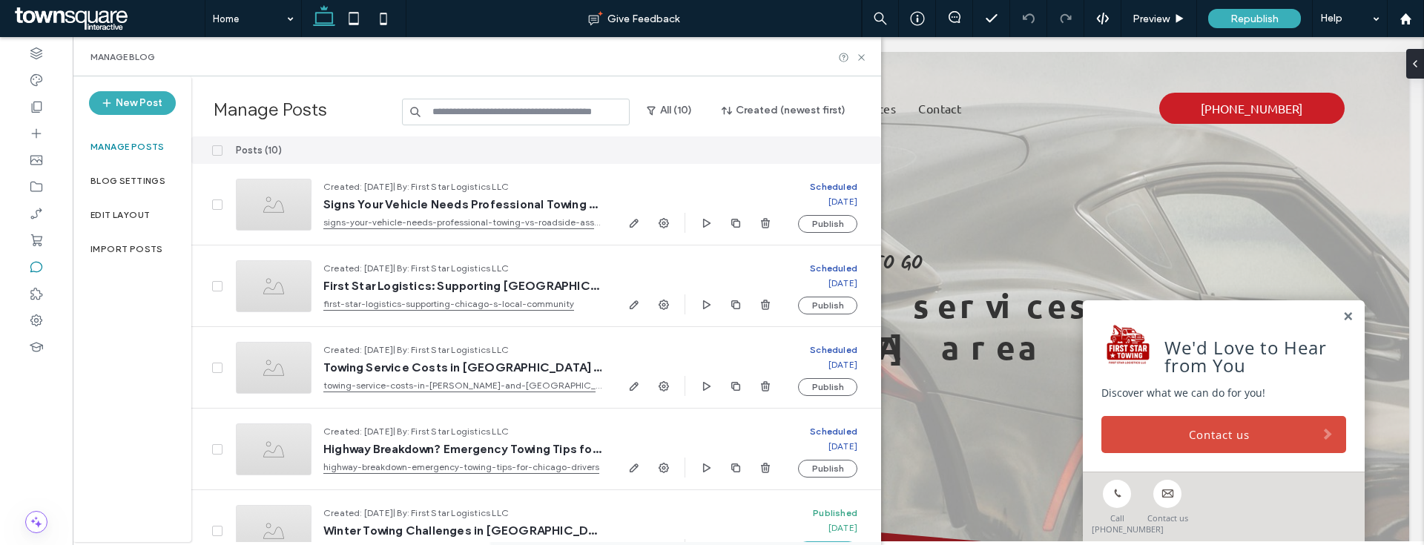
click at [868, 62] on div "Manage Blog" at bounding box center [477, 56] width 808 height 39
click at [856, 59] on icon at bounding box center [861, 57] width 11 height 11
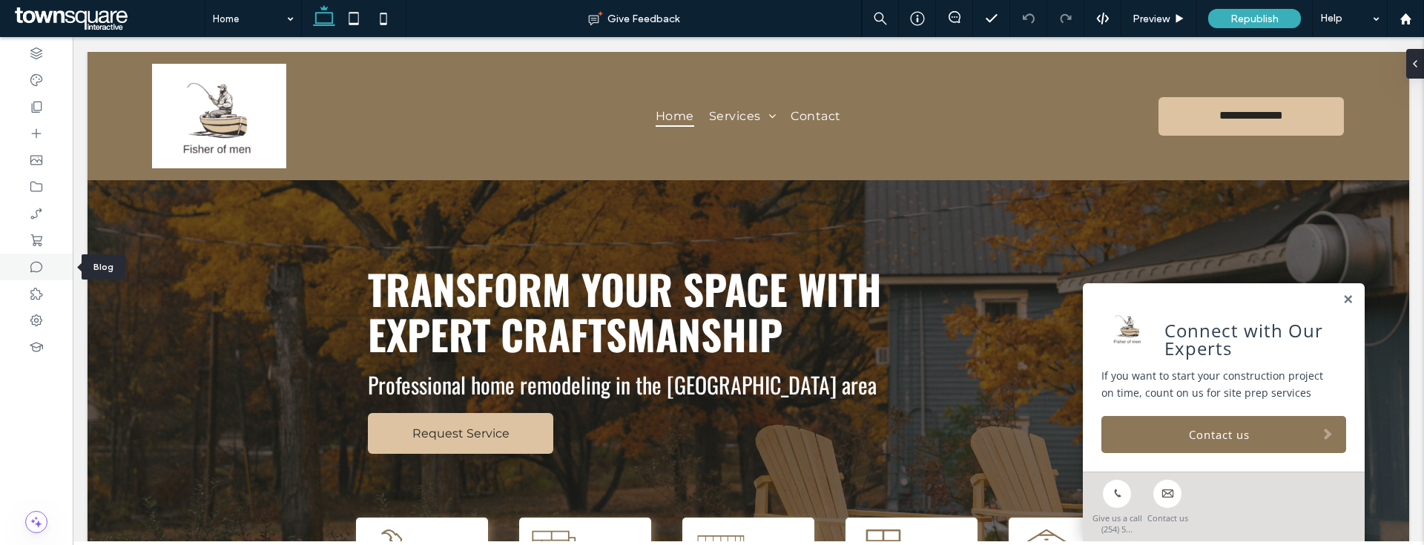
click at [29, 268] on icon at bounding box center [36, 267] width 15 height 15
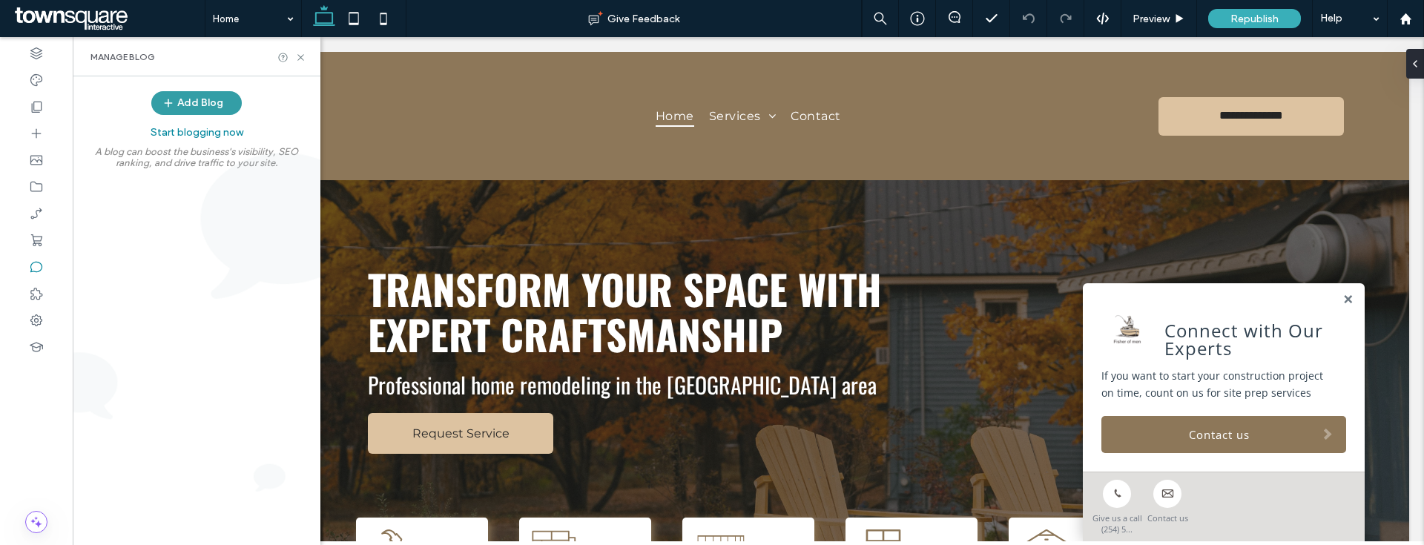
click at [205, 102] on button "Add Blog" at bounding box center [196, 103] width 90 height 24
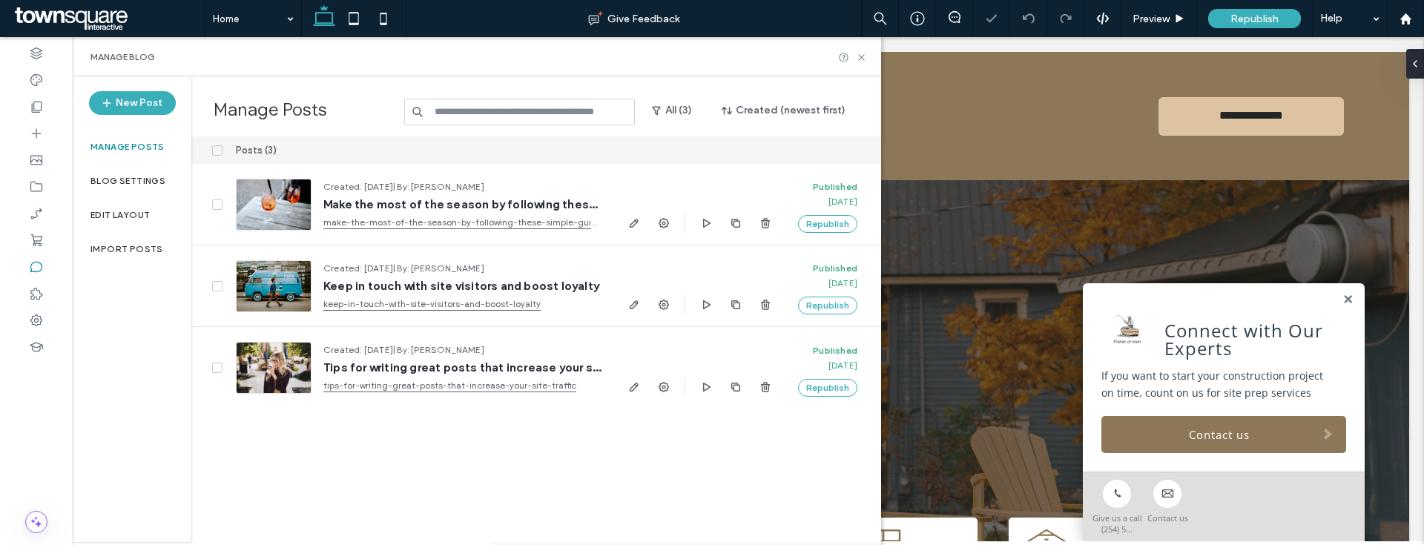
click at [219, 151] on icon at bounding box center [217, 150] width 6 height 4
click at [769, 150] on button "Delete" at bounding box center [770, 151] width 53 height 18
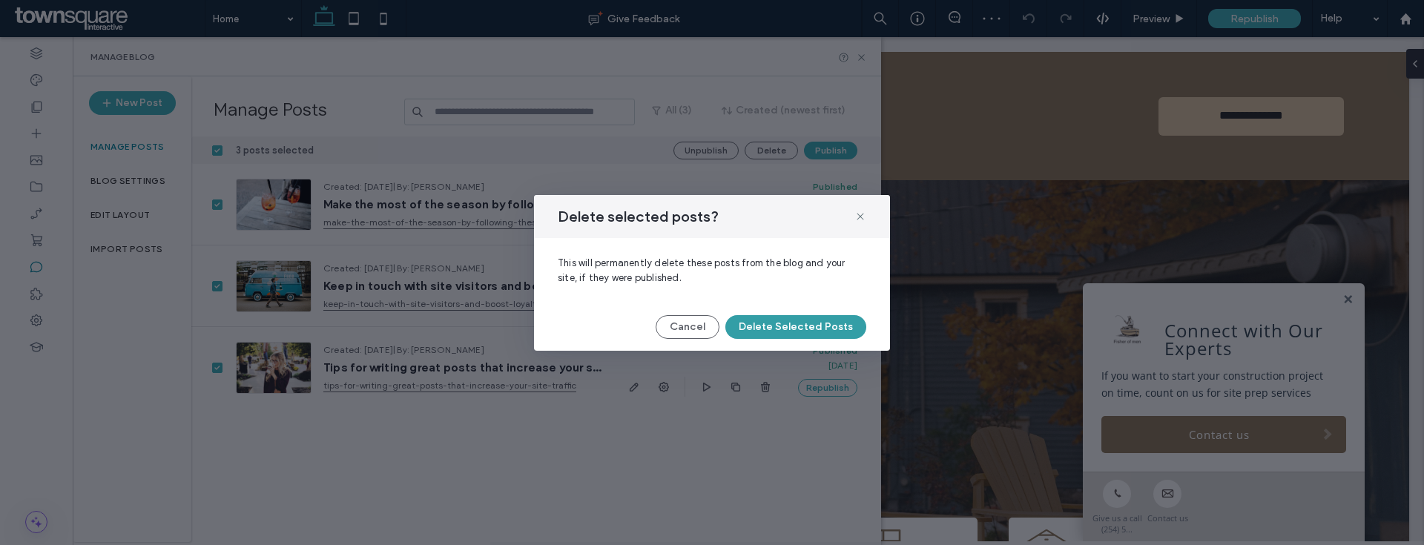
click at [770, 328] on button "Delete Selected Posts" at bounding box center [795, 327] width 141 height 24
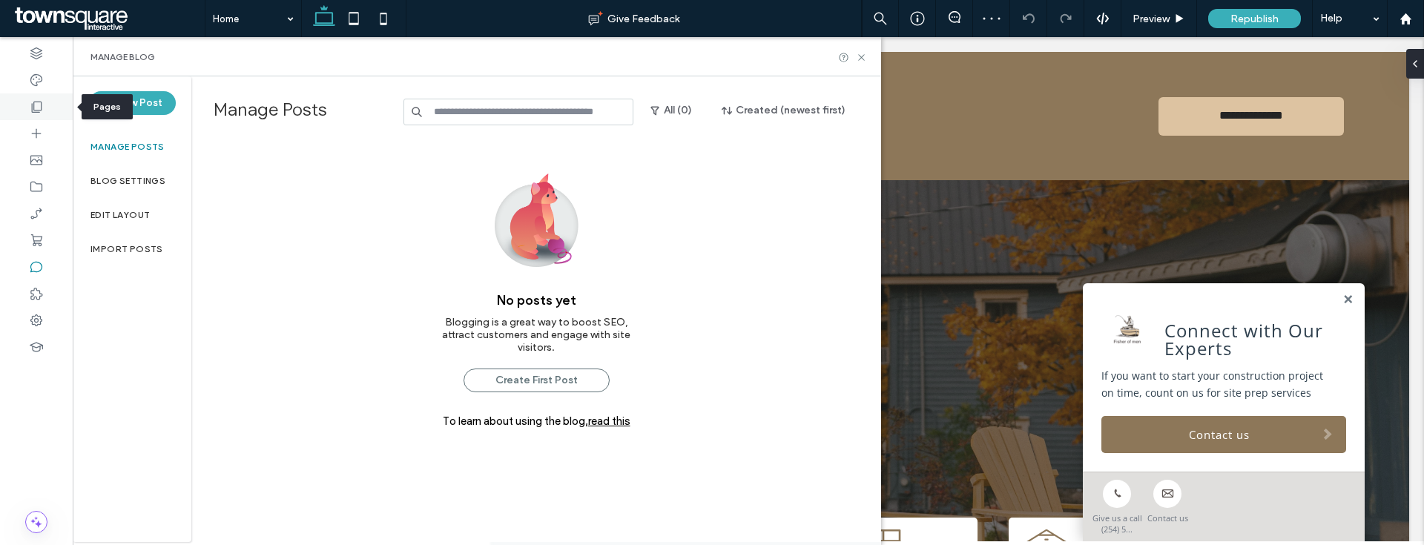
click at [46, 110] on div at bounding box center [36, 106] width 73 height 27
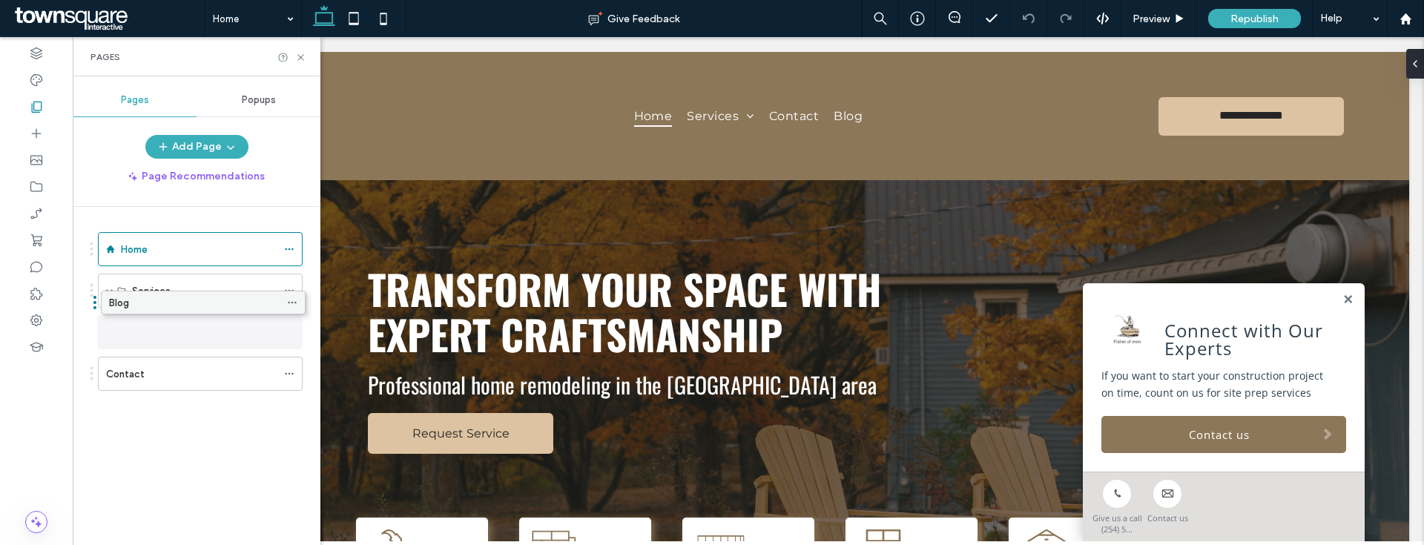
drag, startPoint x: 195, startPoint y: 379, endPoint x: 198, endPoint y: 313, distance: 66.1
click at [291, 330] on icon at bounding box center [289, 332] width 10 height 10
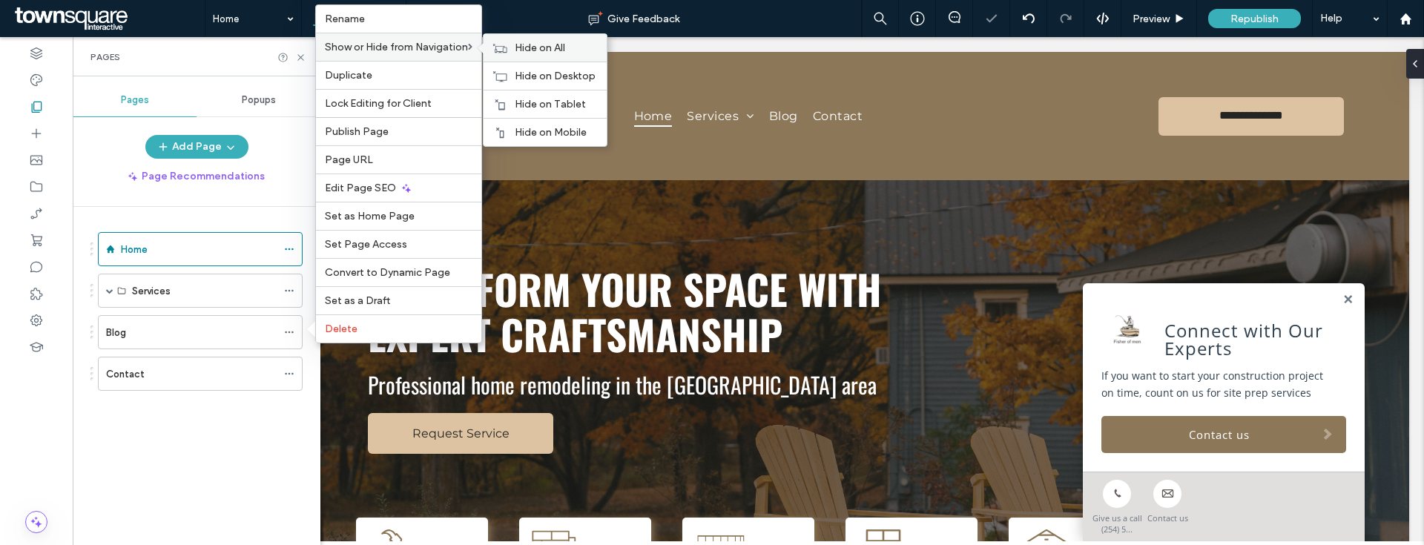
click at [546, 38] on div "Hide on All" at bounding box center [544, 47] width 123 height 27
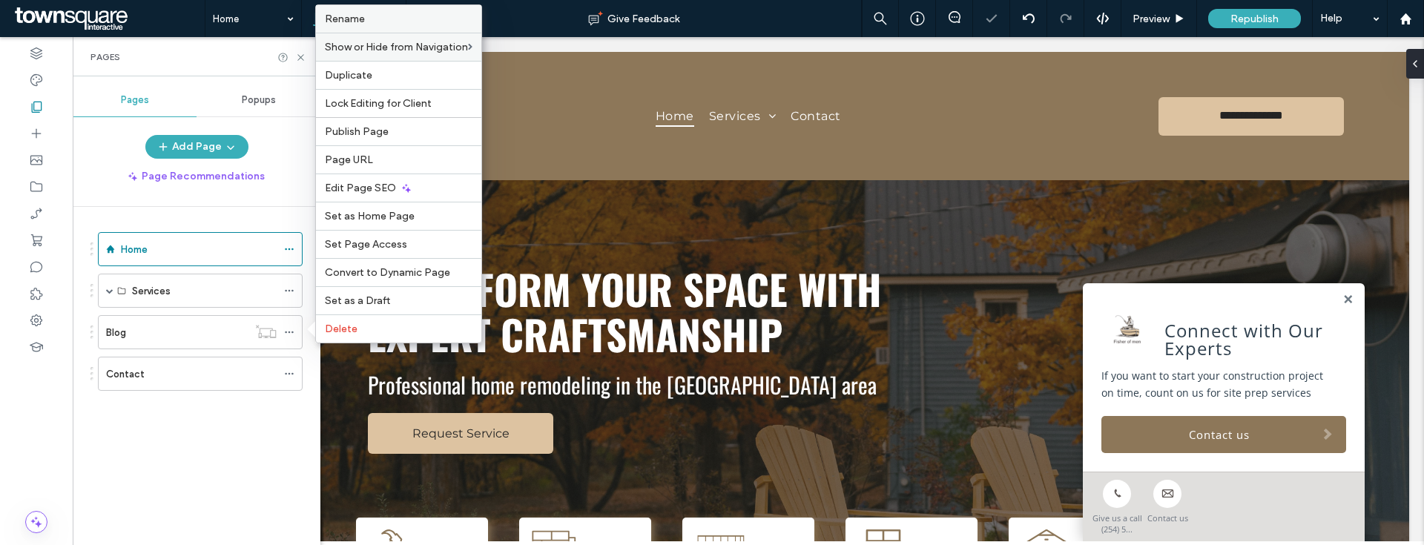
click at [383, 15] on label "Rename" at bounding box center [399, 19] width 148 height 13
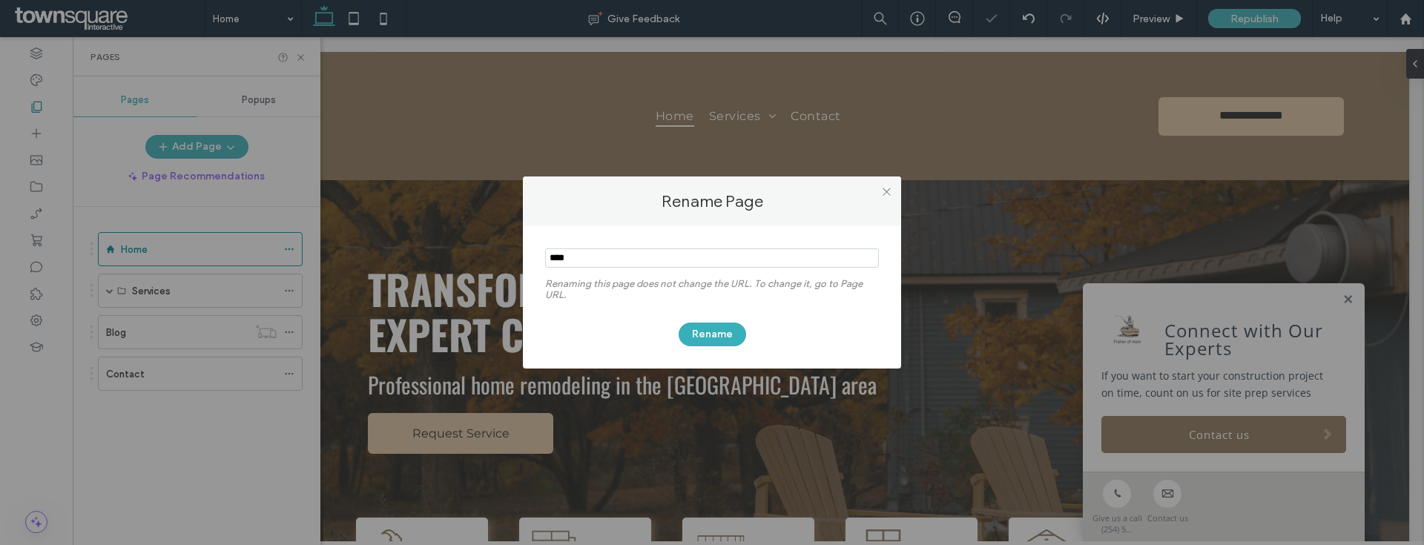
click at [610, 256] on input "notEmpty" at bounding box center [712, 257] width 334 height 19
type input "*********"
click at [715, 333] on button "Rename" at bounding box center [711, 335] width 67 height 24
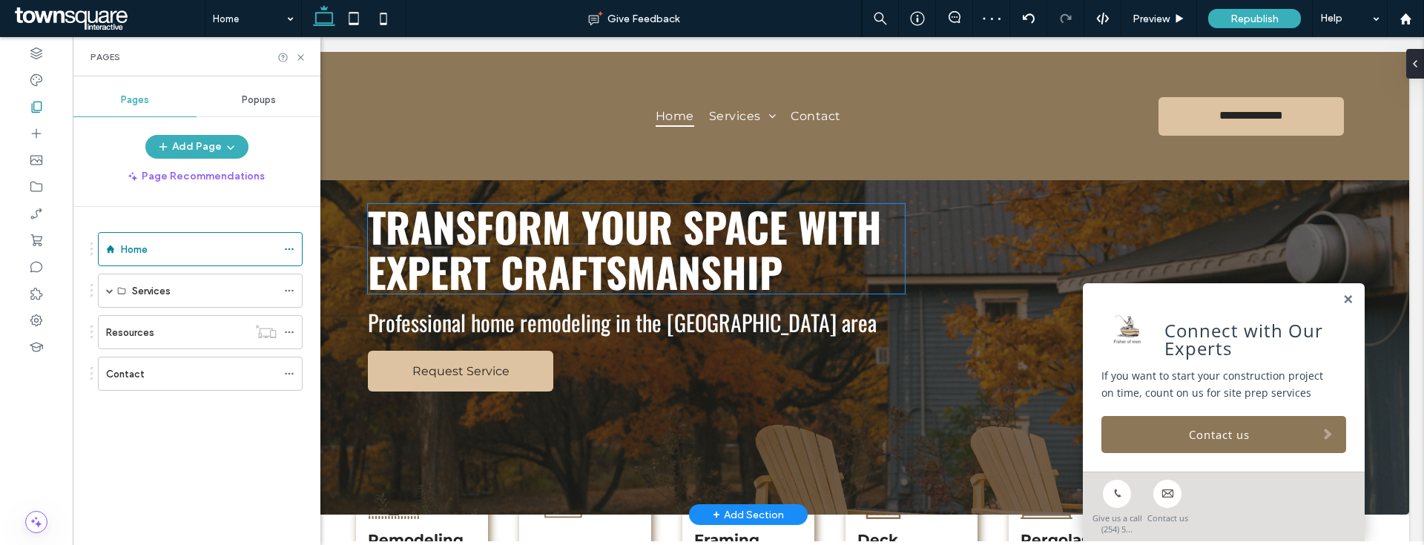
scroll to position [437, 0]
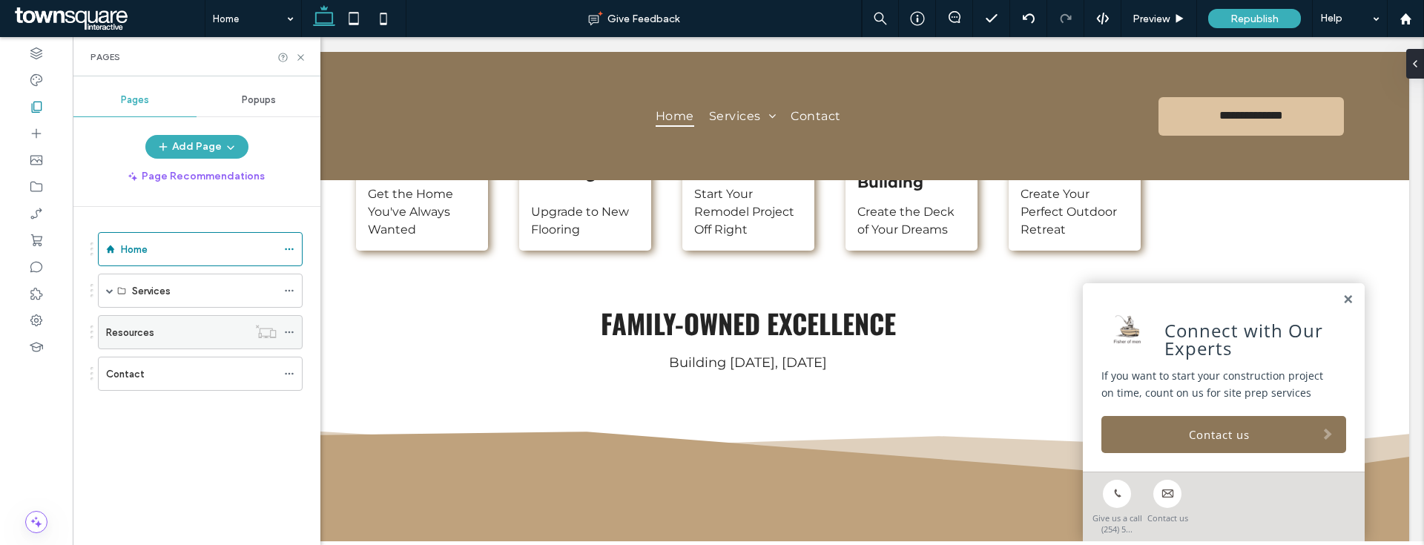
click at [291, 334] on icon at bounding box center [289, 332] width 10 height 10
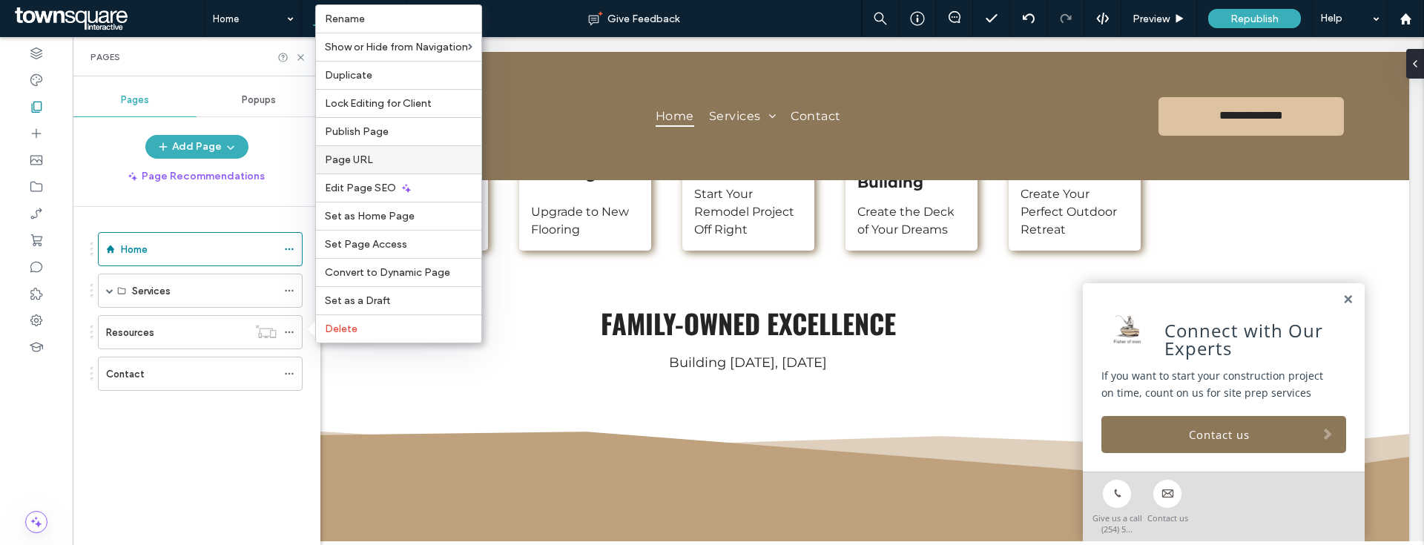
click at [382, 155] on label "Page URL" at bounding box center [399, 159] width 148 height 13
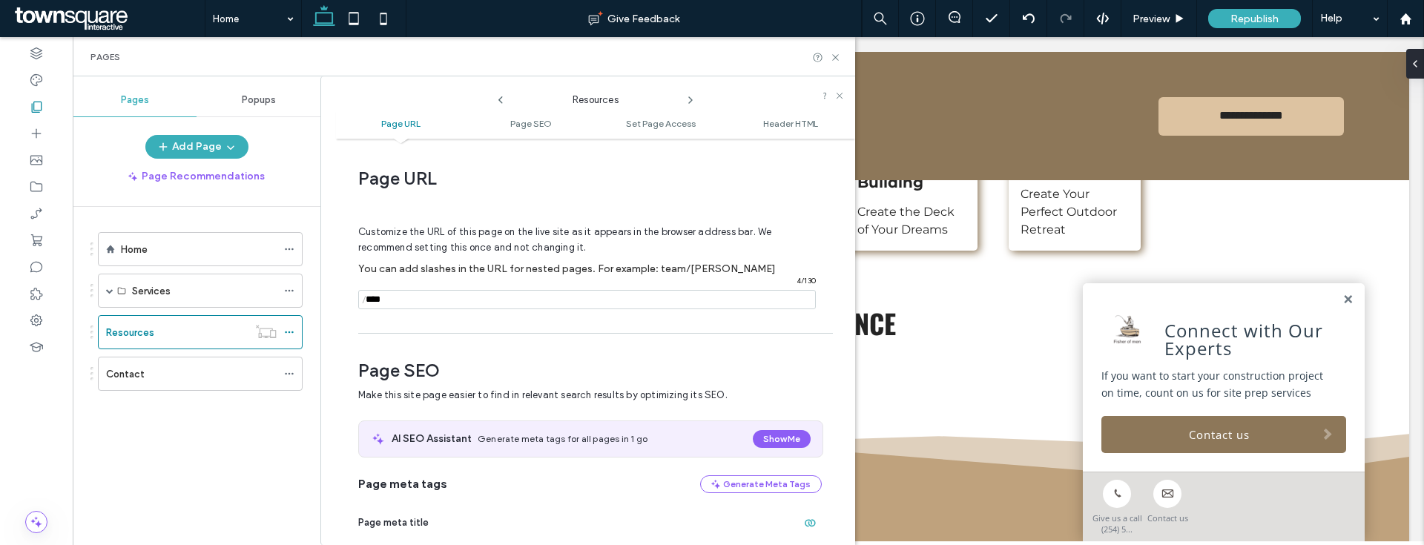
scroll to position [7, 0]
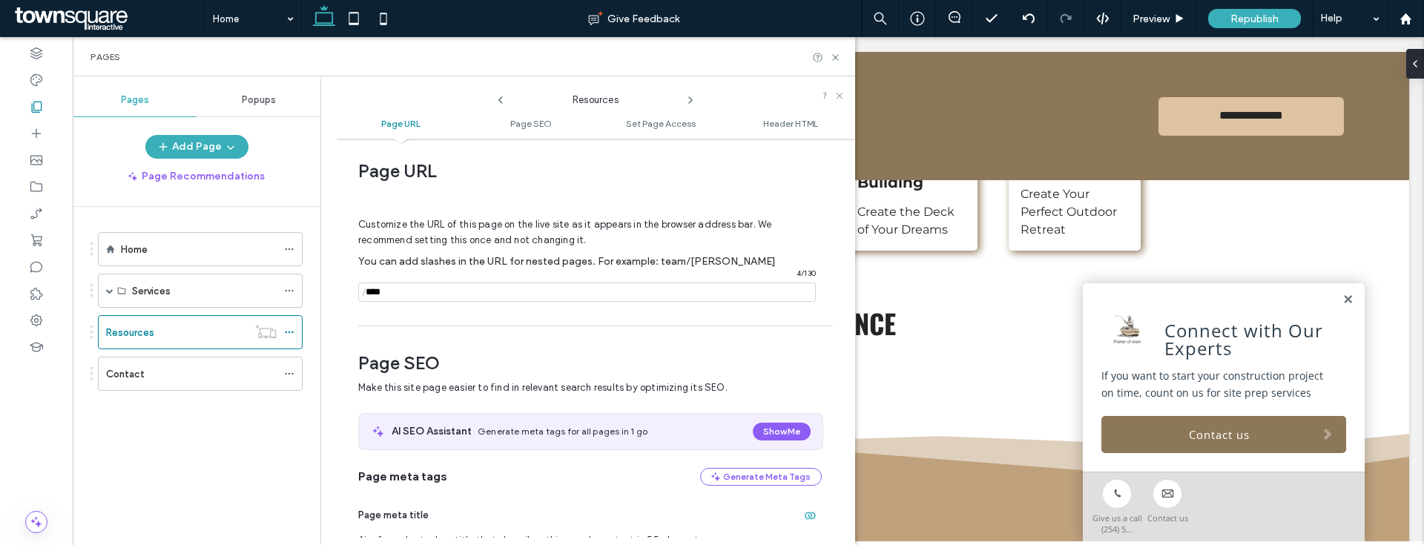
click at [479, 303] on div "Customize the URL of this page on the live site as it appears in the browser ad…" at bounding box center [589, 253] width 463 height 130
click at [487, 288] on input "notEmpty" at bounding box center [586, 291] width 457 height 19
type input "**********"
click at [836, 62] on icon at bounding box center [835, 57] width 11 height 11
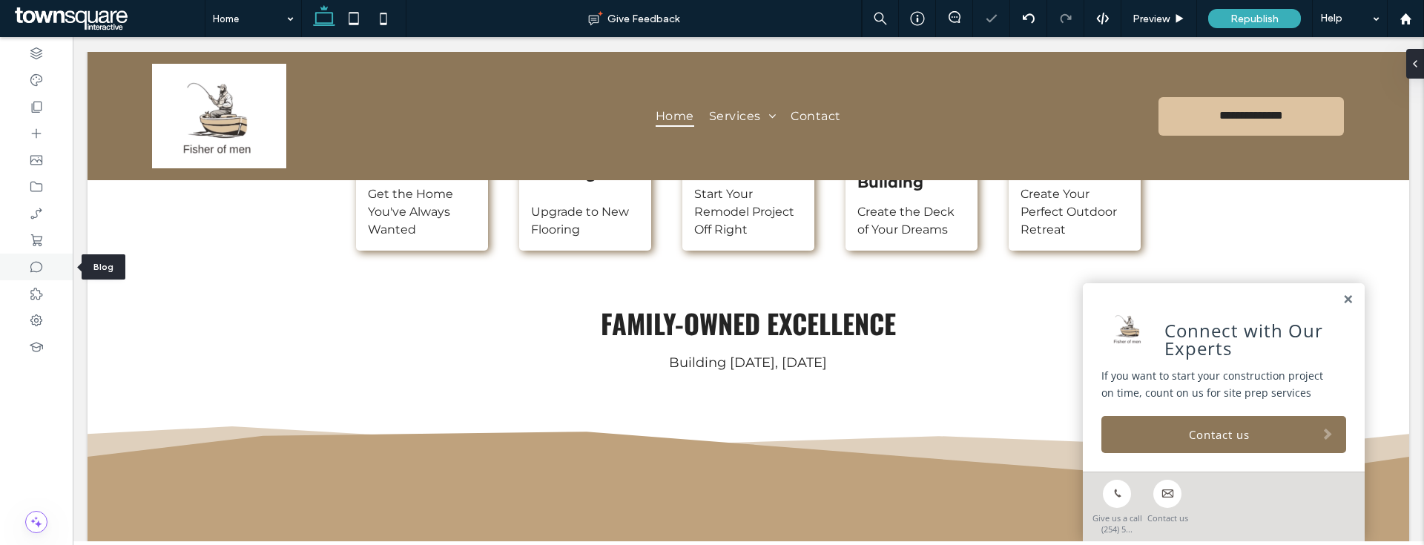
click at [48, 268] on div at bounding box center [36, 267] width 73 height 27
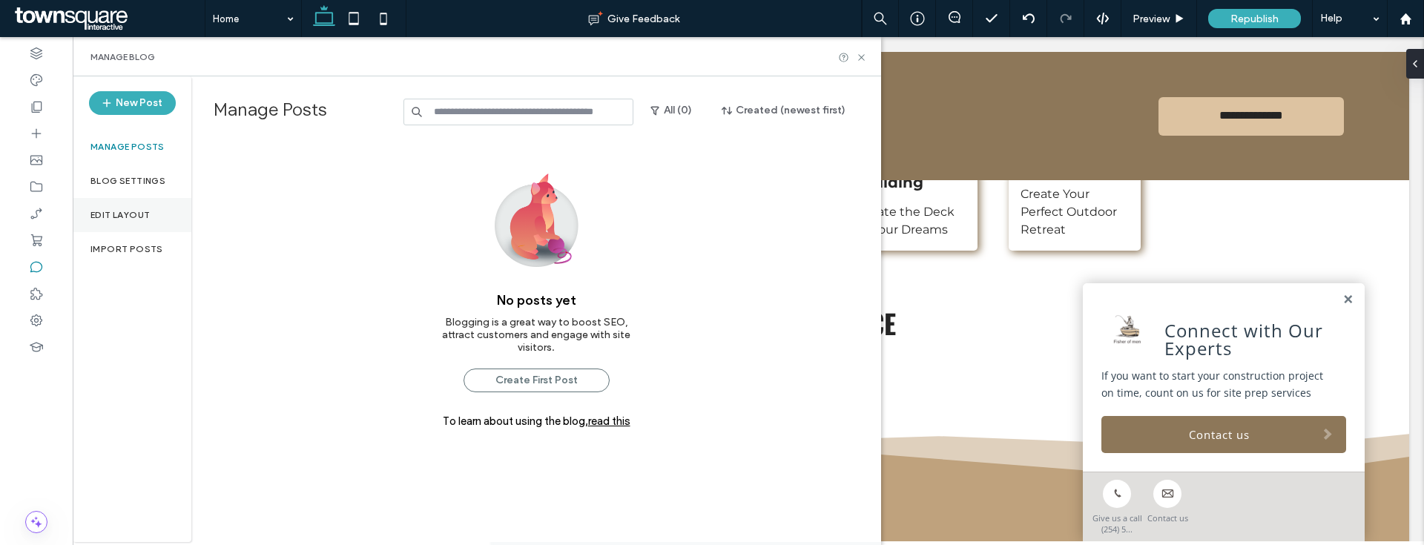
click at [132, 217] on label "Edit Layout" at bounding box center [119, 215] width 59 height 10
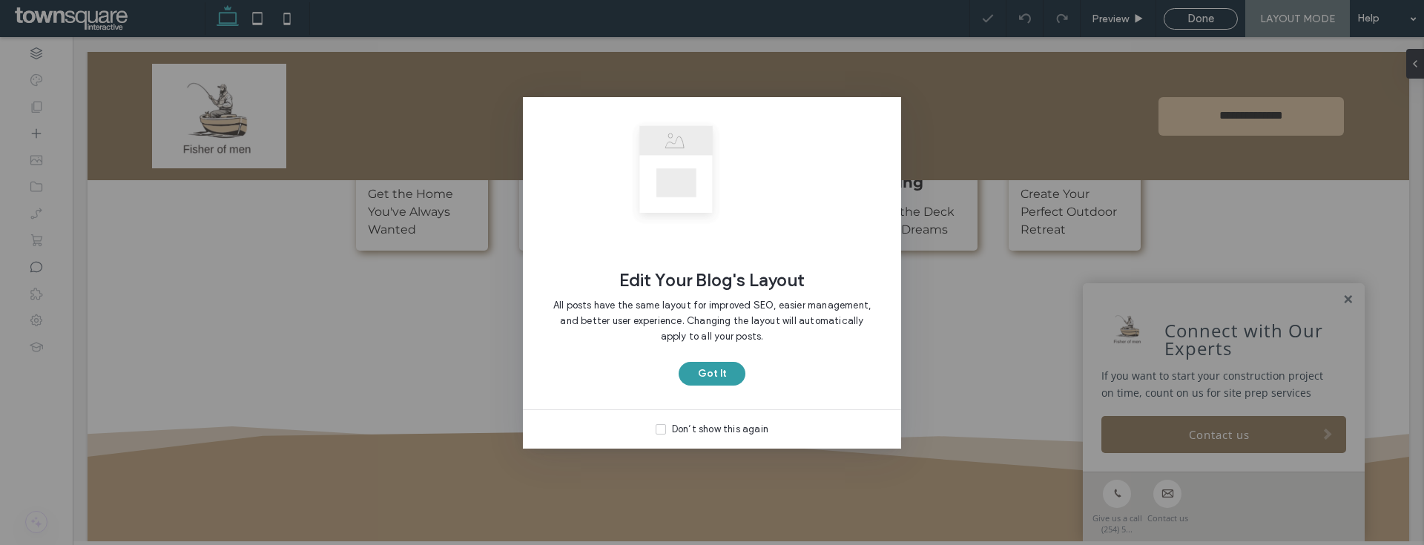
click at [741, 378] on button "Got It" at bounding box center [711, 374] width 67 height 24
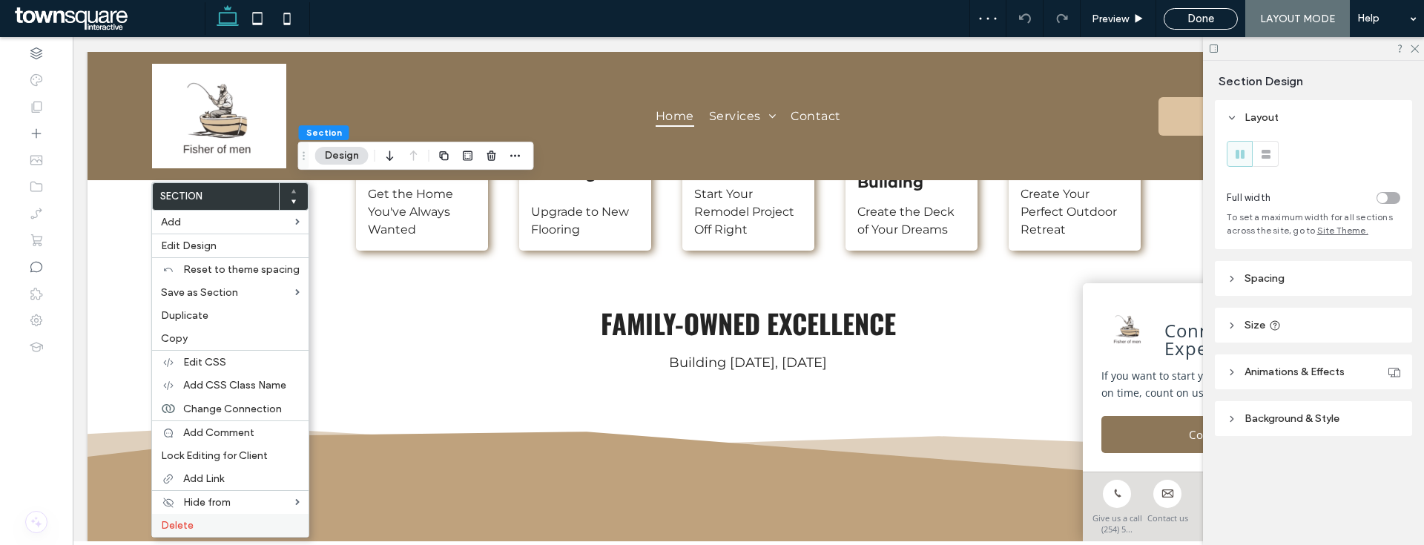
click at [234, 516] on div "Delete" at bounding box center [230, 525] width 156 height 23
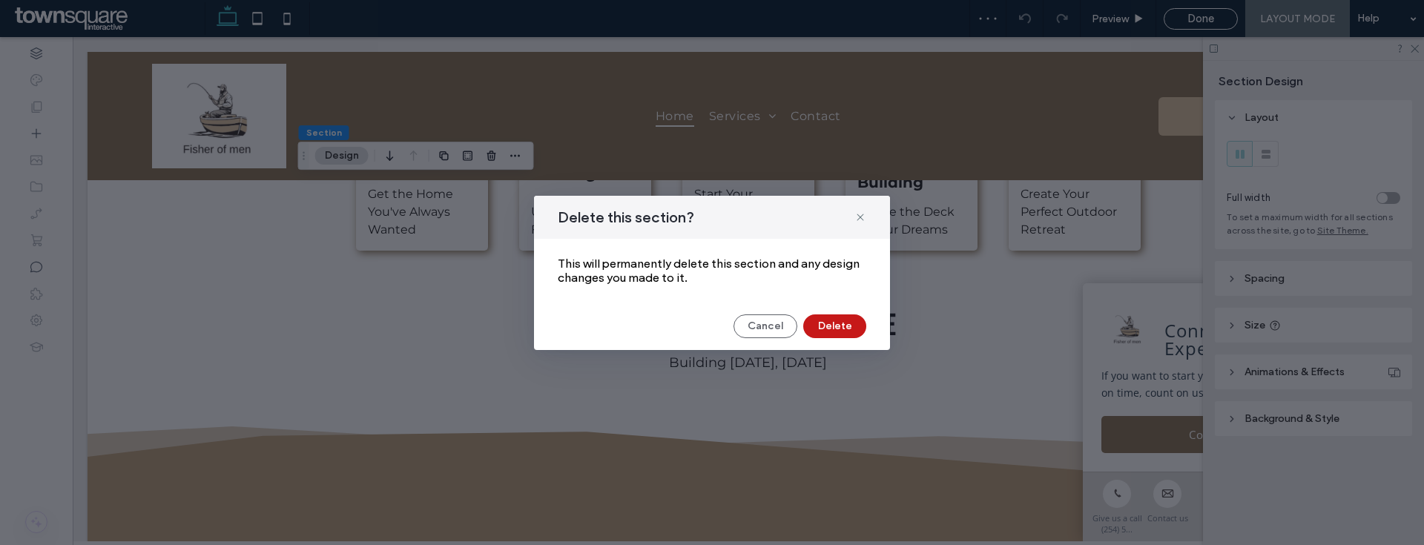
click at [830, 323] on button "Delete" at bounding box center [834, 326] width 63 height 24
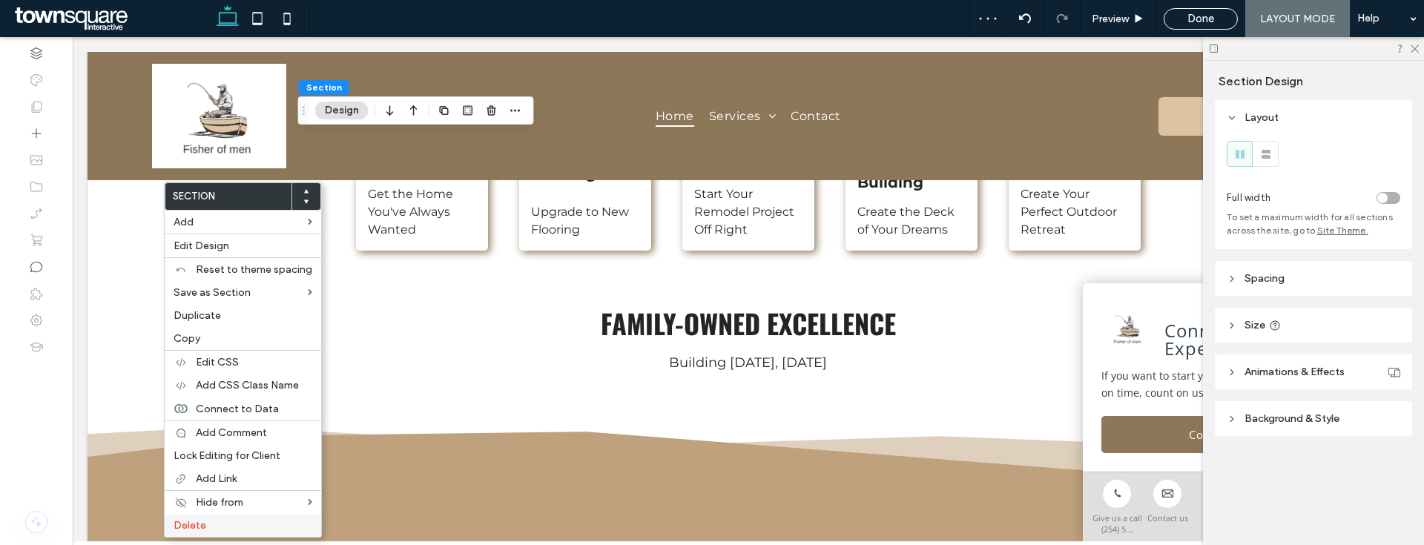
click at [204, 526] on span "Delete" at bounding box center [189, 525] width 33 height 13
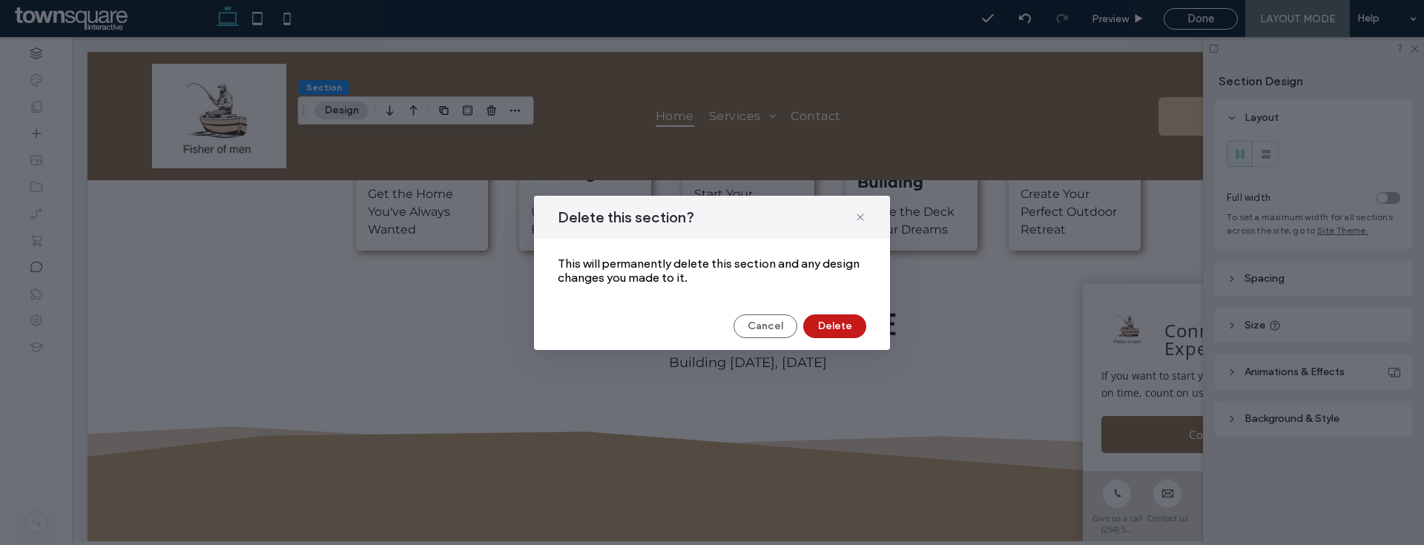
click at [837, 325] on button "Delete" at bounding box center [834, 326] width 63 height 24
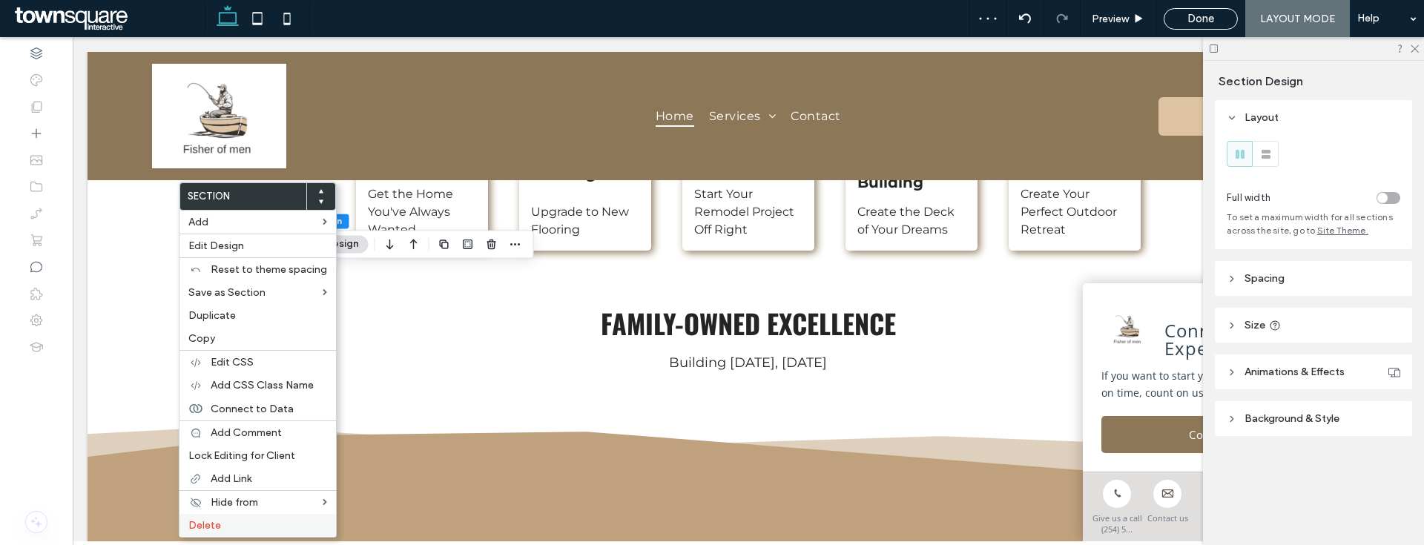
click at [254, 520] on label "Delete" at bounding box center [257, 525] width 139 height 13
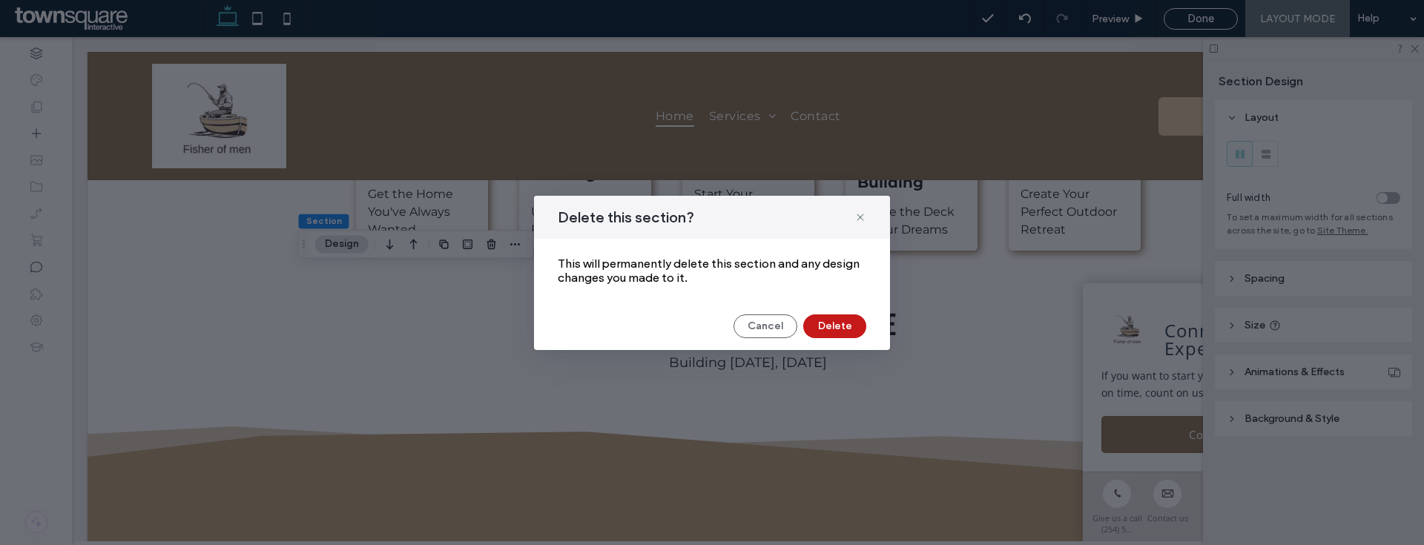
click at [840, 325] on button "Delete" at bounding box center [834, 326] width 63 height 24
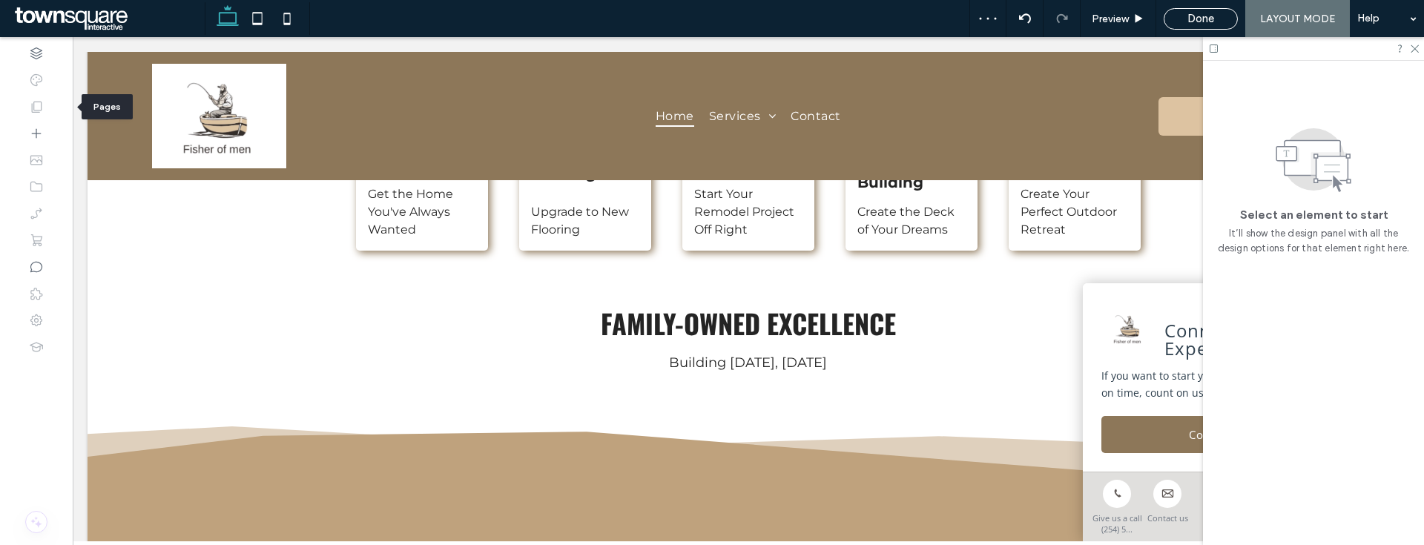
click at [46, 110] on div at bounding box center [36, 106] width 73 height 27
click at [41, 110] on use at bounding box center [37, 107] width 10 height 11
click at [1218, 2] on div "Preview Done LAYOUT MODE Help" at bounding box center [1196, 18] width 454 height 37
click at [1213, 10] on div "Done" at bounding box center [1200, 19] width 74 height 22
click at [1203, 16] on span "Done" at bounding box center [1200, 18] width 27 height 13
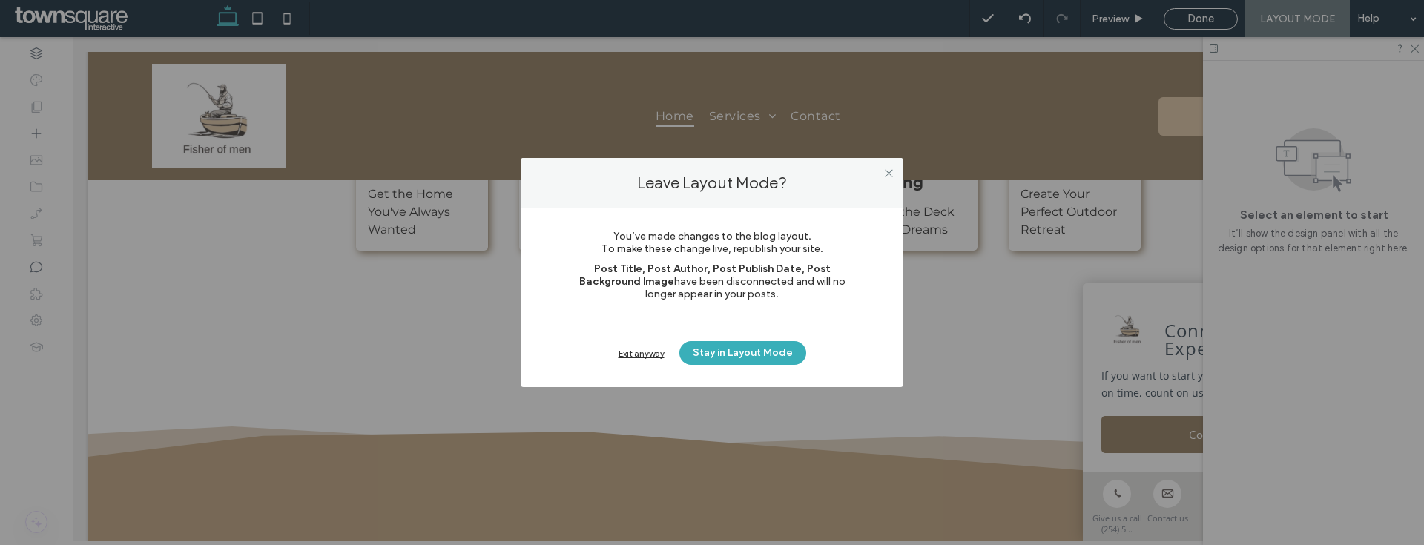
click at [657, 350] on div "Exit anyway" at bounding box center [641, 353] width 46 height 11
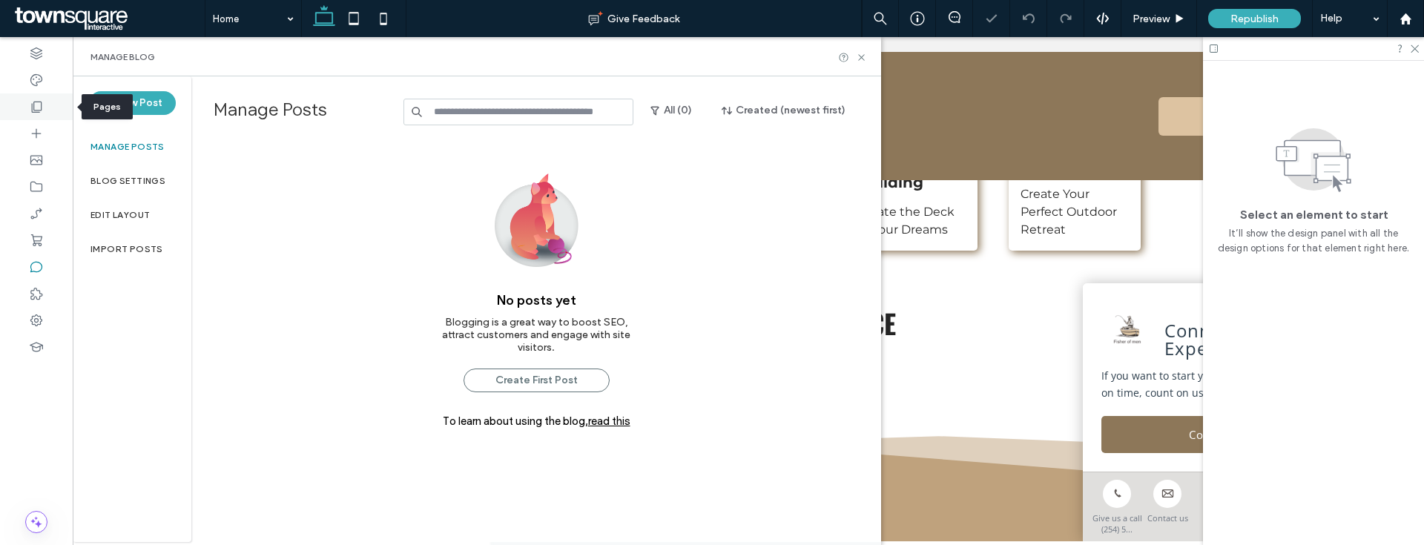
click at [40, 99] on icon at bounding box center [36, 106] width 15 height 15
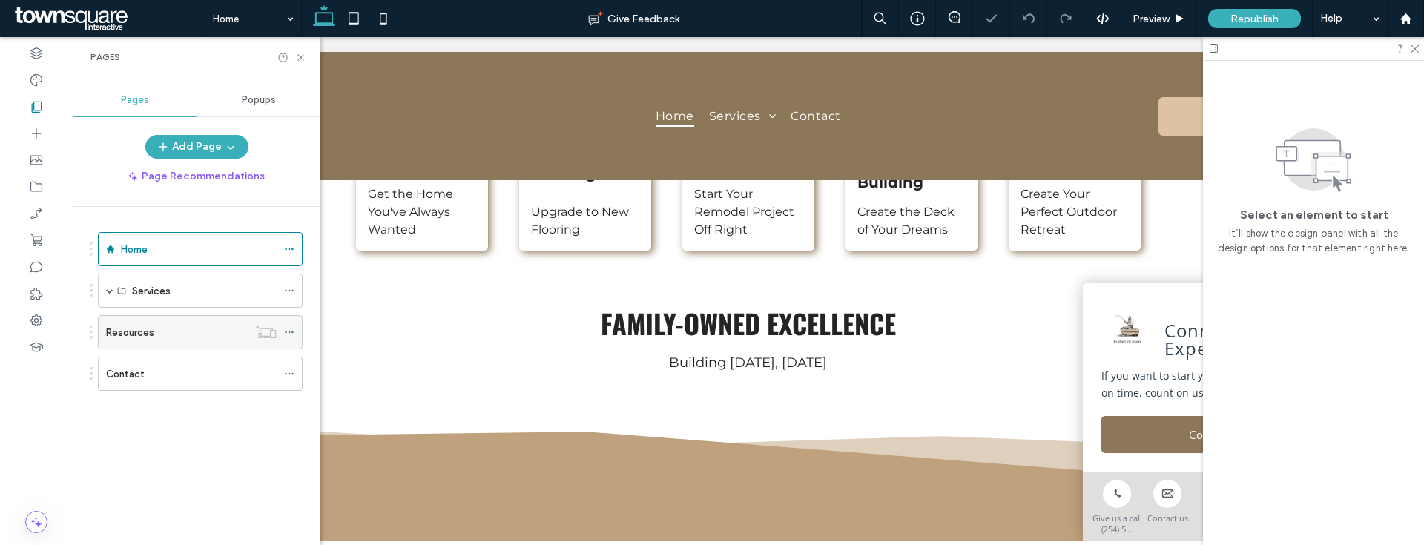
click at [156, 328] on div "Resources" at bounding box center [177, 333] width 142 height 16
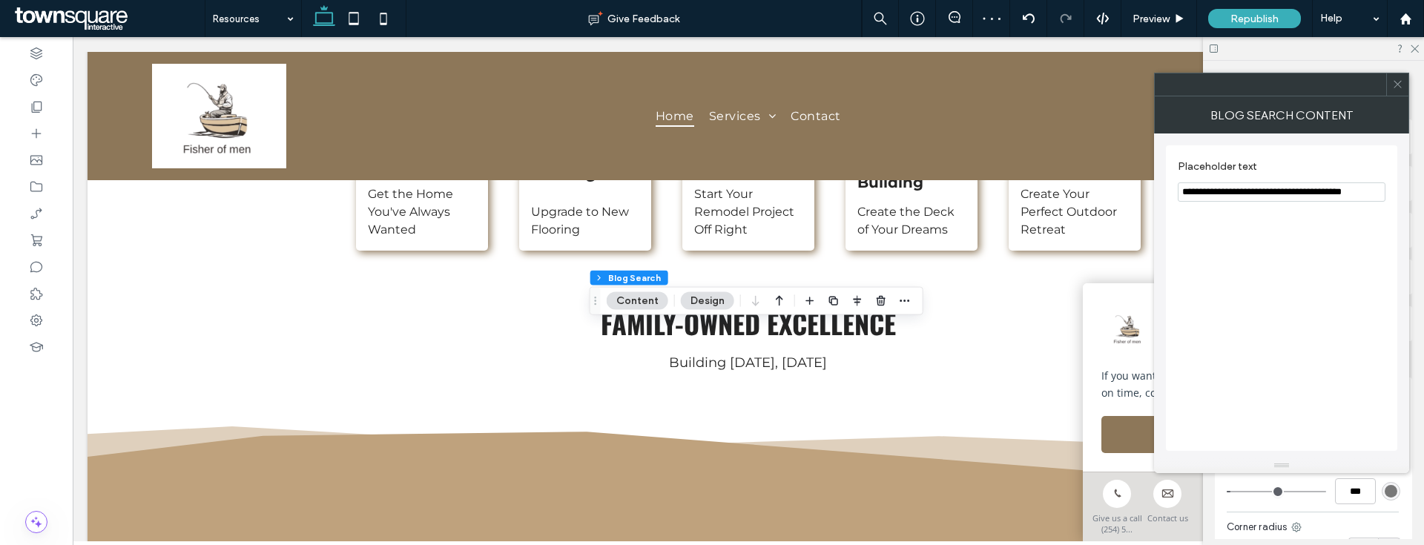
drag, startPoint x: 1217, startPoint y: 189, endPoint x: 1368, endPoint y: 192, distance: 151.3
click at [1368, 192] on input "**********" at bounding box center [1281, 191] width 208 height 19
type input "**********"
click at [1402, 89] on icon at bounding box center [1397, 84] width 11 height 11
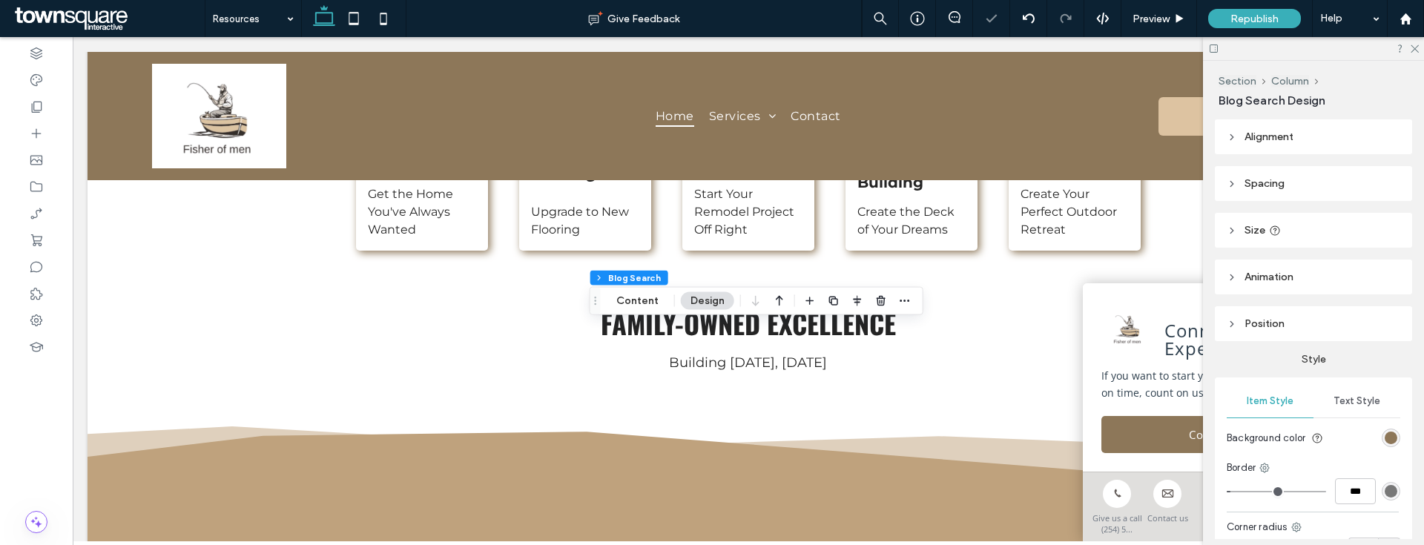
click at [1386, 443] on div "rgb(141, 119, 89)" at bounding box center [1390, 438] width 13 height 13
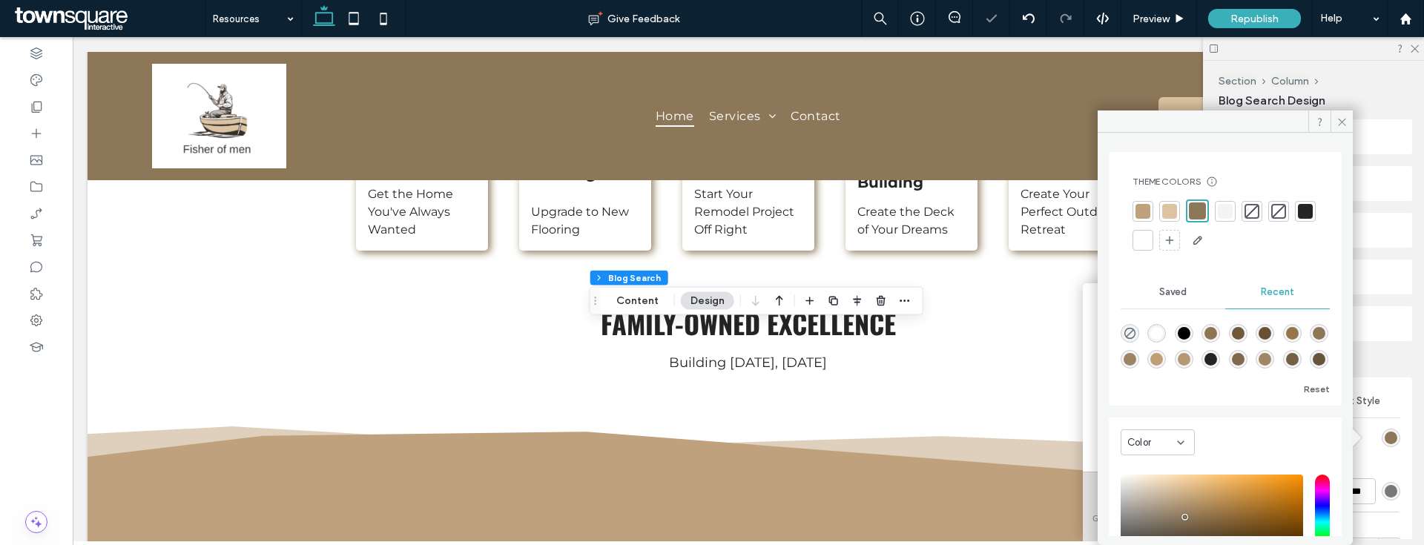
click at [1222, 201] on div at bounding box center [1224, 211] width 21 height 21
click at [1332, 123] on span at bounding box center [1341, 121] width 22 height 22
